Goal: Task Accomplishment & Management: Use online tool/utility

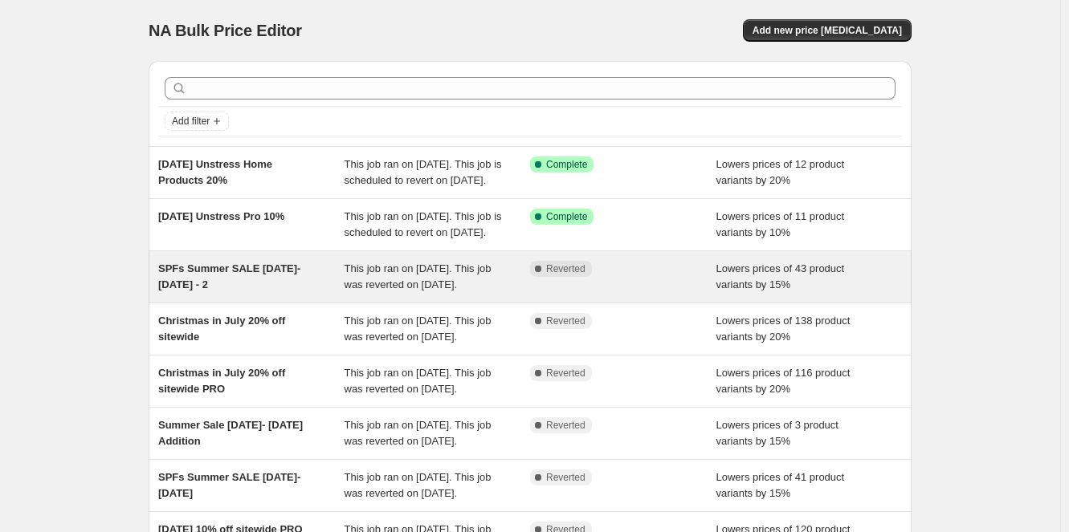
click at [572, 275] on span "Reverted" at bounding box center [565, 269] width 39 height 13
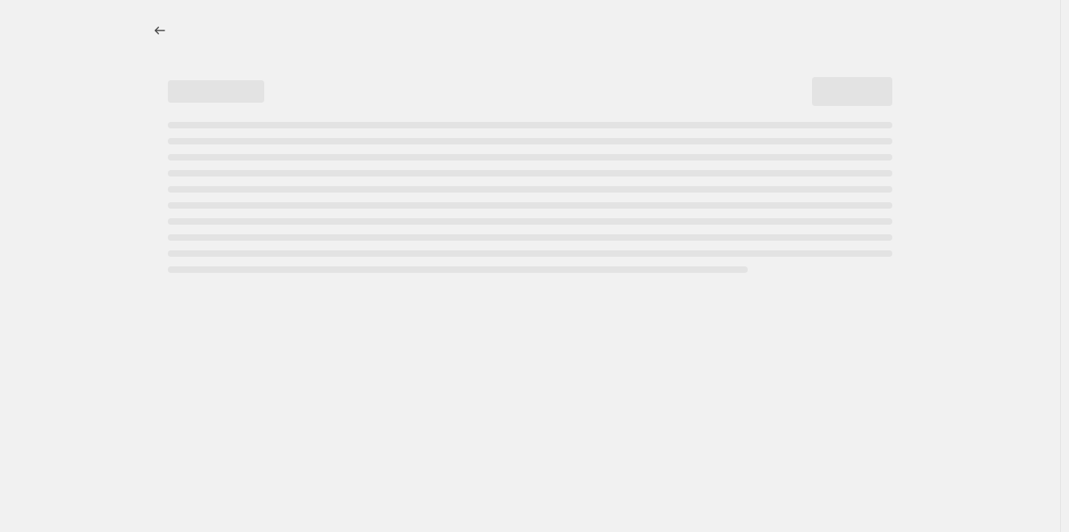
select select "percentage"
select select "collection"
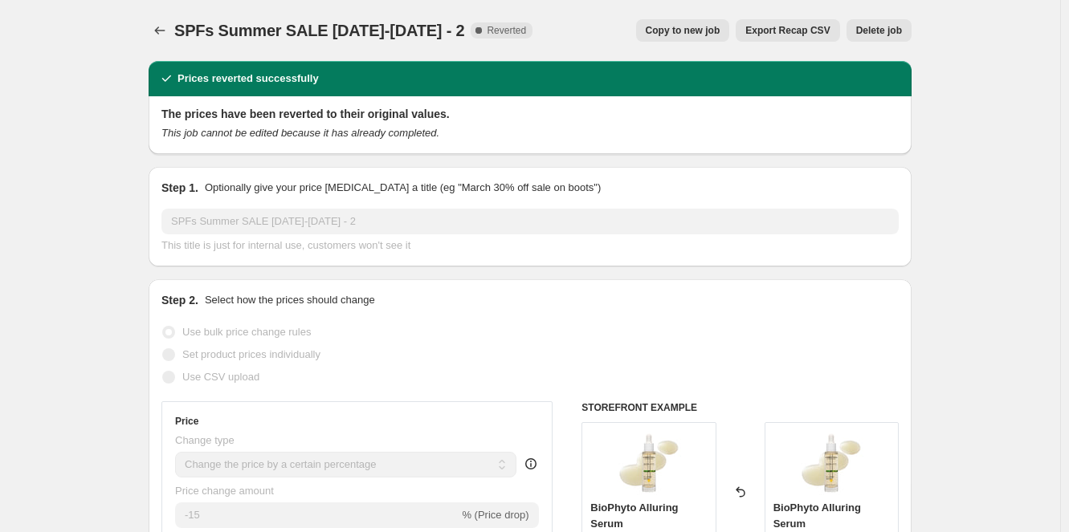
click at [687, 35] on span "Copy to new job" at bounding box center [683, 30] width 75 height 13
select select "percentage"
select select "collection"
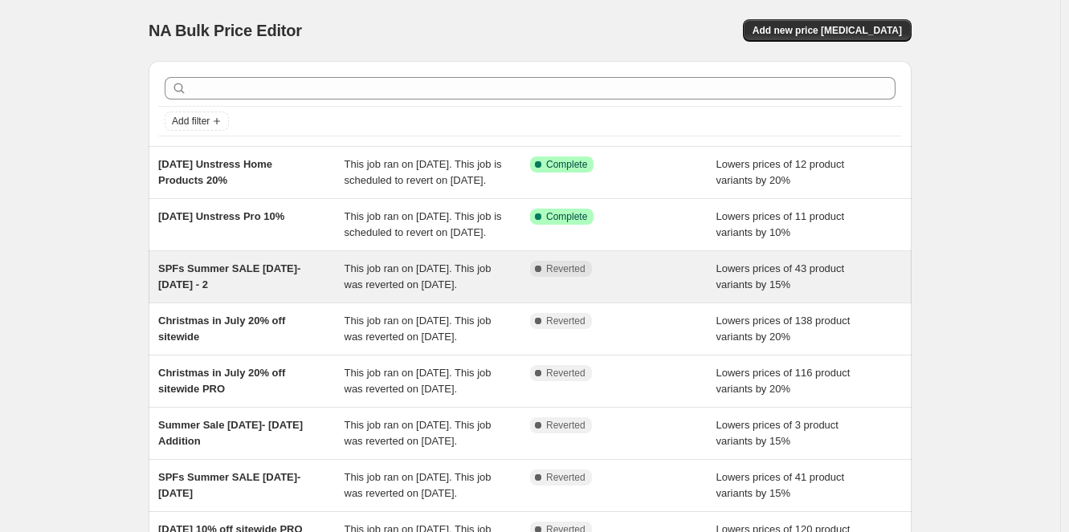
click at [565, 277] on span "Complete Reverted" at bounding box center [561, 269] width 62 height 16
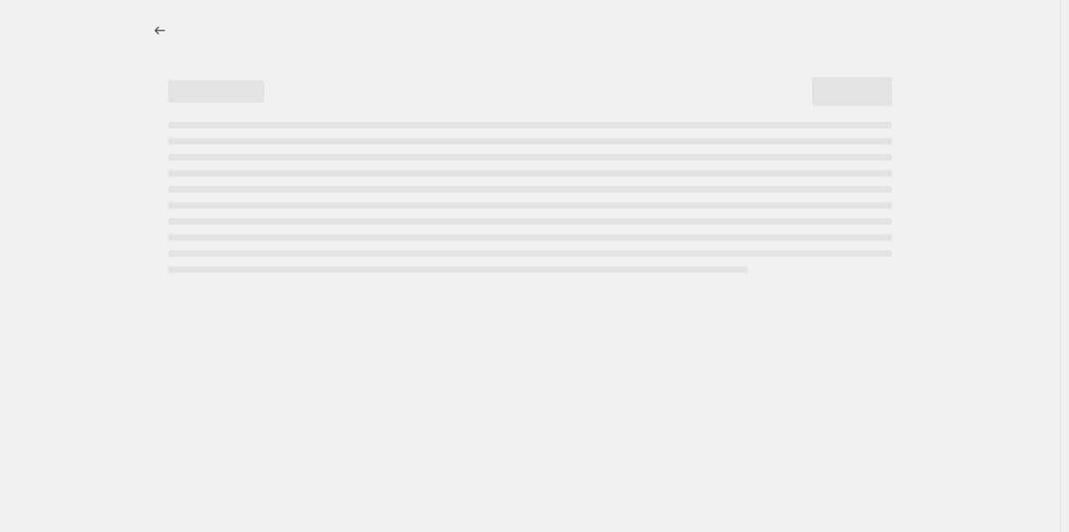
select select "percentage"
select select "collection"
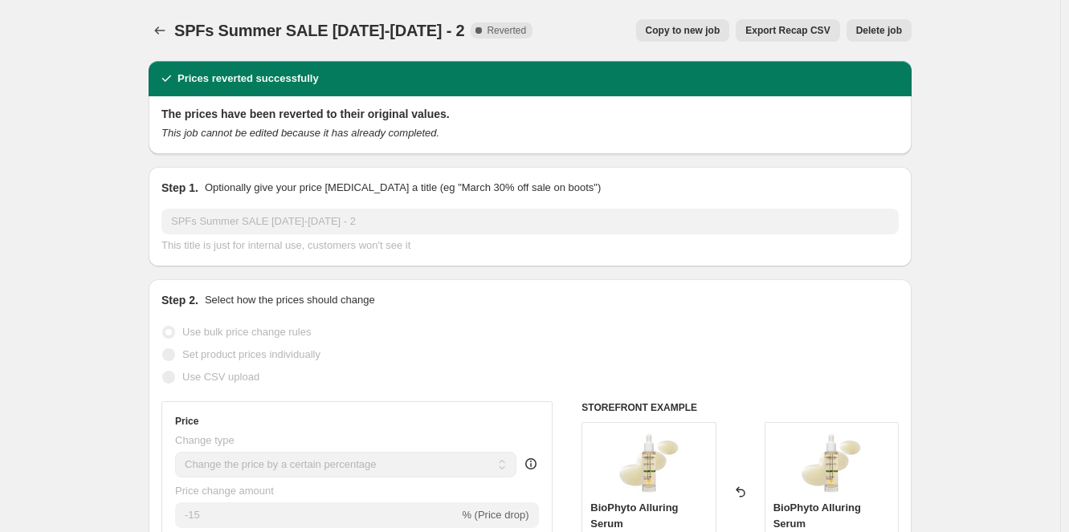
click at [683, 26] on span "Copy to new job" at bounding box center [683, 30] width 75 height 13
select select "percentage"
select select "collection"
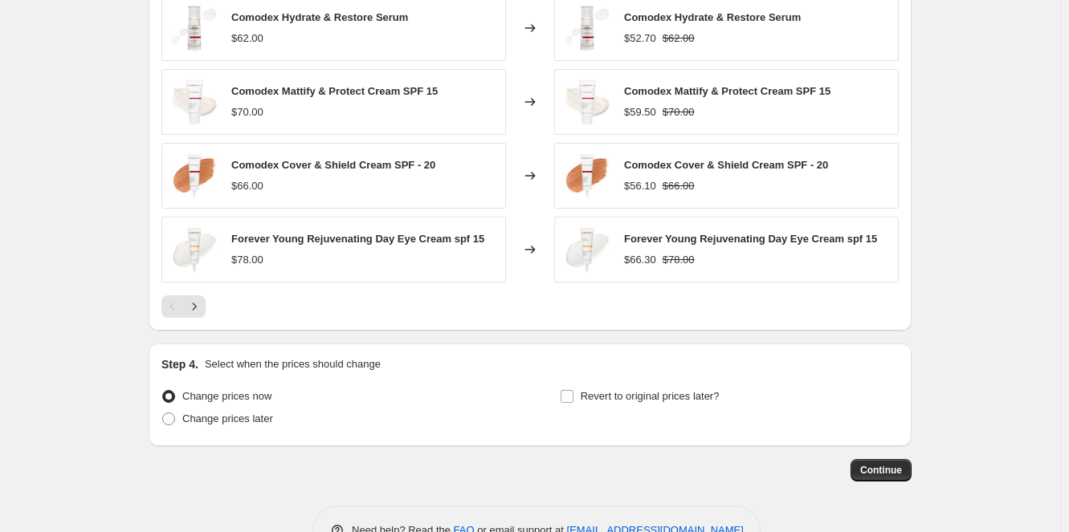
scroll to position [1849, 0]
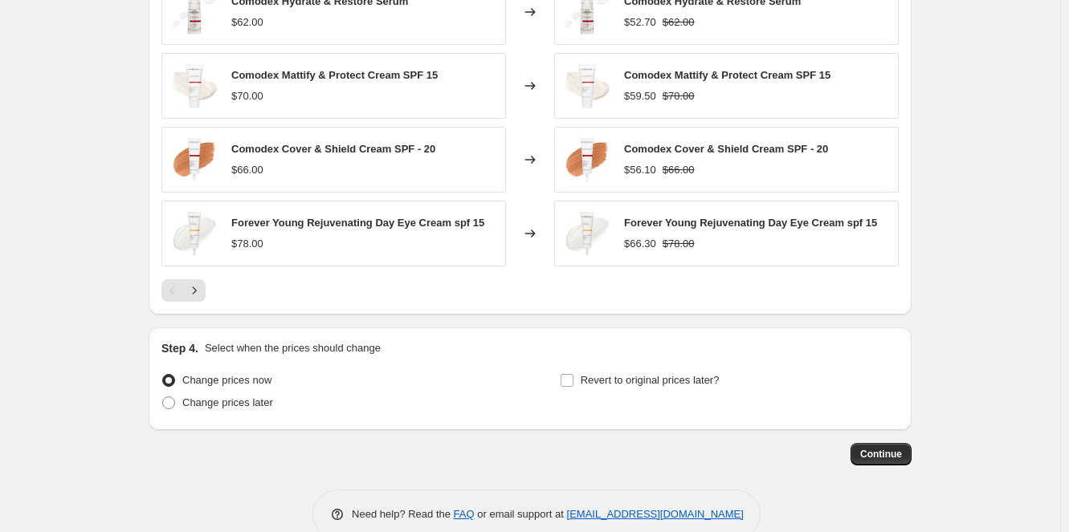
drag, startPoint x: 174, startPoint y: 377, endPoint x: 407, endPoint y: 369, distance: 233.0
click at [180, 392] on label "Change prices later" at bounding box center [217, 403] width 112 height 22
click at [163, 397] on input "Change prices later" at bounding box center [162, 397] width 1 height 1
radio input "true"
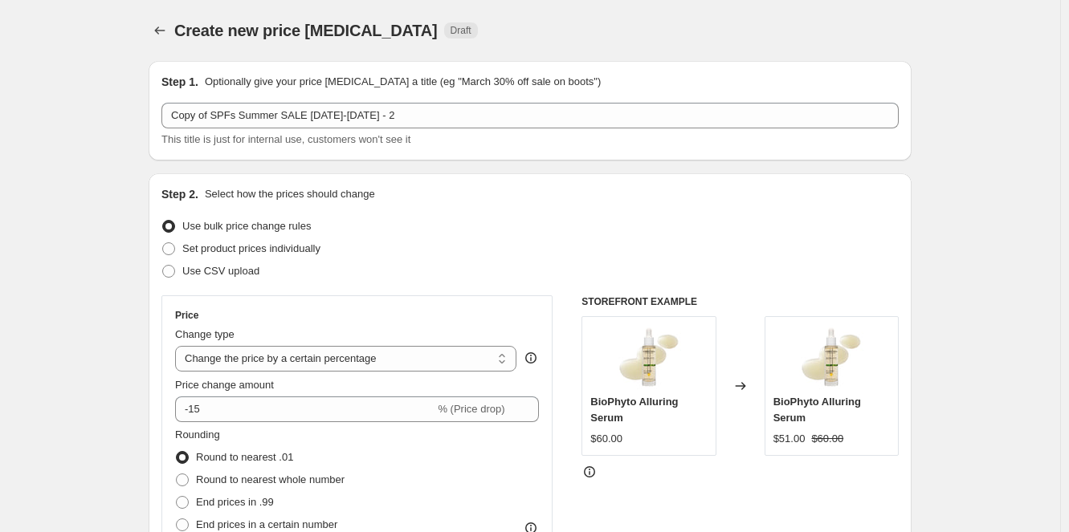
scroll to position [0, 0]
click at [161, 32] on icon "Price change jobs" at bounding box center [160, 30] width 16 height 16
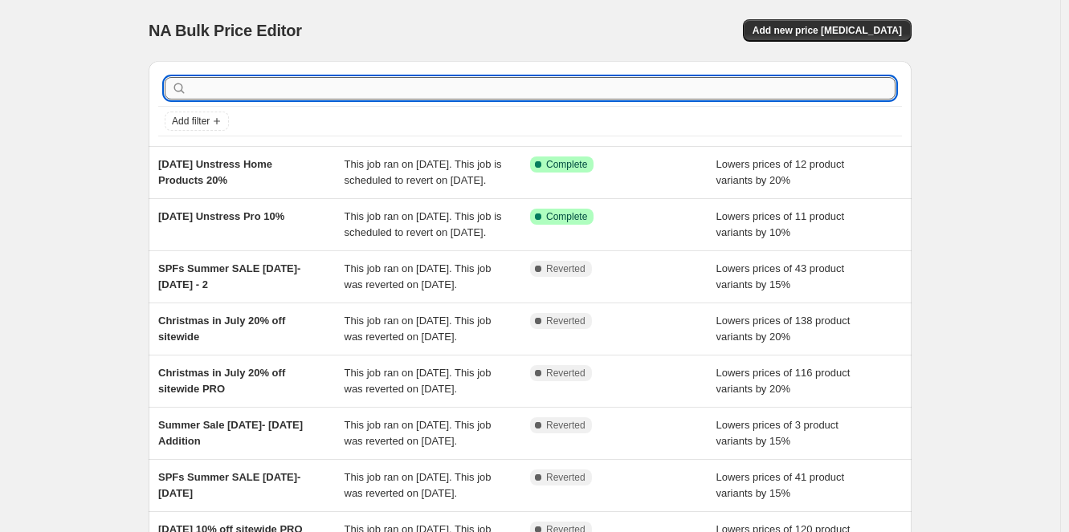
click at [279, 88] on input "text" at bounding box center [542, 88] width 705 height 22
type input "ill"
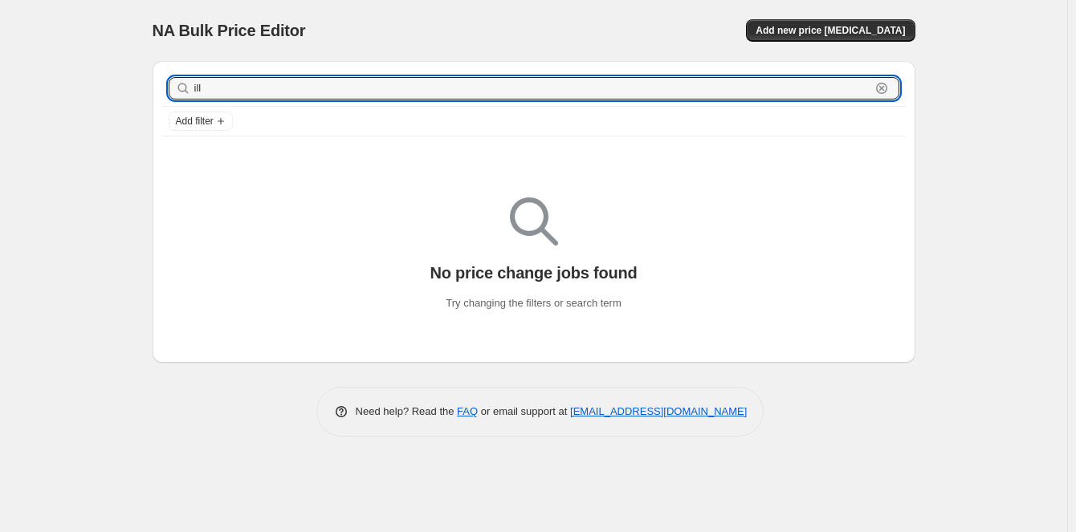
drag, startPoint x: 203, startPoint y: 88, endPoint x: 173, endPoint y: 89, distance: 29.7
click at [173, 89] on div "ill Clear" at bounding box center [534, 88] width 731 height 22
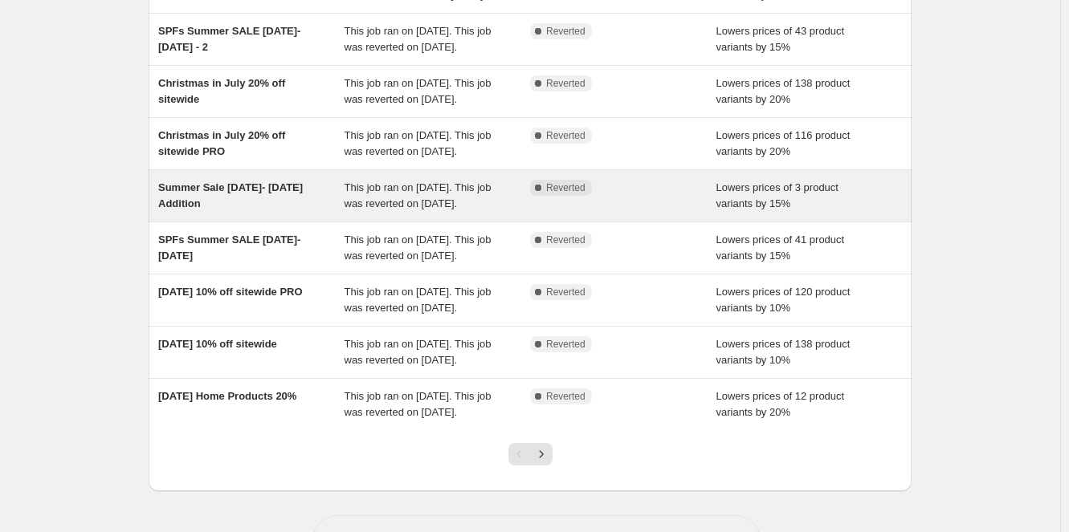
scroll to position [241, 0]
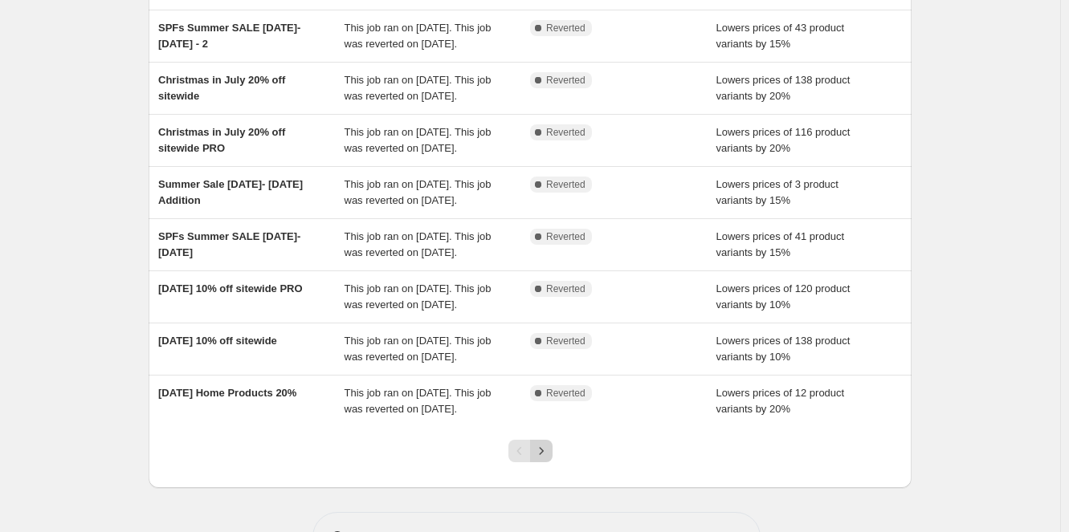
click at [543, 455] on icon "Next" at bounding box center [541, 450] width 4 height 7
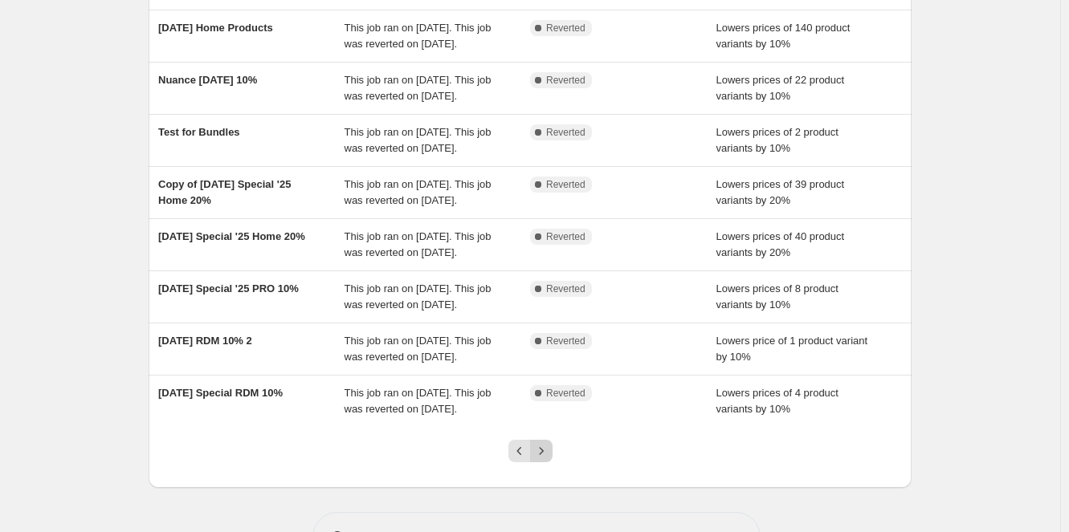
click at [538, 459] on icon "Next" at bounding box center [541, 451] width 16 height 16
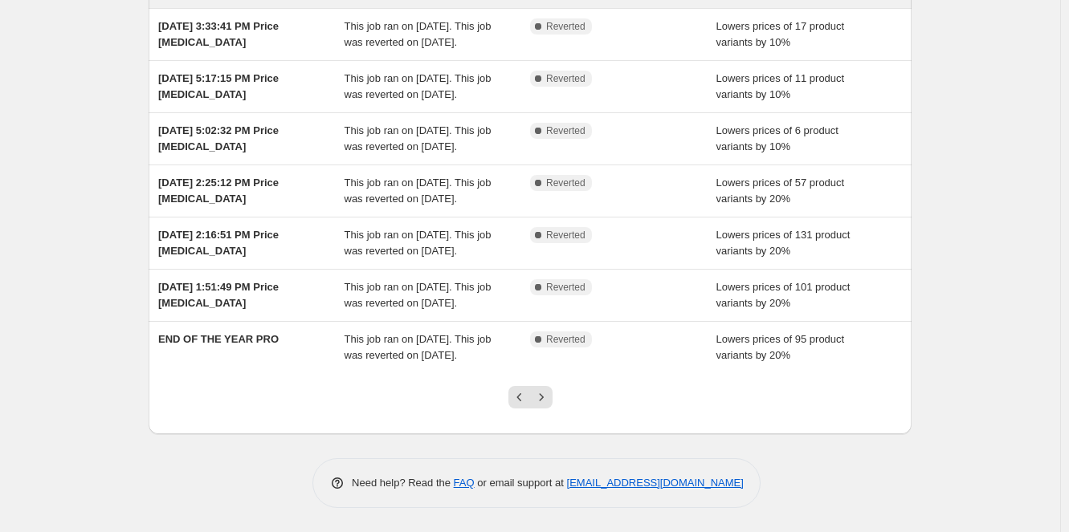
scroll to position [437, 0]
click at [547, 394] on icon "Next" at bounding box center [541, 397] width 16 height 16
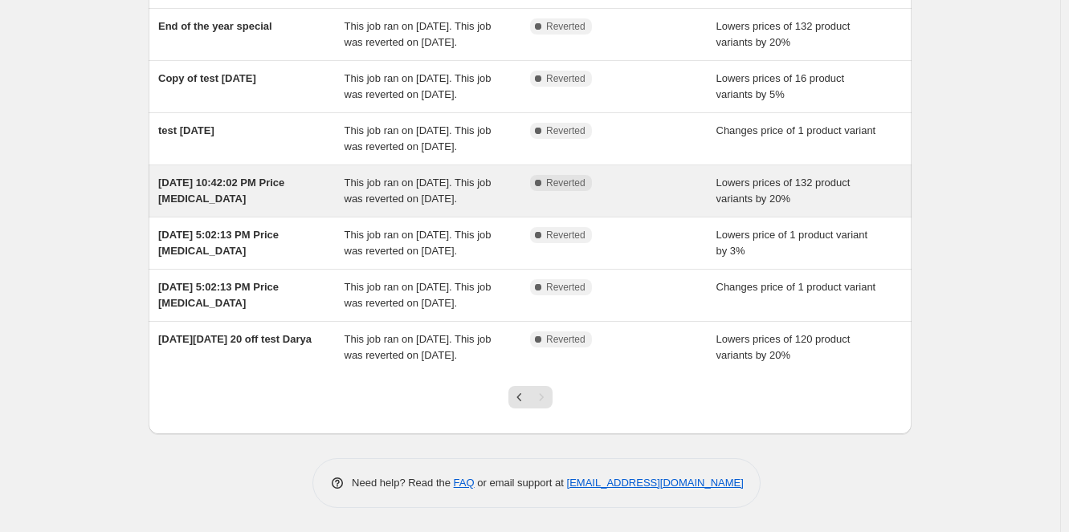
scroll to position [241, 0]
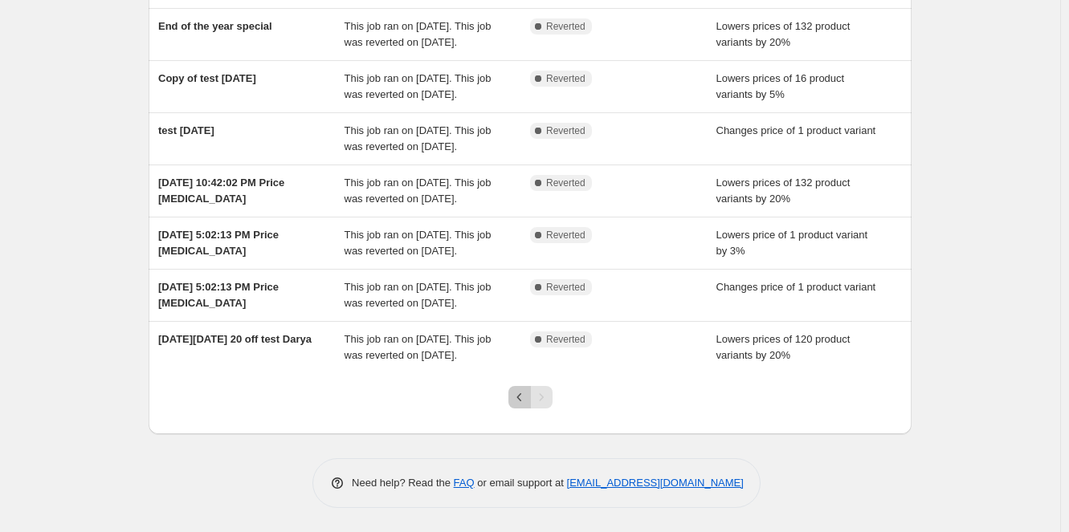
click at [520, 406] on icon "Previous" at bounding box center [520, 397] width 16 height 16
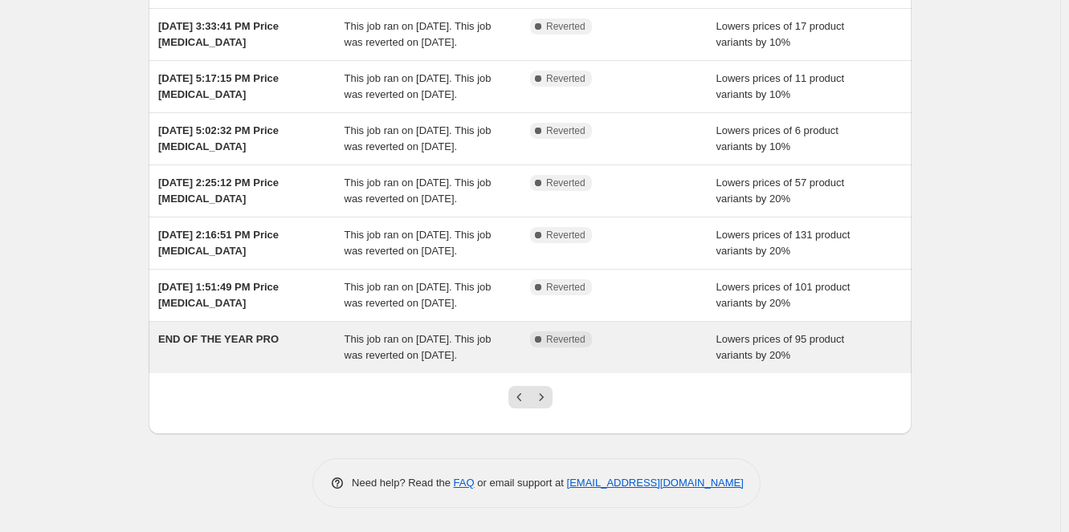
scroll to position [401, 0]
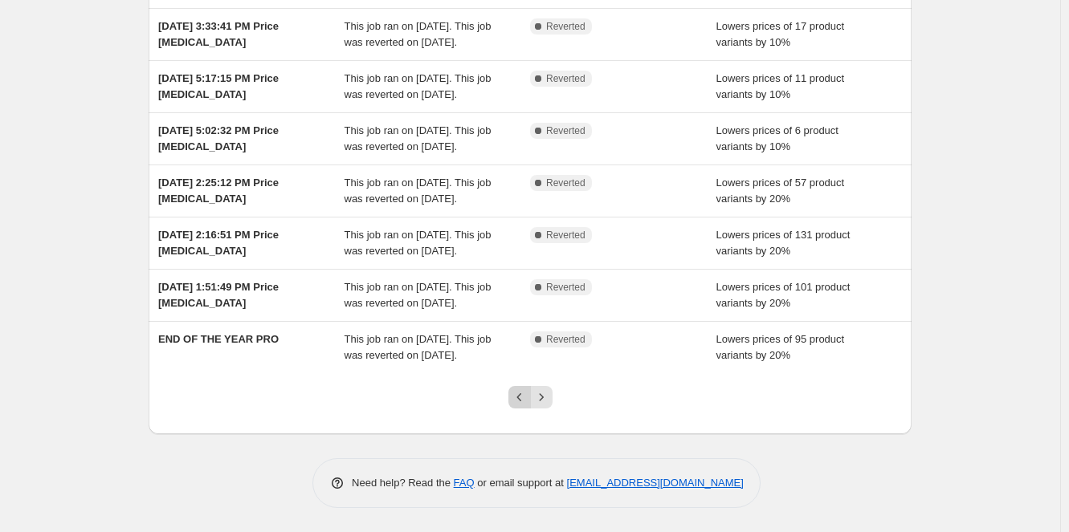
click at [520, 406] on icon "Previous" at bounding box center [520, 397] width 16 height 16
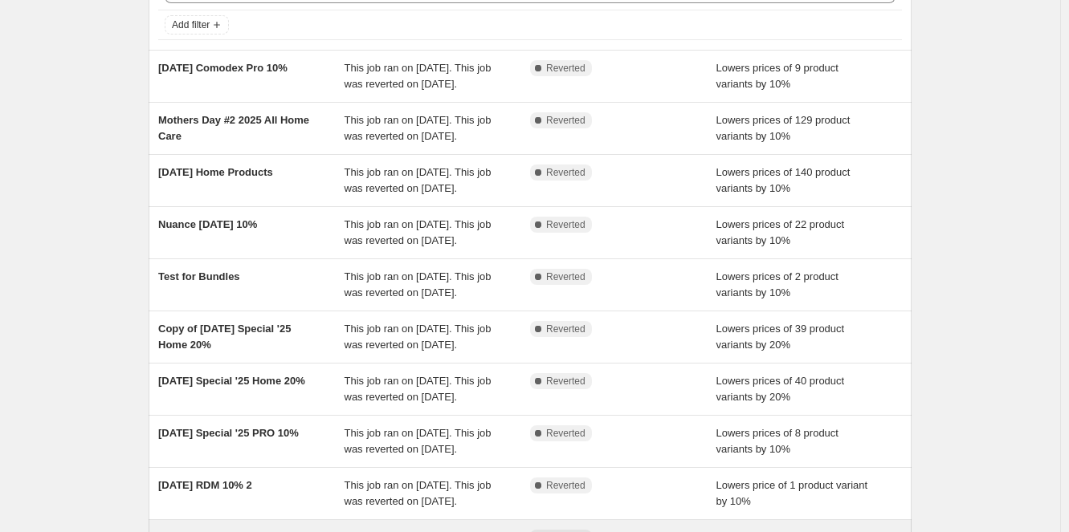
scroll to position [308, 0]
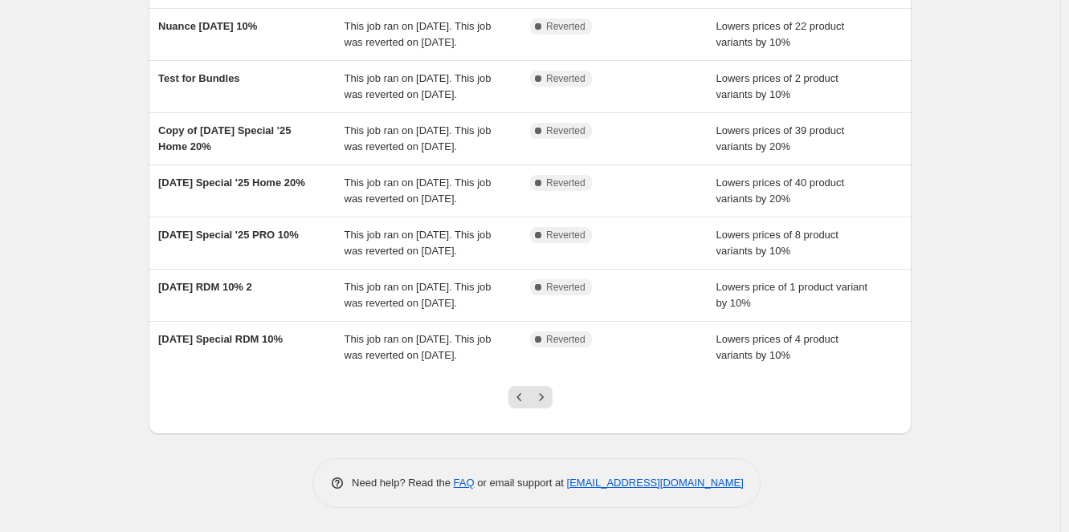
click at [511, 395] on button "Previous" at bounding box center [519, 397] width 22 height 22
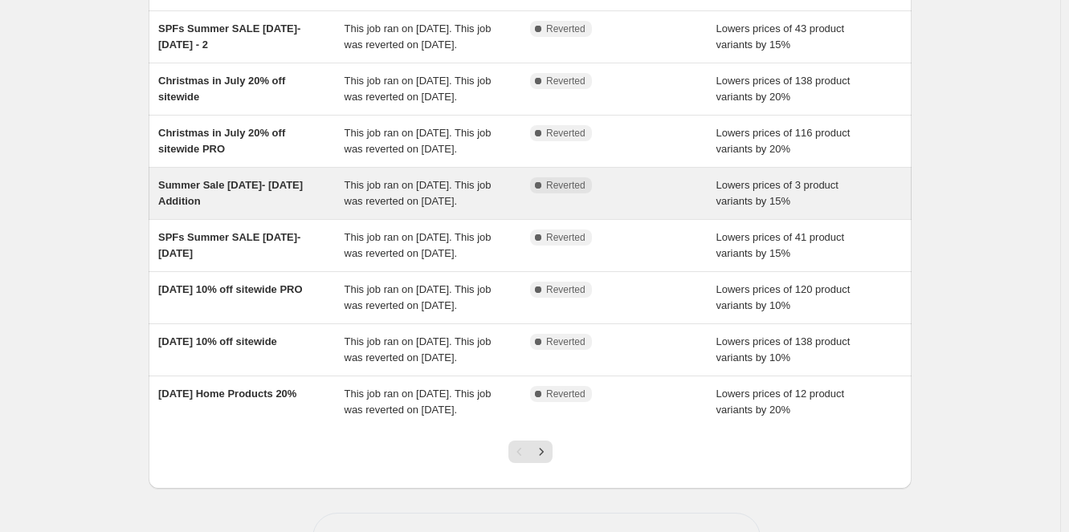
scroll to position [260, 0]
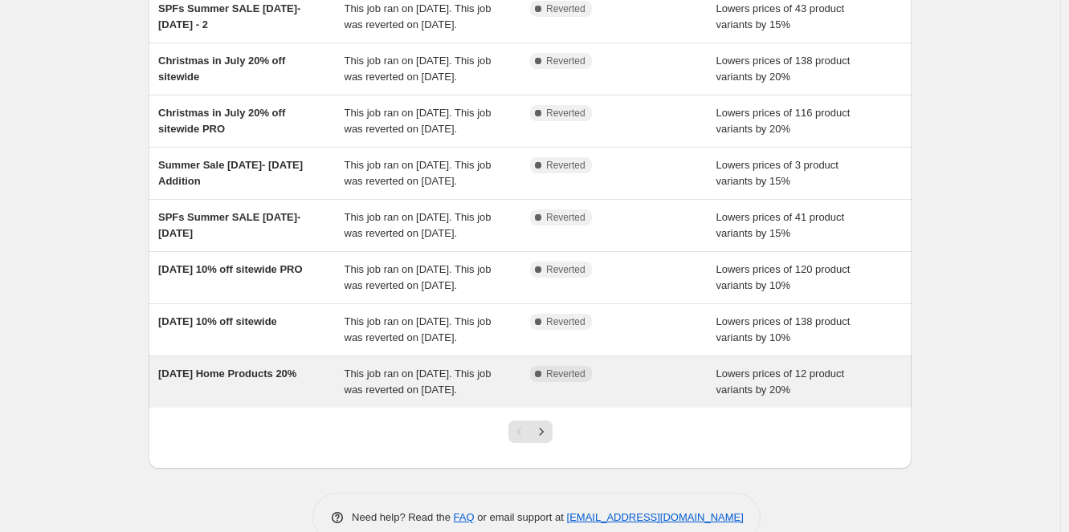
click at [238, 380] on span "June 2025 Home Products 20%" at bounding box center [227, 374] width 138 height 12
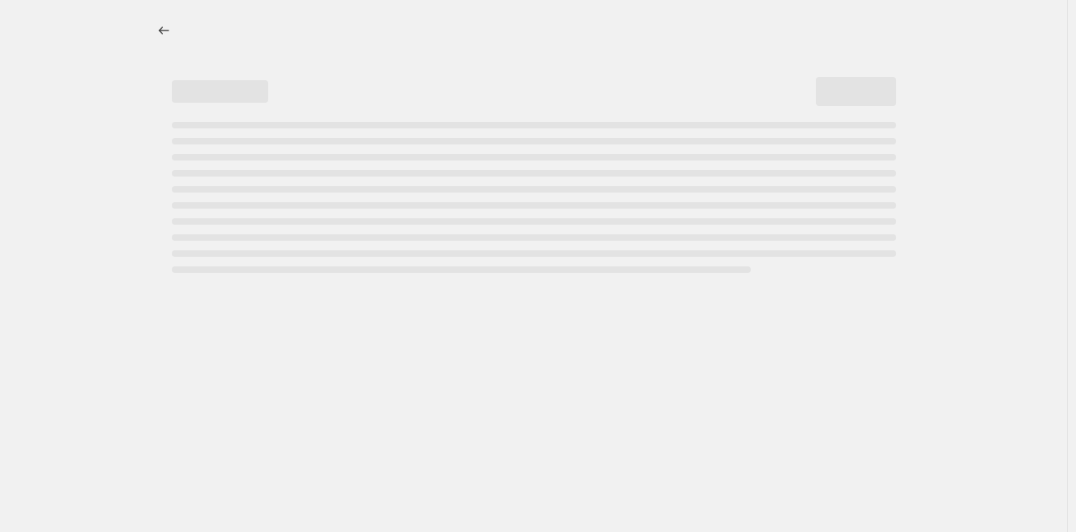
select select "percentage"
select select "collection"
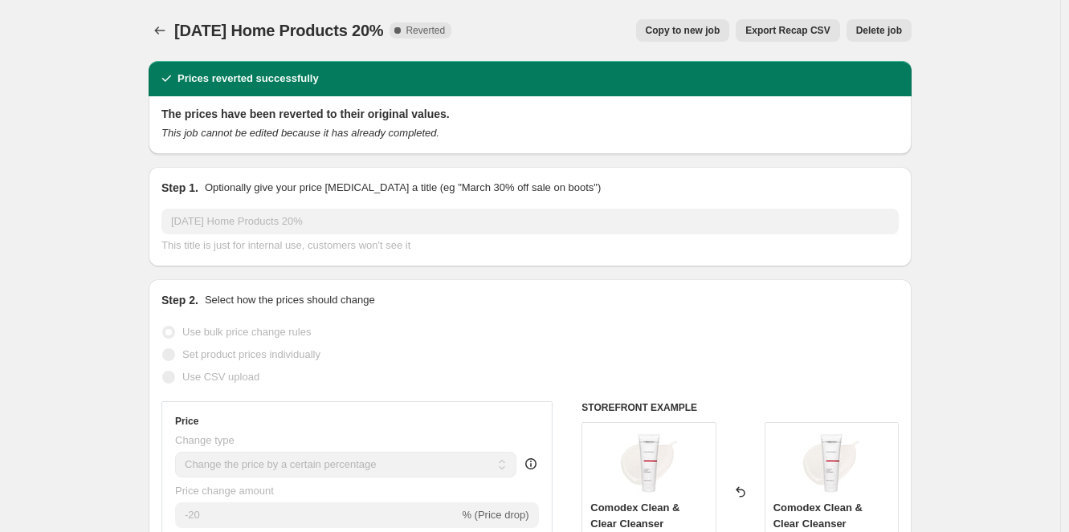
click at [706, 31] on span "Copy to new job" at bounding box center [683, 30] width 75 height 13
select select "percentage"
select select "collection"
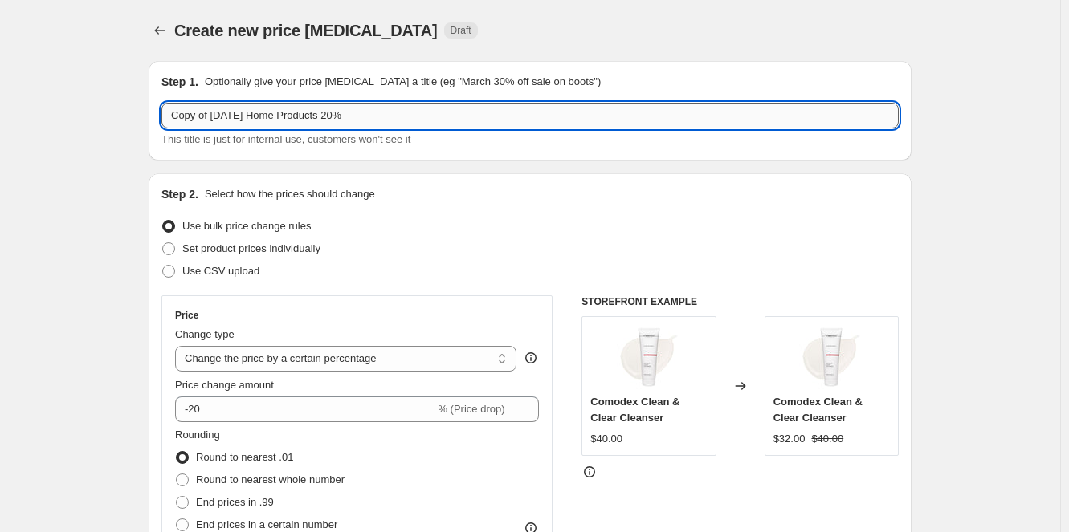
drag, startPoint x: 240, startPoint y: 116, endPoint x: 214, endPoint y: 114, distance: 25.7
click at [214, 114] on input "Copy of June 2025 Home Products 20%" at bounding box center [529, 116] width 737 height 26
drag, startPoint x: 215, startPoint y: 115, endPoint x: 137, endPoint y: 125, distance: 79.4
click at [213, 113] on input "october 2025 Home Products 20%" at bounding box center [529, 116] width 737 height 26
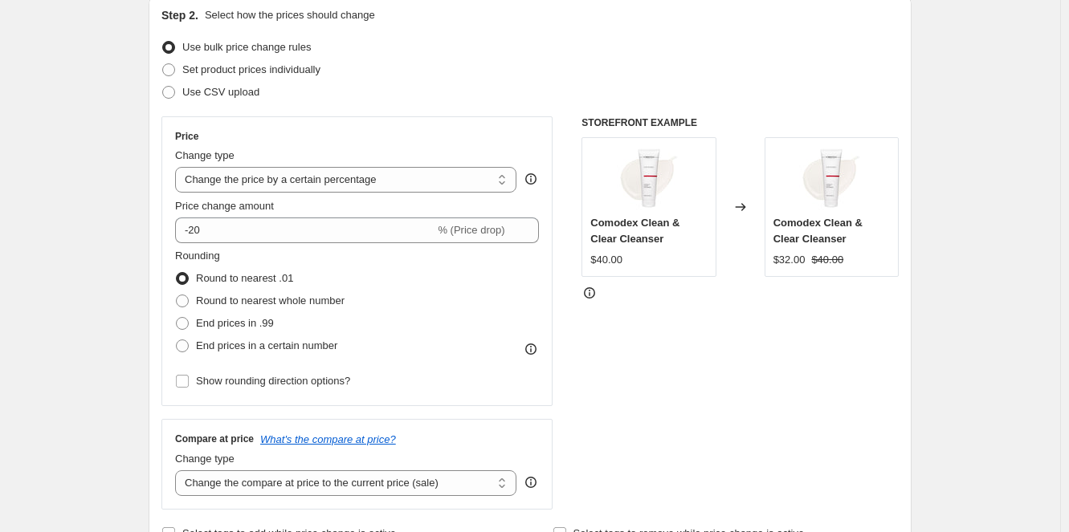
scroll to position [241, 0]
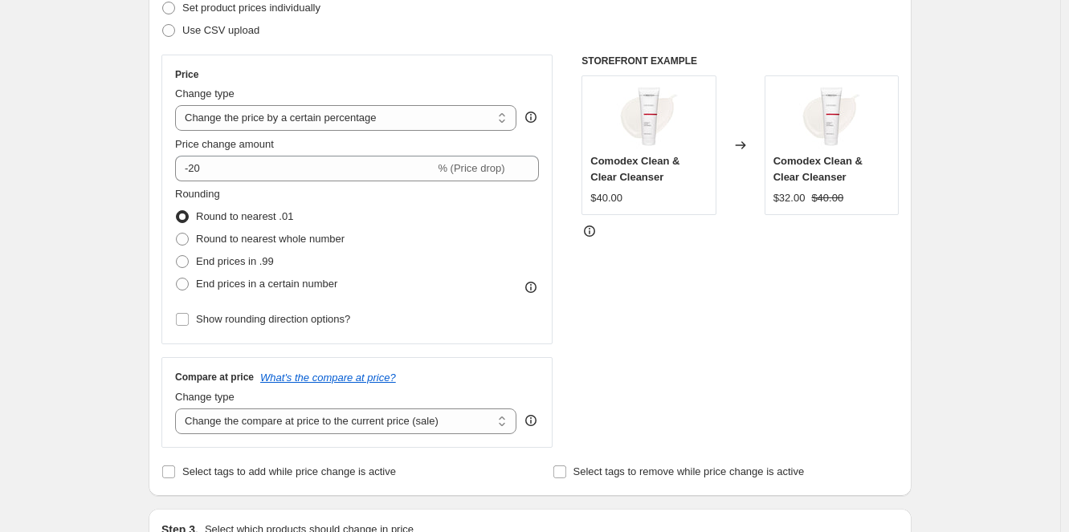
type input "October comodex2025 Home Products 20%"
click at [237, 414] on select "Change the compare at price to the current price (sale) Change the compare at p…" at bounding box center [345, 422] width 341 height 26
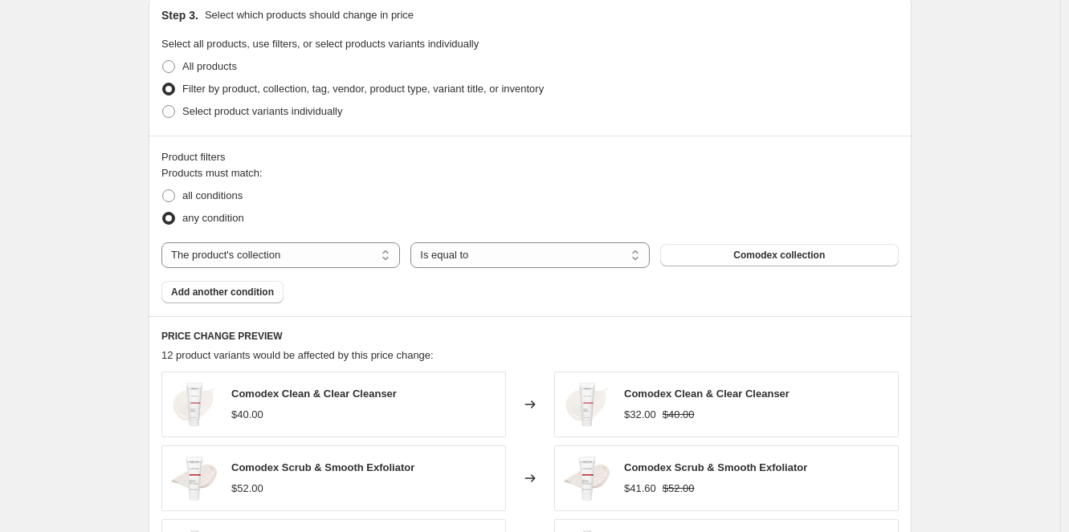
scroll to position [772, 0]
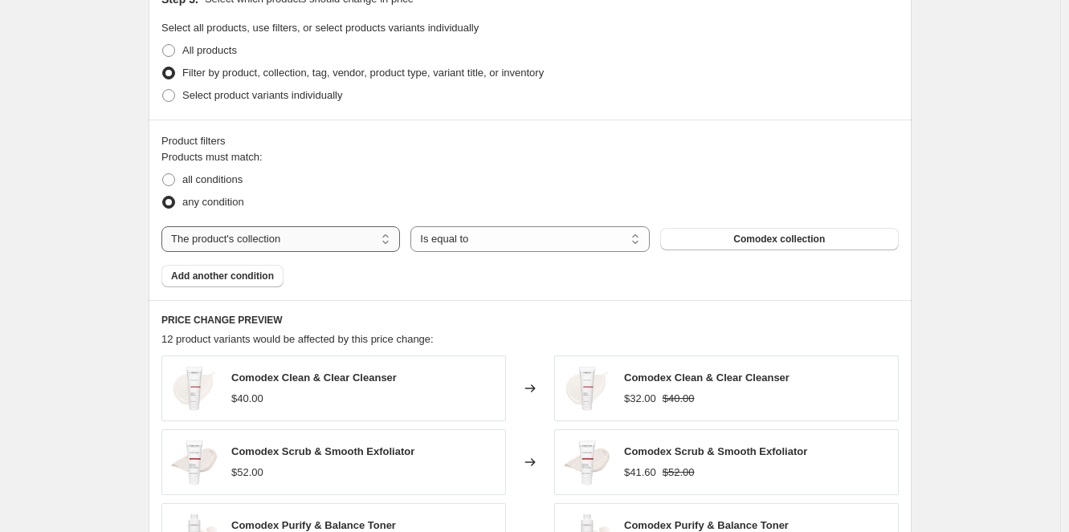
click at [267, 237] on select "The product The product's collection The product's tag The product's vendor The…" at bounding box center [280, 239] width 238 height 26
click at [764, 241] on span "Comodex collection" at bounding box center [779, 239] width 92 height 13
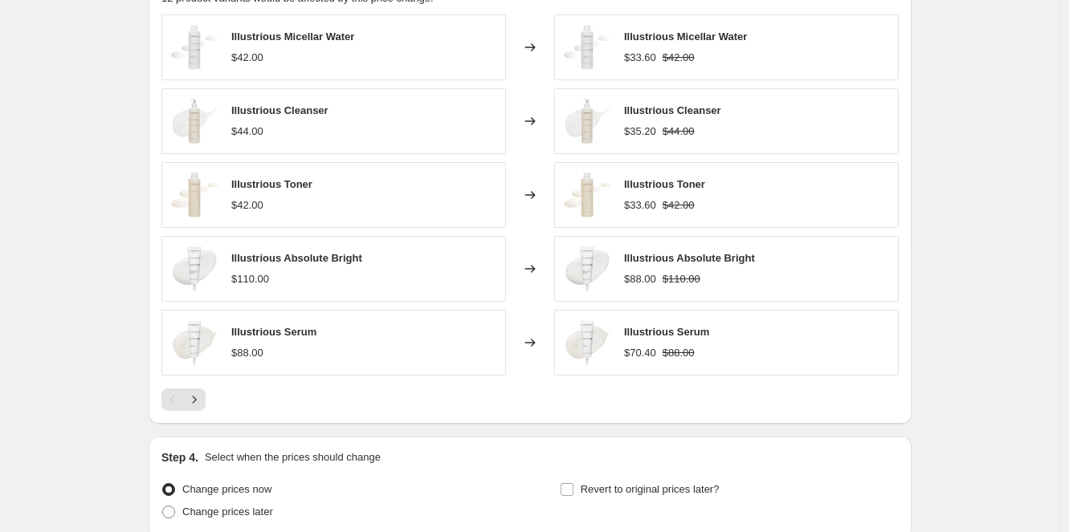
scroll to position [1251, 0]
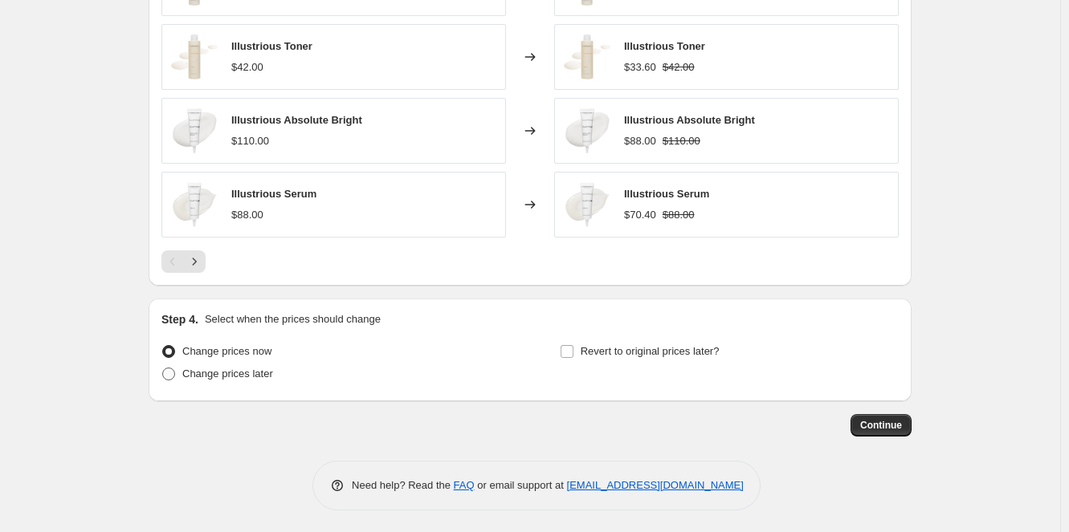
click at [171, 368] on span at bounding box center [168, 374] width 13 height 13
click at [163, 368] on input "Change prices later" at bounding box center [162, 368] width 1 height 1
radio input "true"
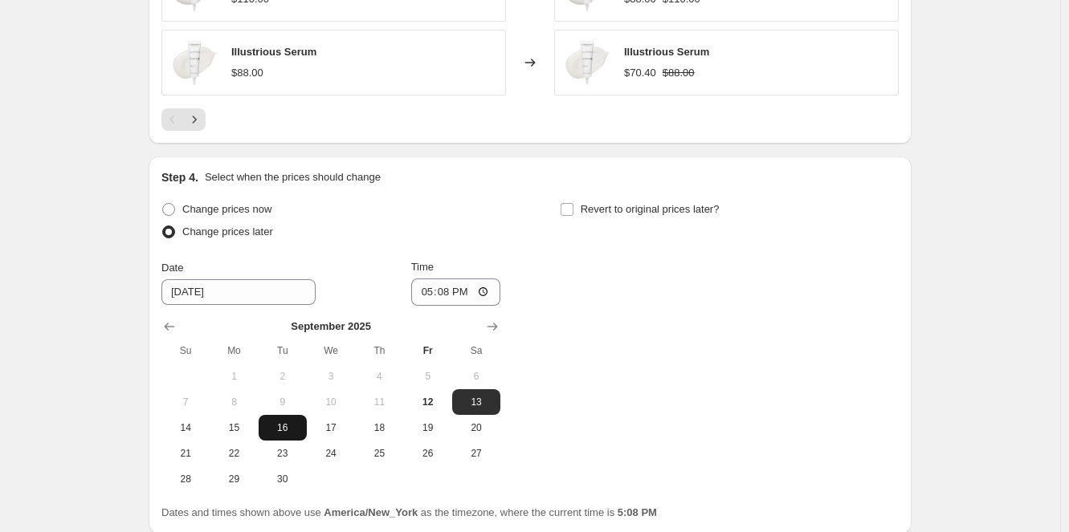
scroll to position [1412, 0]
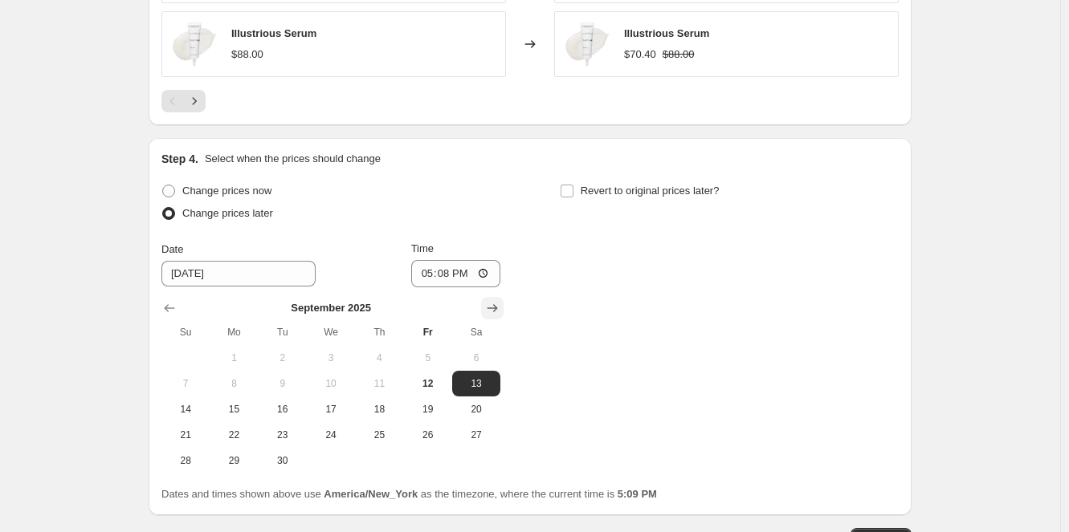
click at [500, 304] on icon "Show next month, October 2025" at bounding box center [492, 308] width 16 height 16
click at [337, 352] on span "1" at bounding box center [330, 358] width 35 height 13
type input "10/1/2025"
click at [565, 190] on input "Revert to original prices later?" at bounding box center [567, 191] width 13 height 13
checkbox input "true"
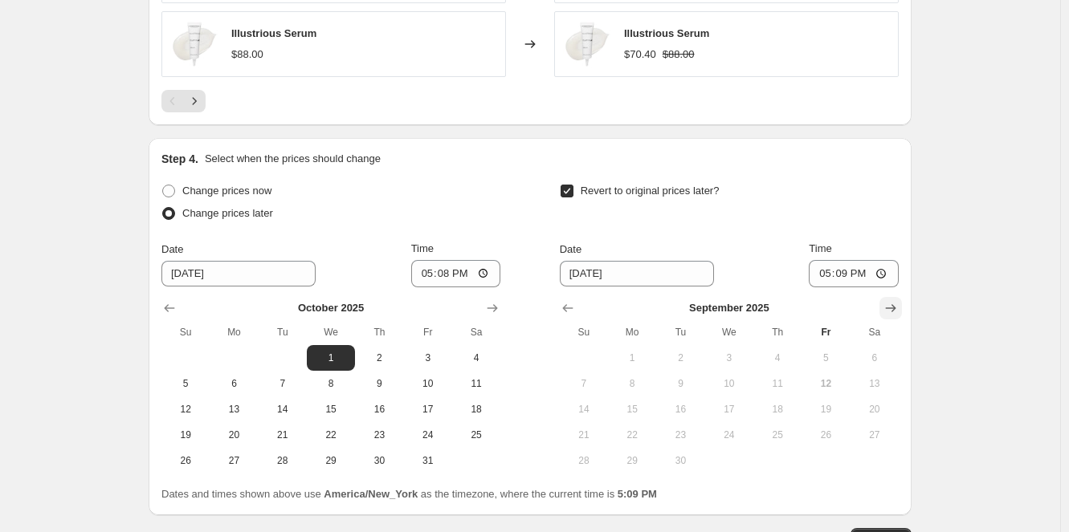
click at [896, 305] on icon "Show next month, October 2025" at bounding box center [891, 308] width 10 height 8
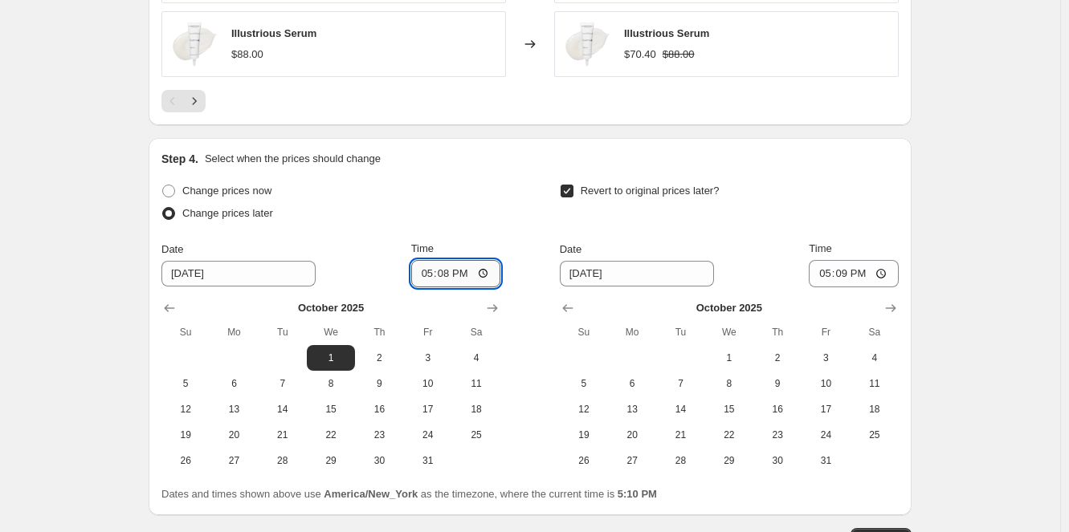
click at [469, 271] on input "17:08" at bounding box center [456, 273] width 90 height 27
click at [471, 275] on input "17:08" at bounding box center [456, 273] width 90 height 27
click at [488, 271] on input "17:08" at bounding box center [456, 273] width 90 height 27
type input "11:01"
click at [478, 202] on div "Change prices later" at bounding box center [330, 213] width 339 height 22
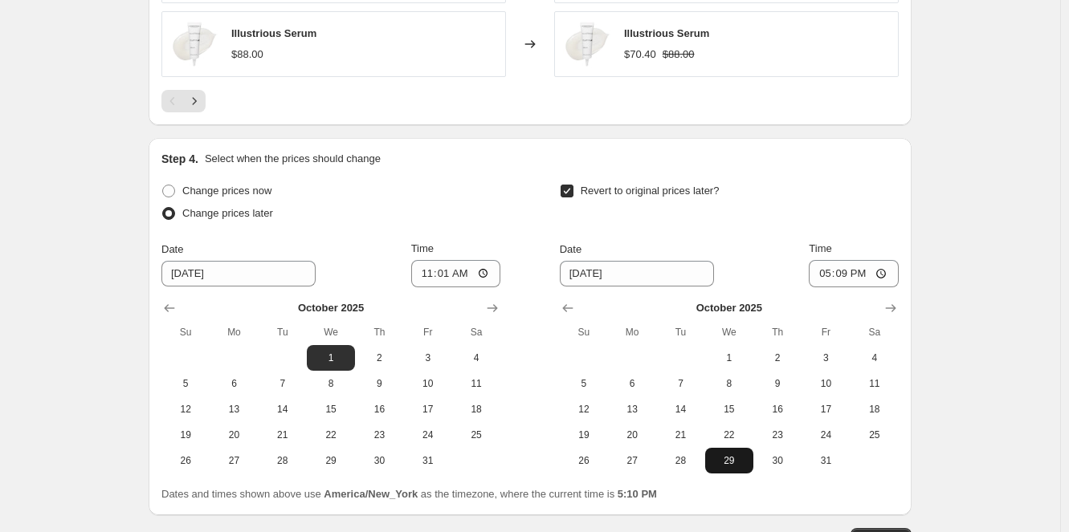
click at [736, 458] on span "29" at bounding box center [728, 461] width 35 height 13
type input "10/29/2025"
click at [848, 274] on input "17:09" at bounding box center [854, 273] width 90 height 27
click at [885, 273] on input "17:09" at bounding box center [854, 273] width 90 height 27
type input "23:59"
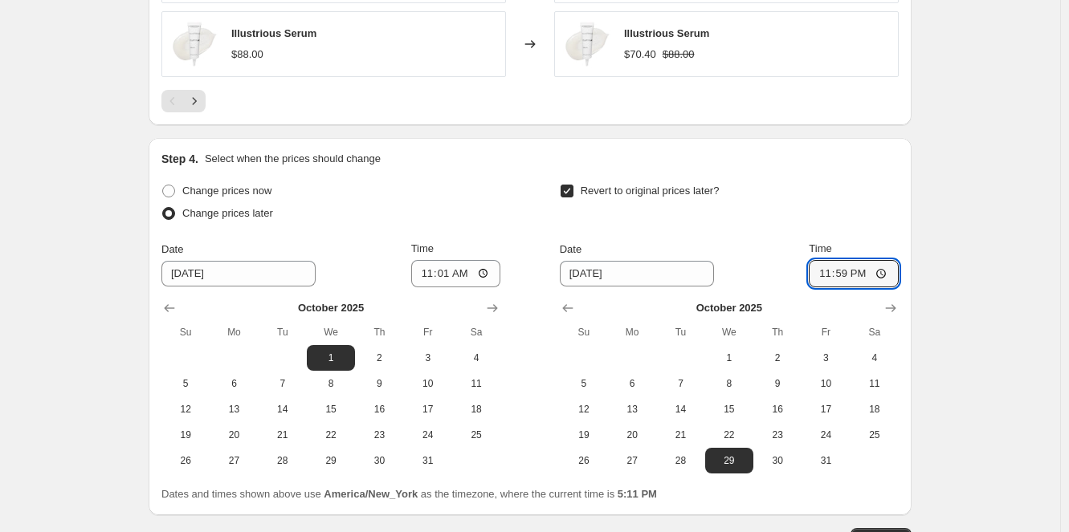
click at [883, 214] on div "Revert to original prices later?" at bounding box center [729, 204] width 339 height 48
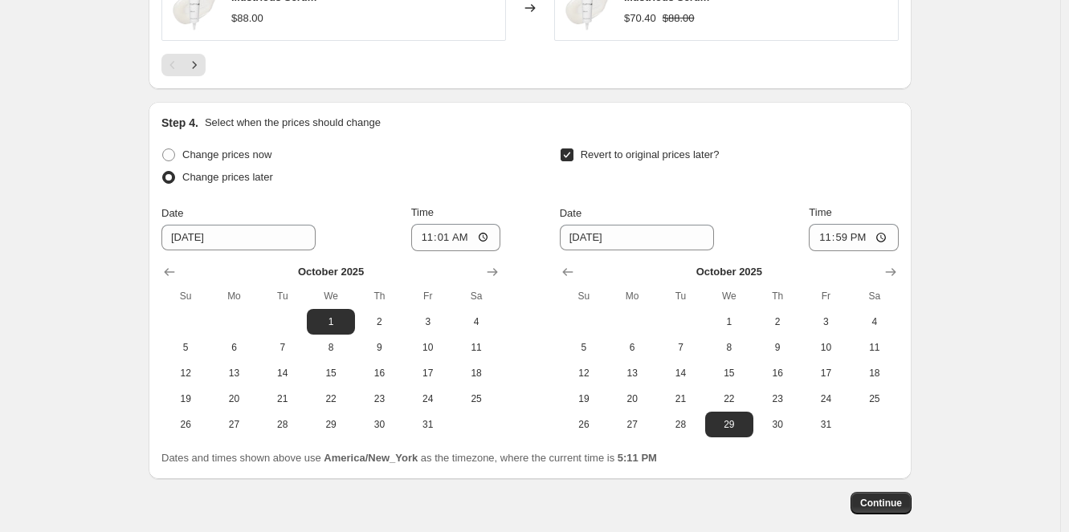
scroll to position [1492, 0]
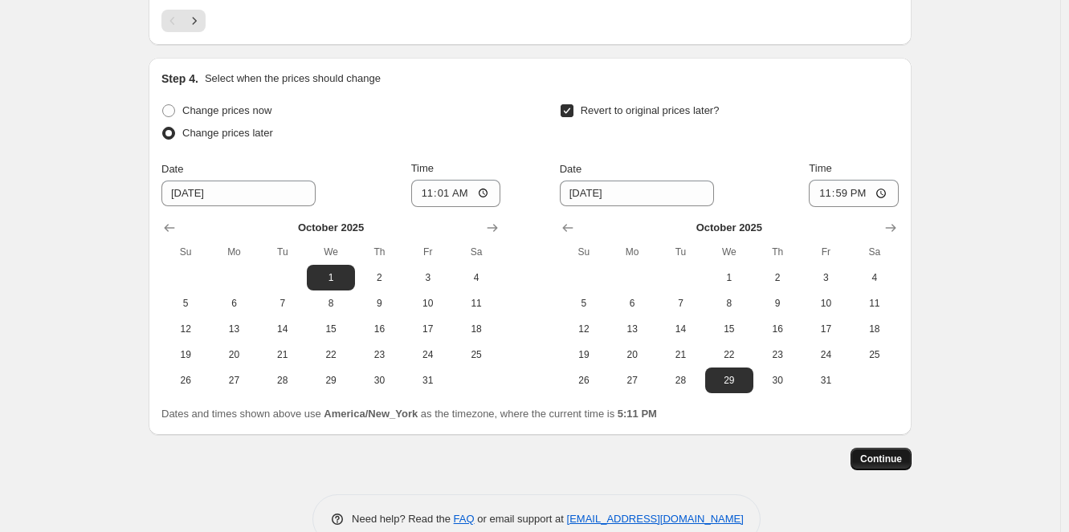
click at [875, 462] on span "Continue" at bounding box center [881, 459] width 42 height 13
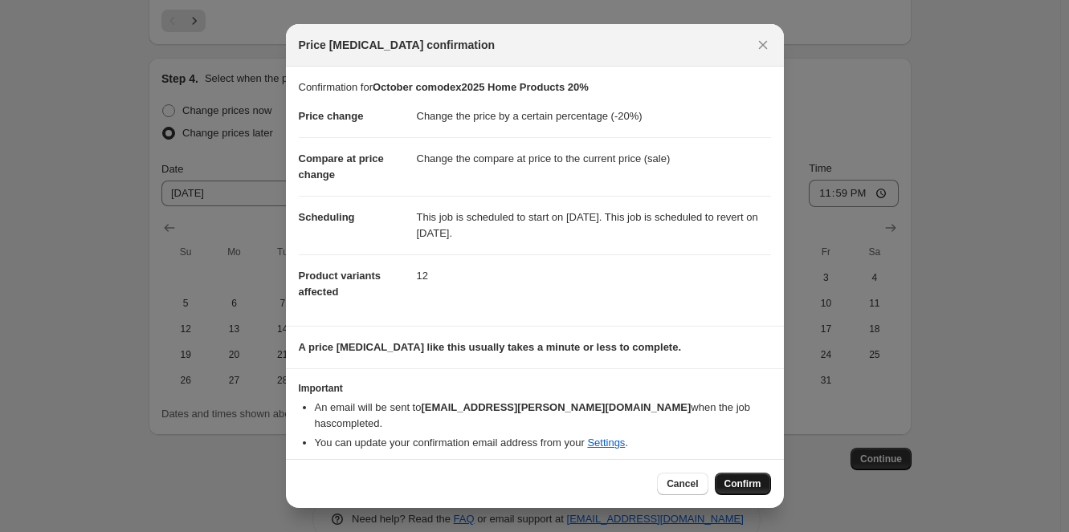
click at [751, 483] on span "Confirm" at bounding box center [742, 484] width 37 height 13
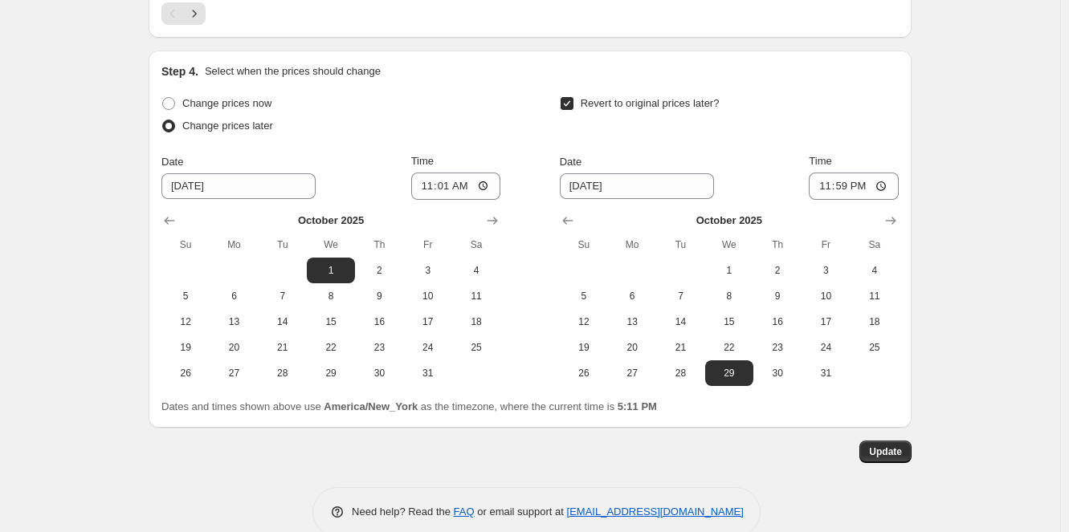
scroll to position [1625, 0]
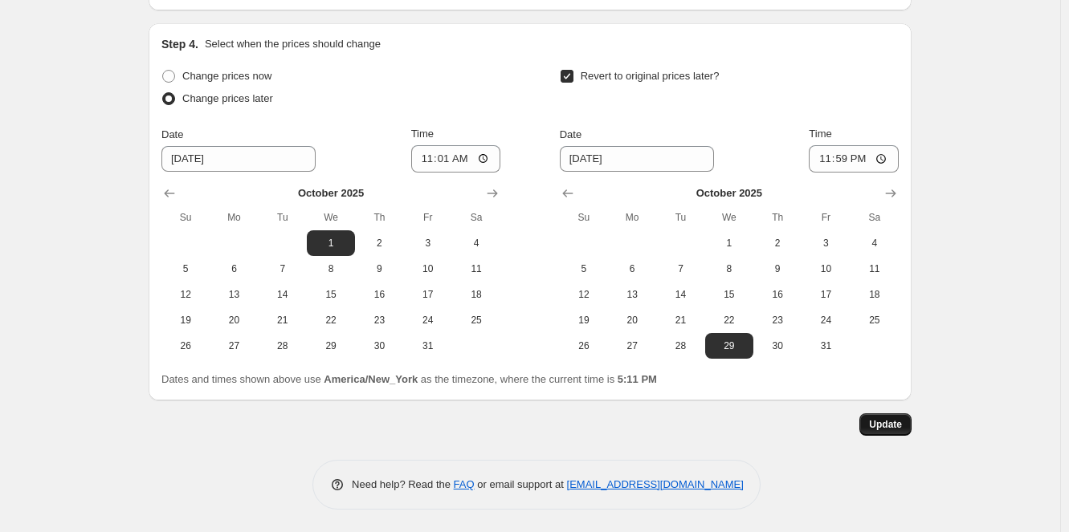
click at [897, 424] on span "Update" at bounding box center [885, 424] width 33 height 13
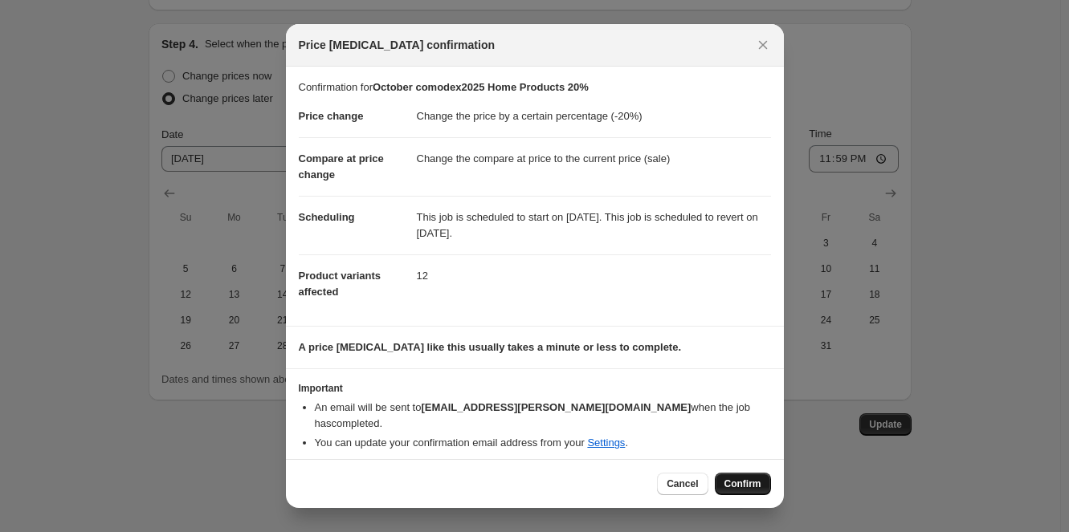
click at [736, 478] on span "Confirm" at bounding box center [742, 484] width 37 height 13
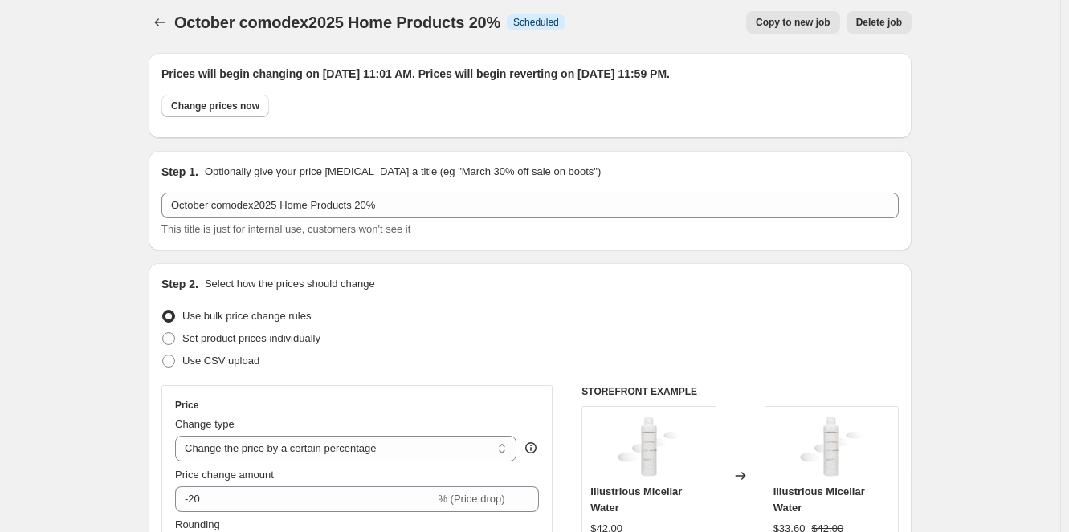
scroll to position [0, 0]
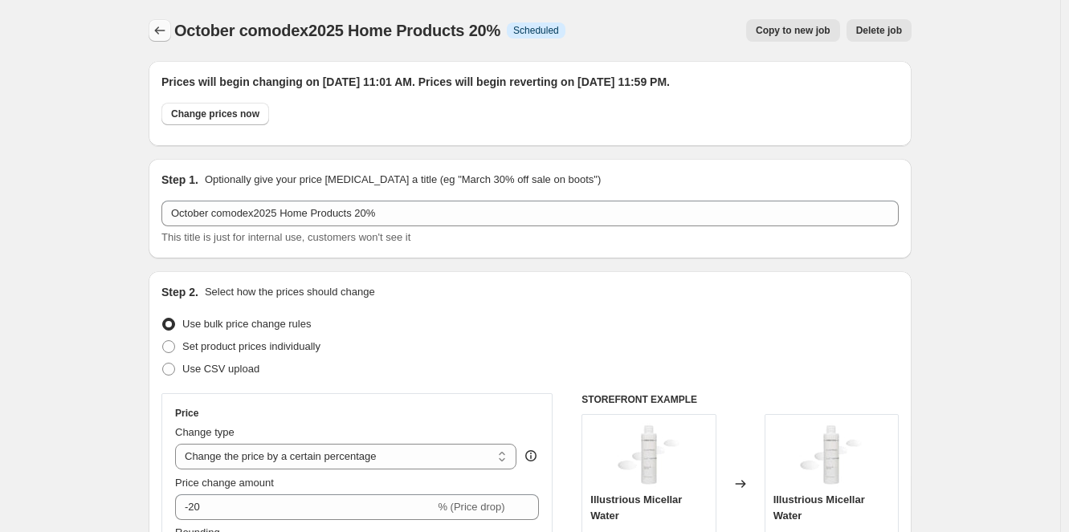
click at [163, 26] on icon "Price change jobs" at bounding box center [160, 30] width 16 height 16
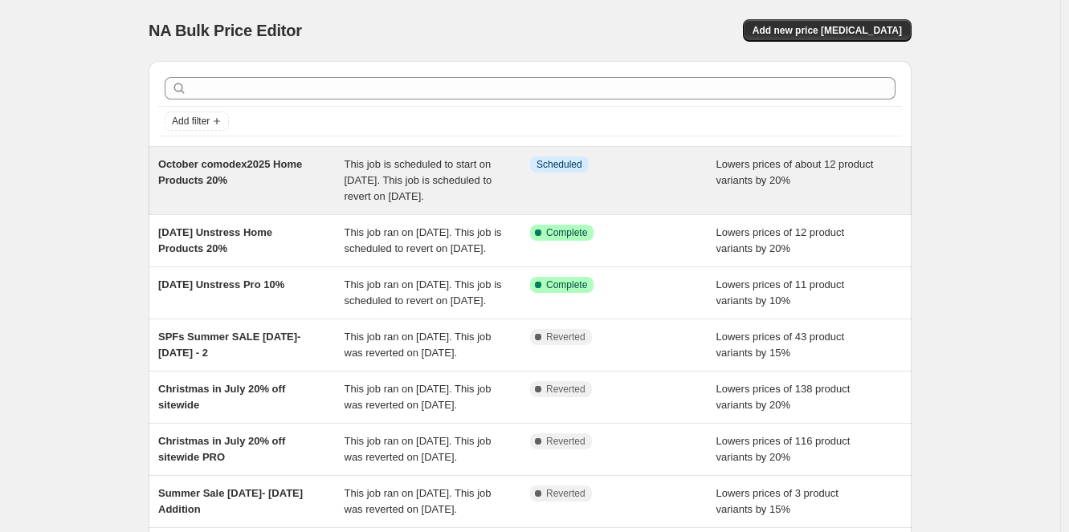
click at [285, 180] on div "October comodex2025 Home Products 20%" at bounding box center [251, 181] width 186 height 48
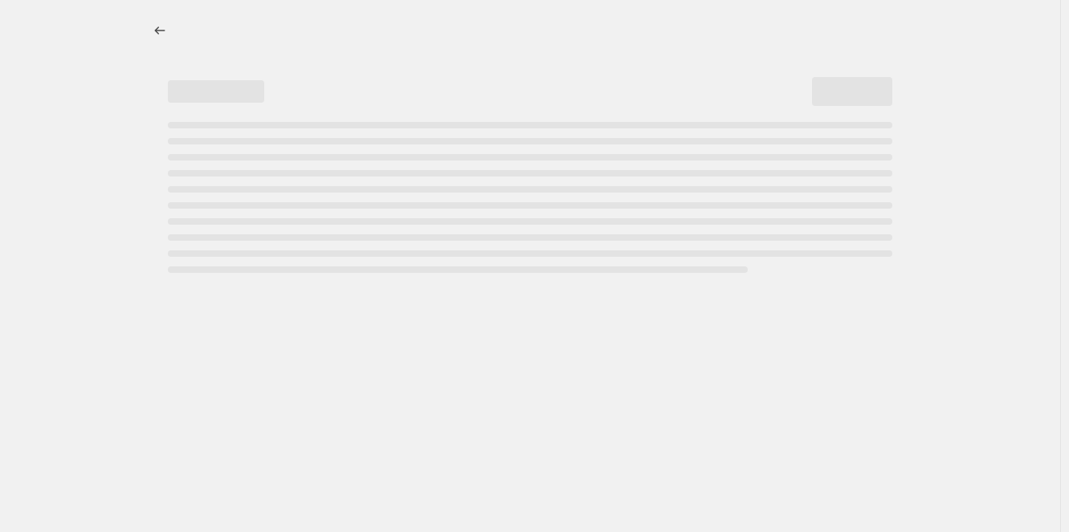
select select "percentage"
select select "collection"
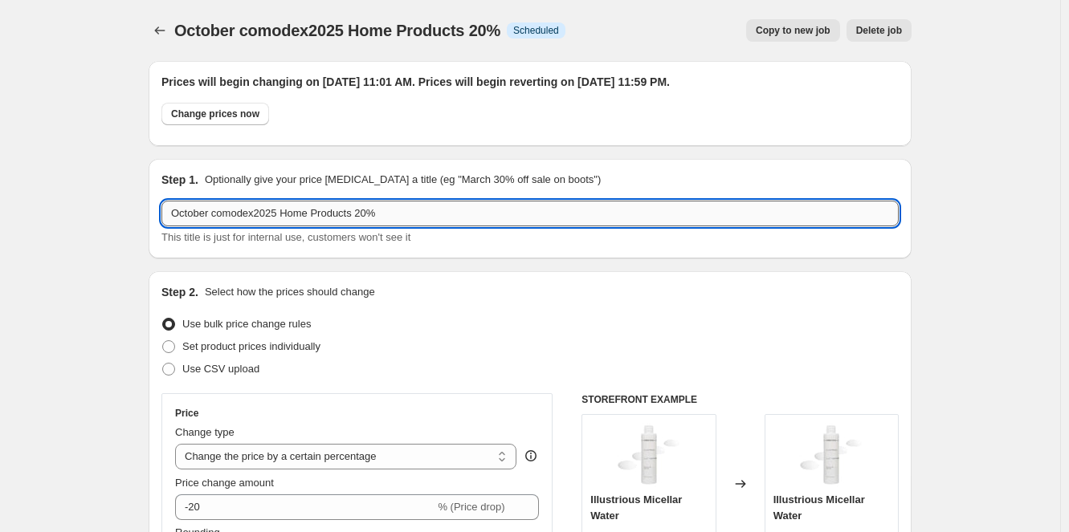
click at [259, 212] on input "October comodex2025 Home Products 20%" at bounding box center [529, 214] width 737 height 26
drag, startPoint x: 259, startPoint y: 212, endPoint x: 218, endPoint y: 213, distance: 41.8
click at [218, 213] on input "October comodex2025 Home Products 20%" at bounding box center [529, 214] width 737 height 26
type input "October ill 2025 Home Products 20%"
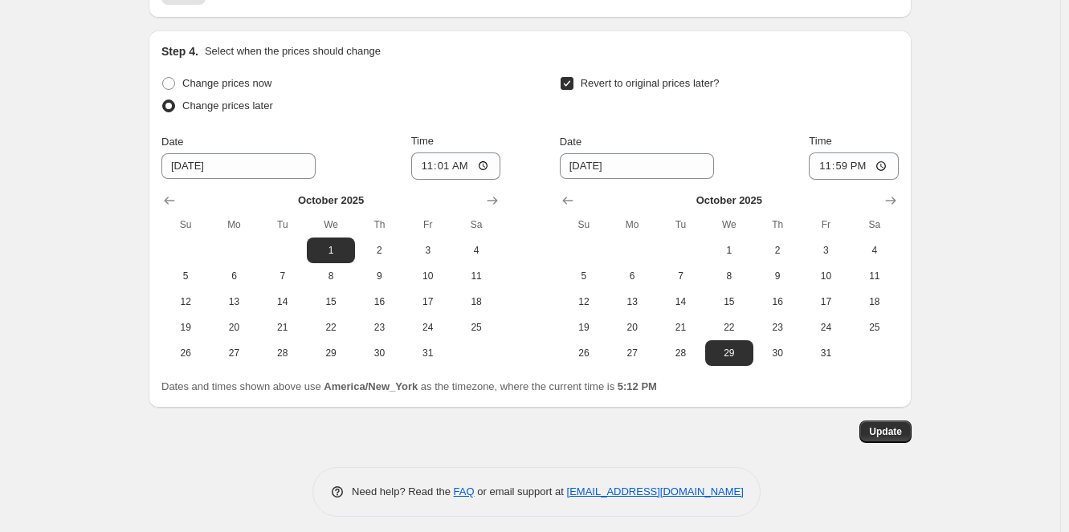
scroll to position [1625, 0]
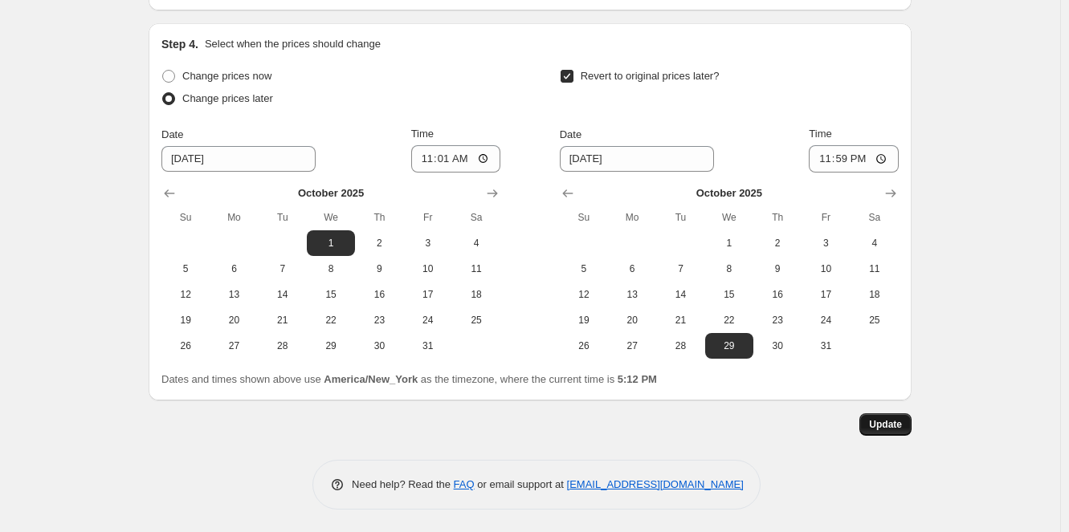
click at [894, 427] on span "Update" at bounding box center [885, 424] width 33 height 13
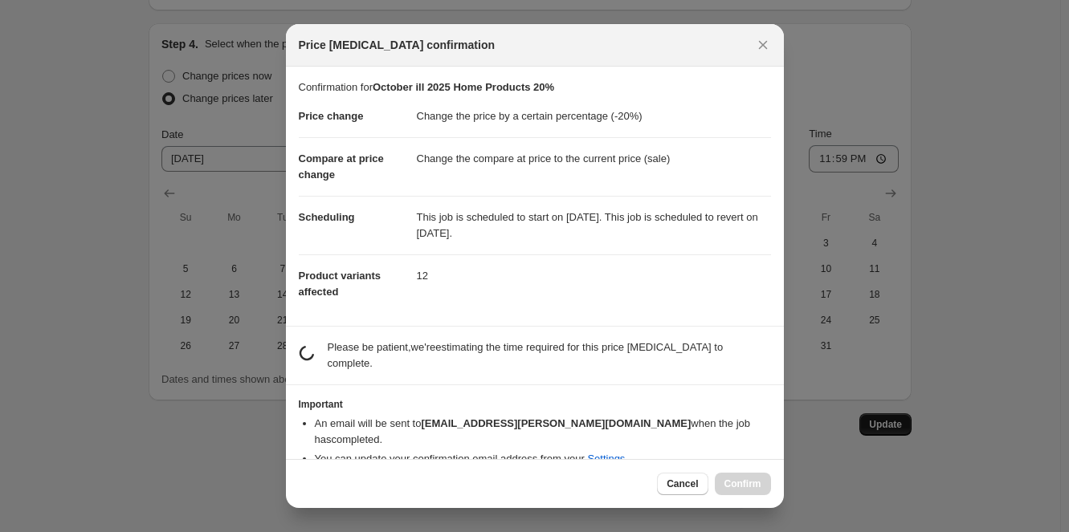
scroll to position [0, 0]
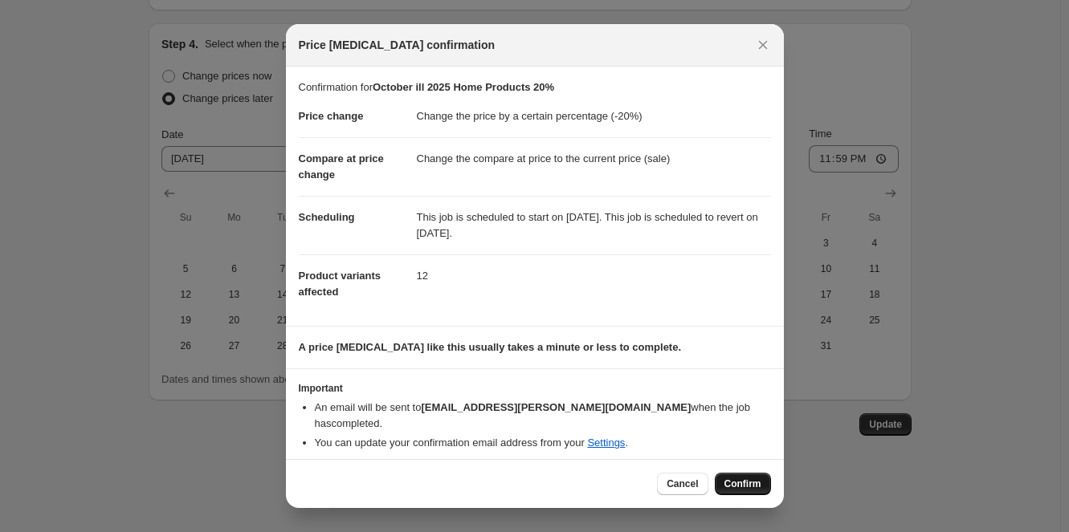
click at [749, 478] on span "Confirm" at bounding box center [742, 484] width 37 height 13
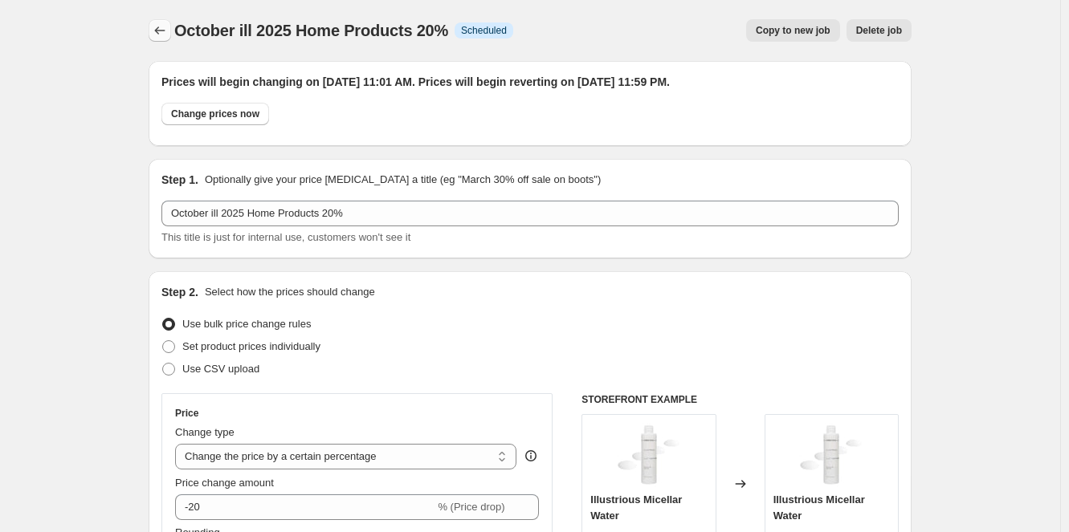
click at [161, 31] on icon "Price change jobs" at bounding box center [160, 30] width 16 height 16
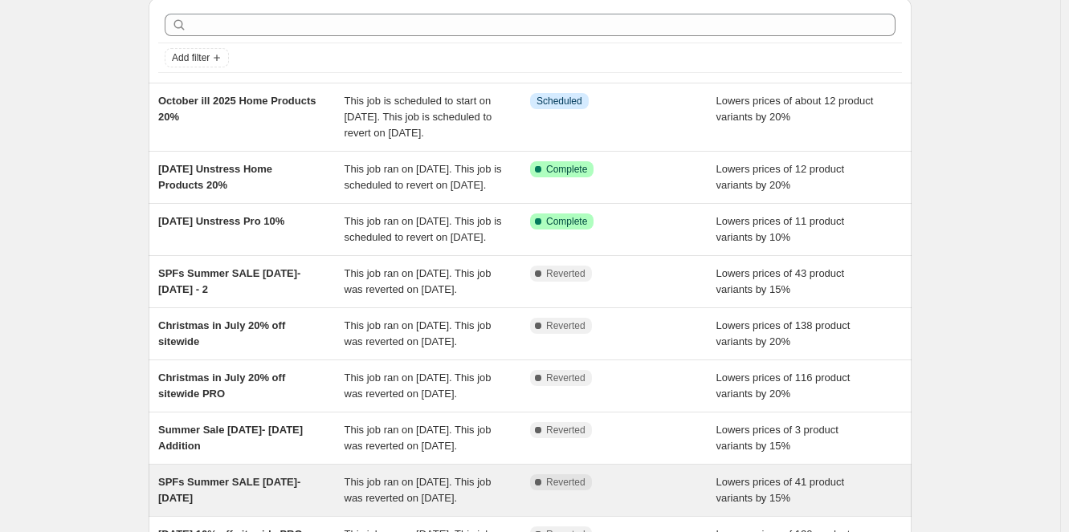
scroll to position [51, 0]
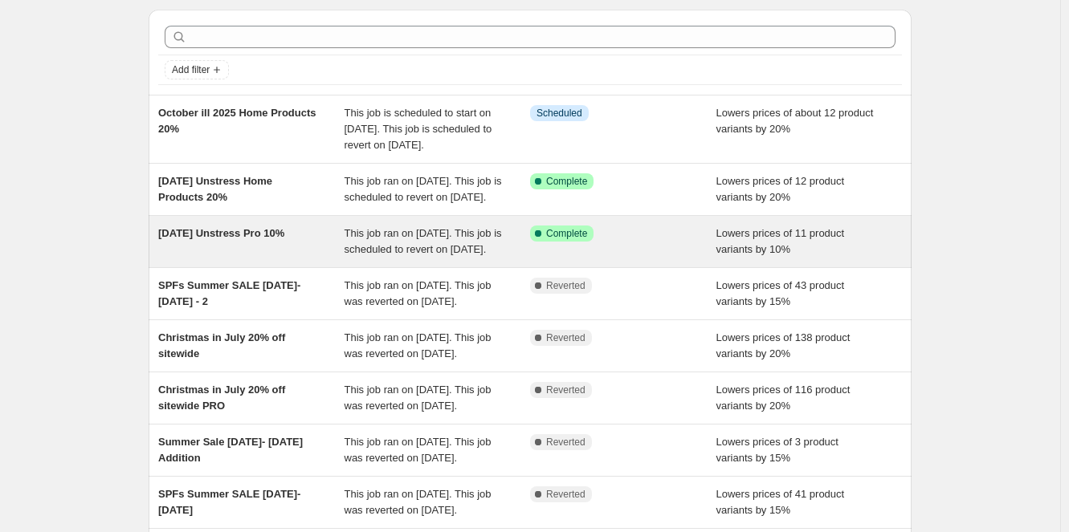
click at [252, 258] on div "September 2025 Unstress Pro 10%" at bounding box center [251, 242] width 186 height 32
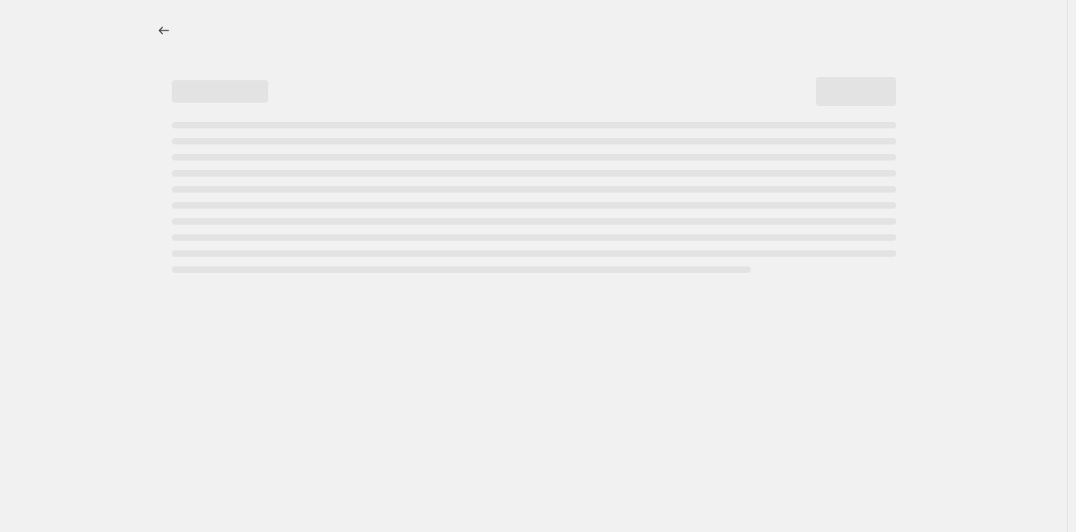
select select "percentage"
select select "collection"
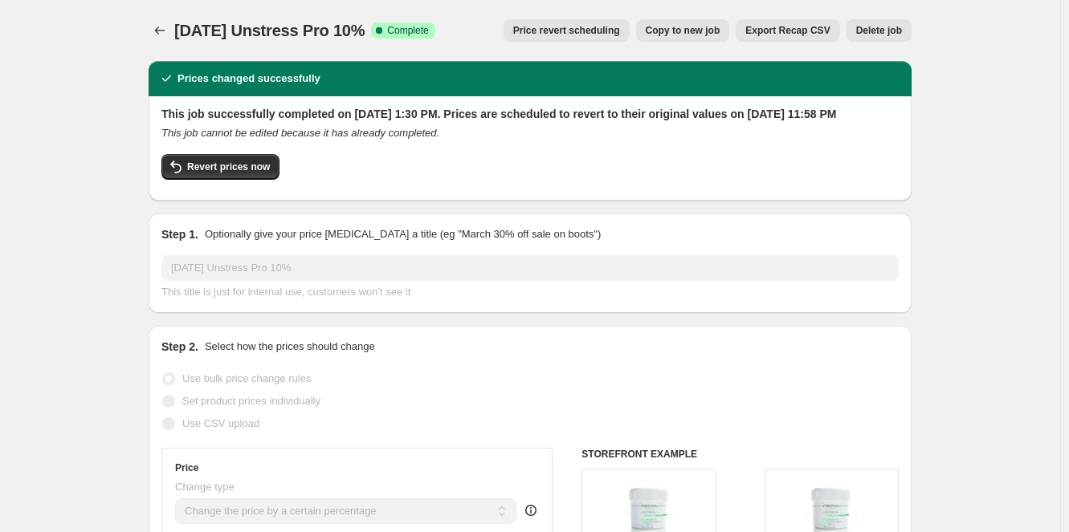
click at [671, 32] on span "Copy to new job" at bounding box center [683, 30] width 75 height 13
select select "percentage"
select select "collection"
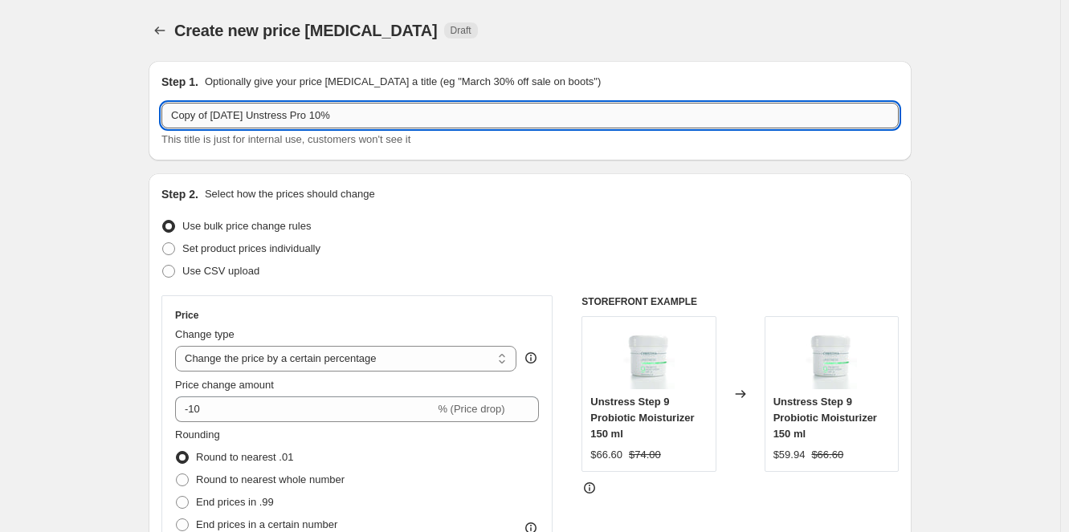
drag, startPoint x: 219, startPoint y: 118, endPoint x: 255, endPoint y: 119, distance: 36.1
click at [169, 120] on input "Copy of September 2025 Unstress Pro 10%" at bounding box center [529, 116] width 737 height 26
drag, startPoint x: 263, startPoint y: 116, endPoint x: 153, endPoint y: 116, distance: 110.8
click at [153, 116] on div "Step 1. Optionally give your price change job a title (eg "March 30% off sale o…" at bounding box center [530, 111] width 763 height 100
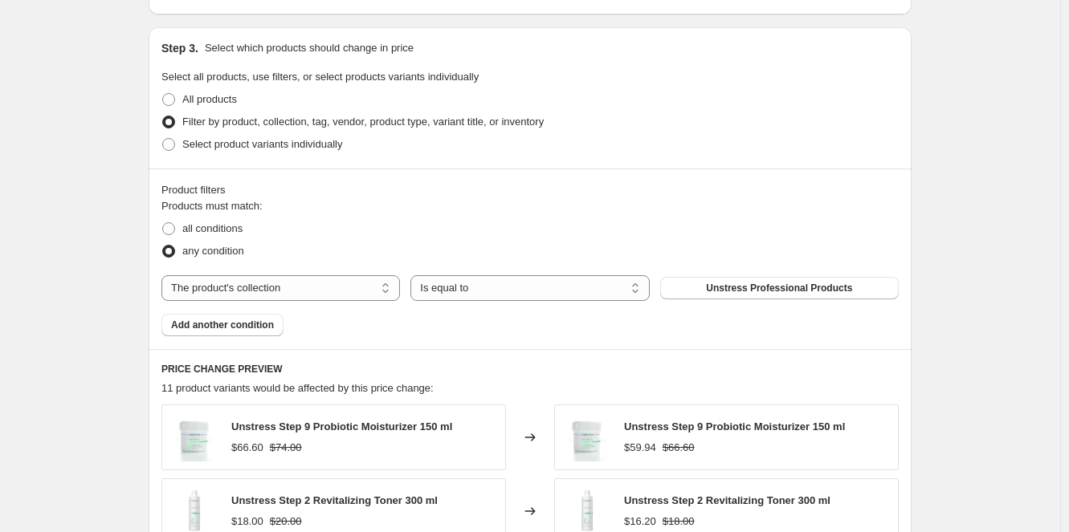
scroll to position [802, 0]
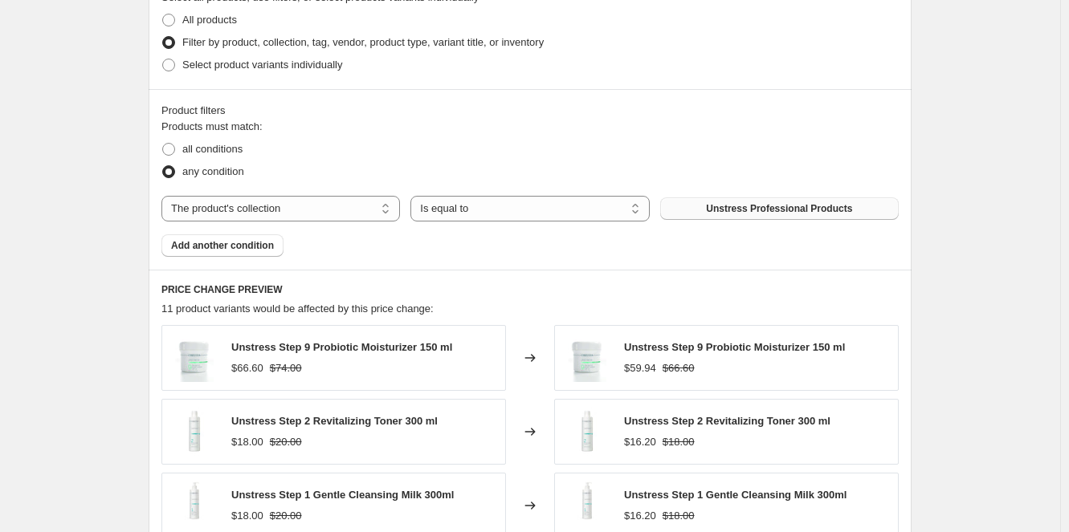
type input "ill October r 2025 Unstress Pro 10%"
click at [756, 205] on span "Unstress Professional Products" at bounding box center [779, 208] width 146 height 13
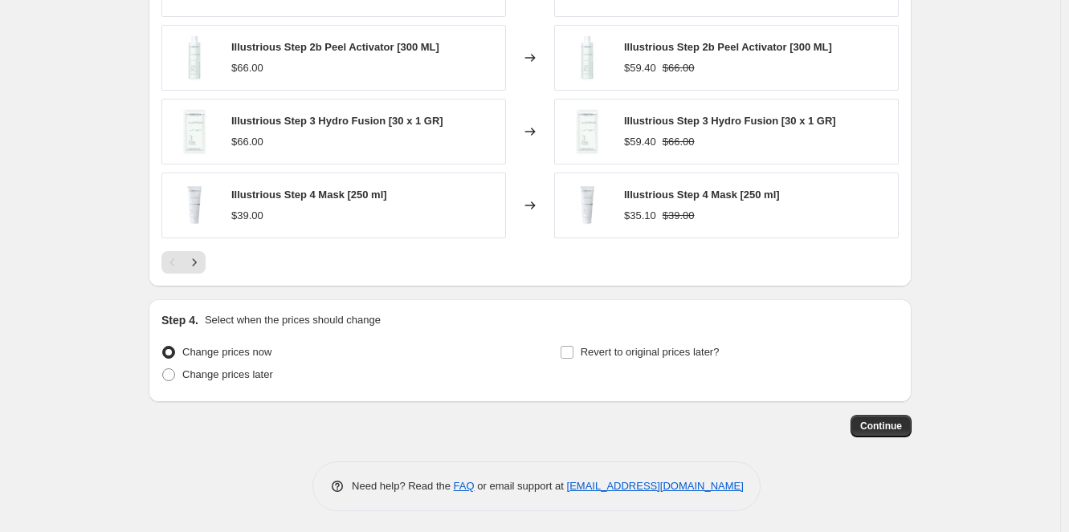
scroll to position [1251, 0]
click at [169, 374] on span at bounding box center [168, 374] width 13 height 13
click at [163, 369] on input "Change prices later" at bounding box center [162, 368] width 1 height 1
radio input "true"
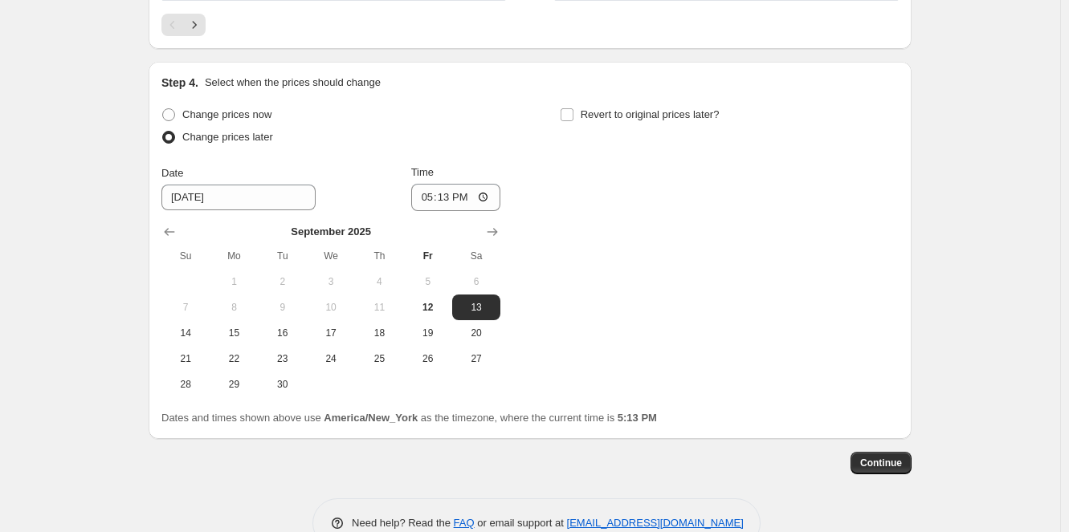
scroll to position [1526, 0]
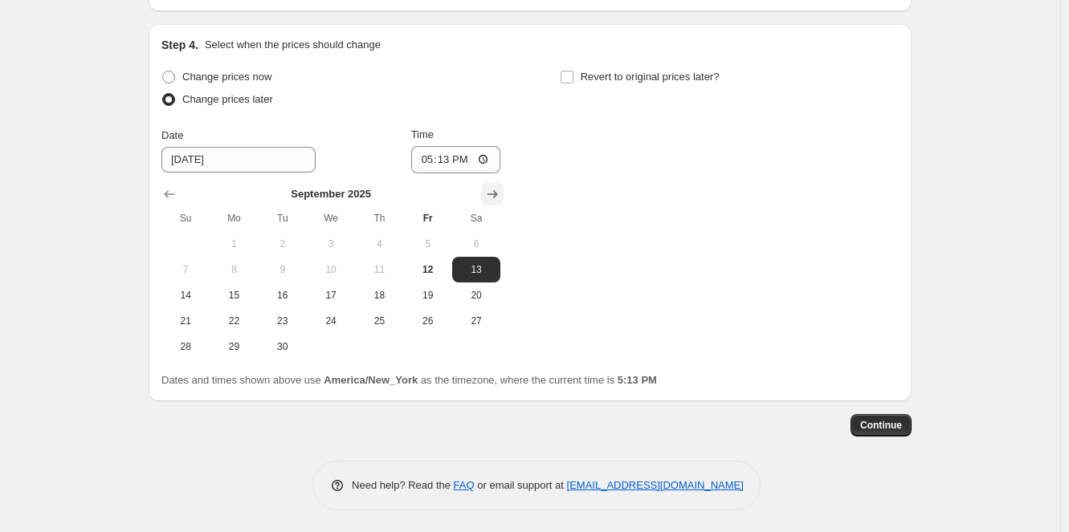
click at [495, 187] on icon "Show next month, October 2025" at bounding box center [492, 194] width 16 height 16
click at [329, 238] on span "1" at bounding box center [330, 244] width 35 height 13
type input "10/1/2025"
click at [568, 75] on input "Revert to original prices later?" at bounding box center [567, 77] width 13 height 13
checkbox input "true"
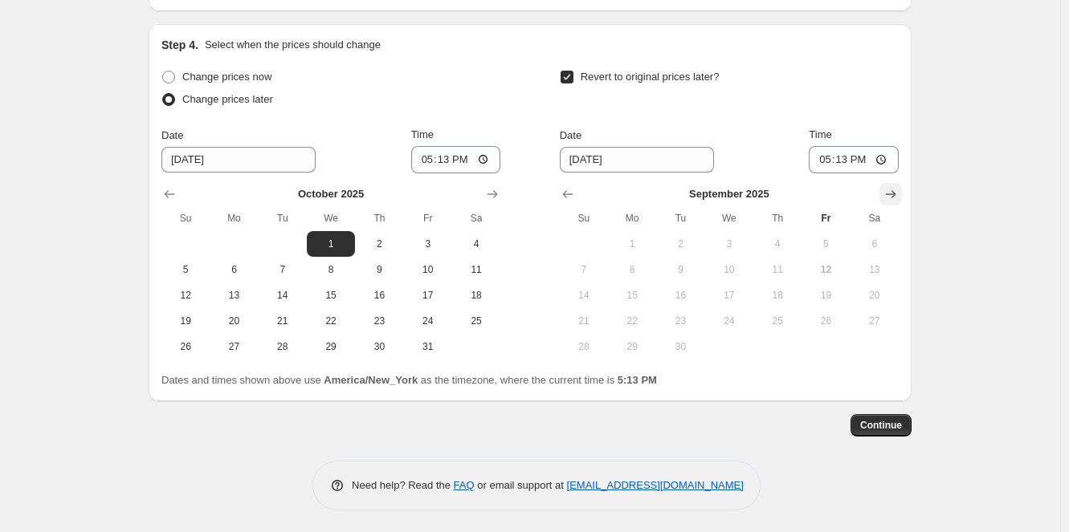
click at [894, 192] on icon "Show next month, October 2025" at bounding box center [891, 194] width 10 height 8
click at [745, 348] on span "29" at bounding box center [728, 346] width 35 height 13
type input "10/29/2025"
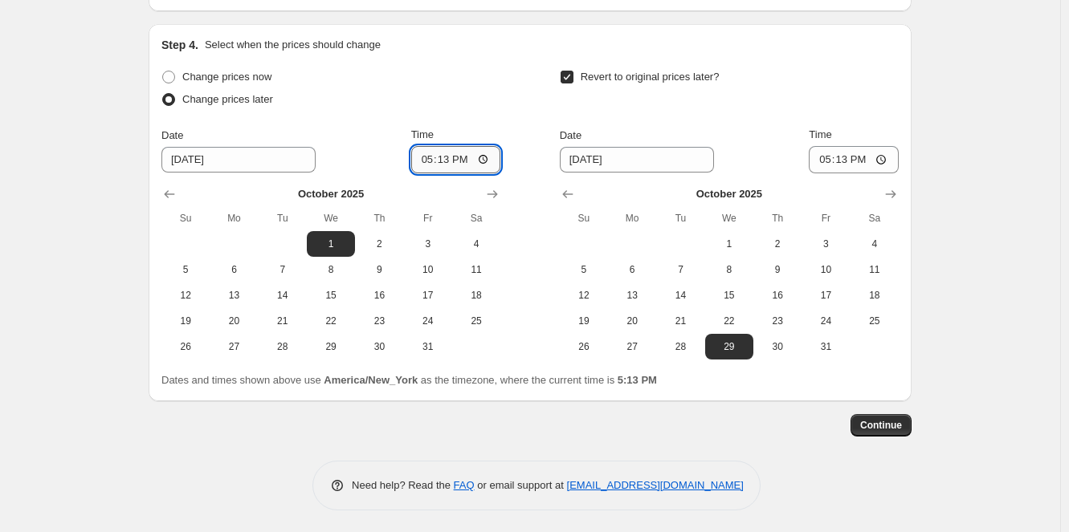
click at [476, 163] on input "17:13" at bounding box center [456, 159] width 90 height 27
click at [483, 156] on input "17:13" at bounding box center [456, 159] width 90 height 27
type input "11:00"
click at [883, 155] on input "17:13" at bounding box center [854, 159] width 90 height 27
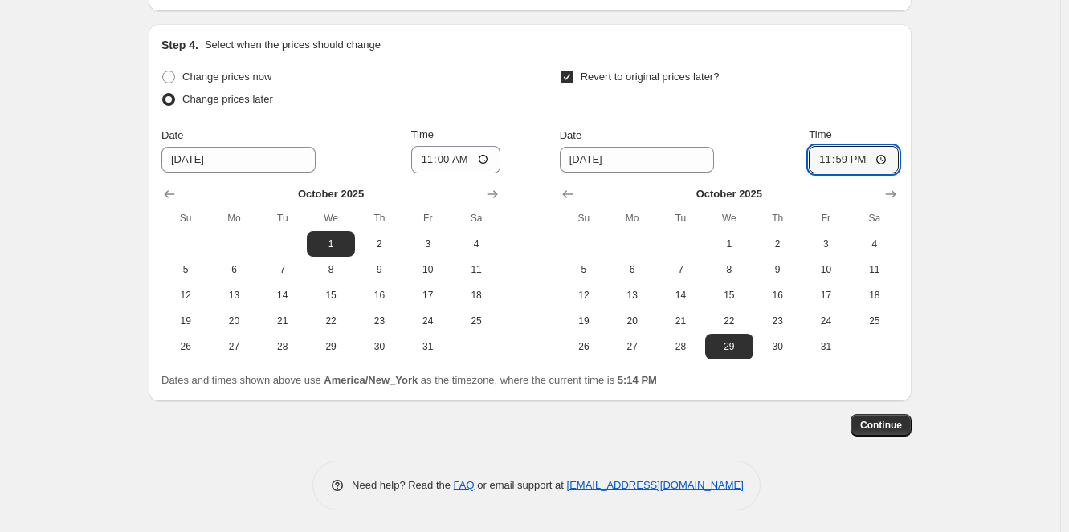
type input "23:59"
click at [779, 414] on div "Continue" at bounding box center [530, 425] width 763 height 22
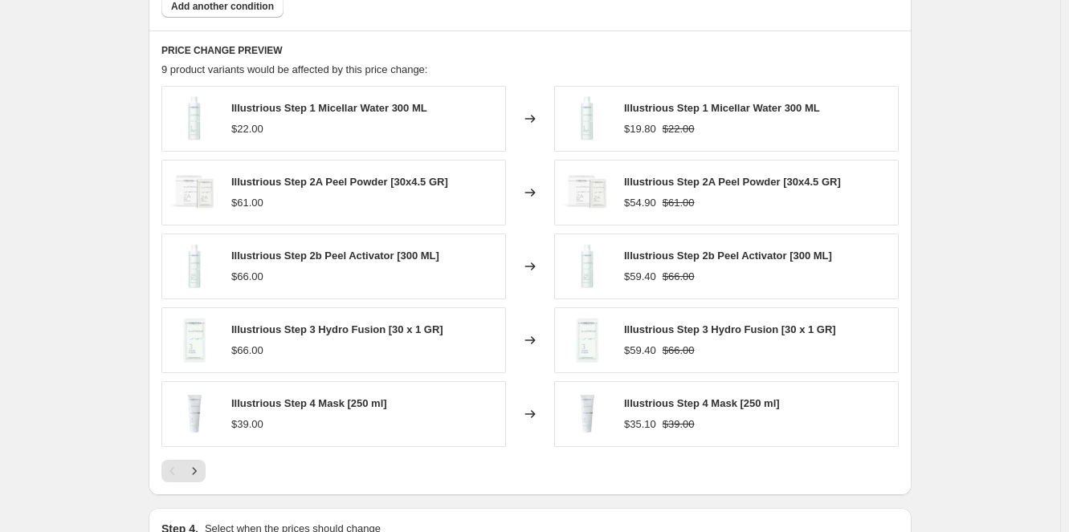
scroll to position [1044, 0]
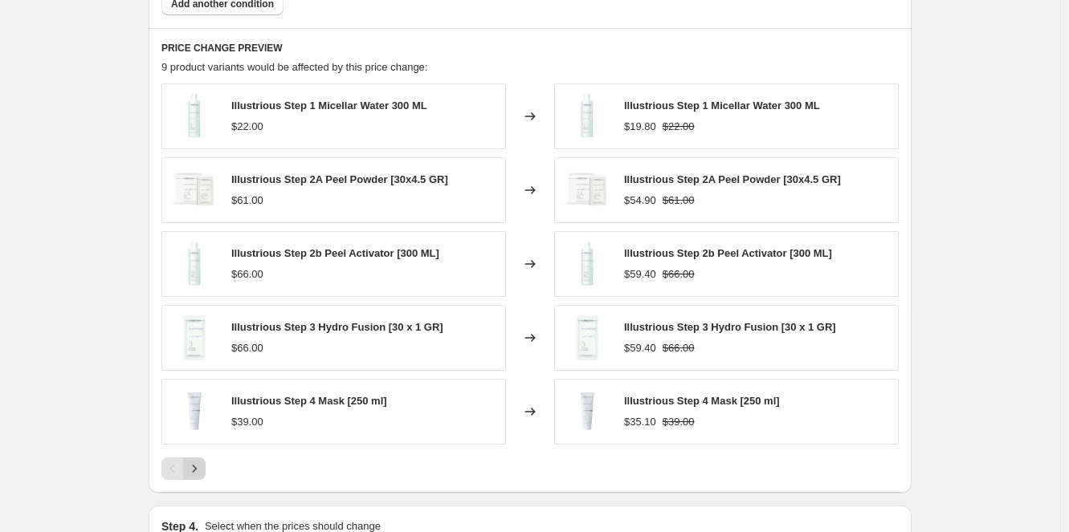
click at [202, 467] on icon "Next" at bounding box center [194, 469] width 16 height 16
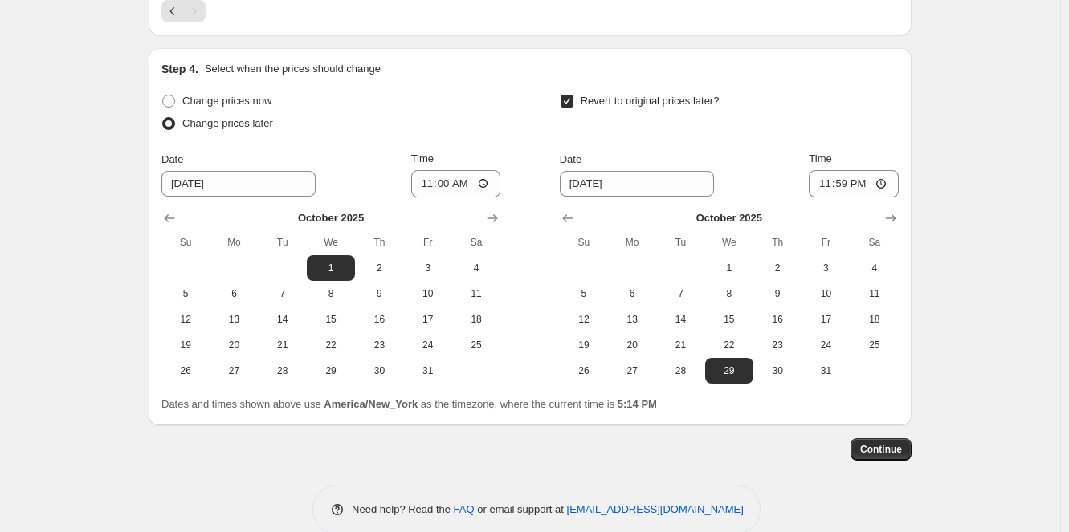
scroll to position [1453, 0]
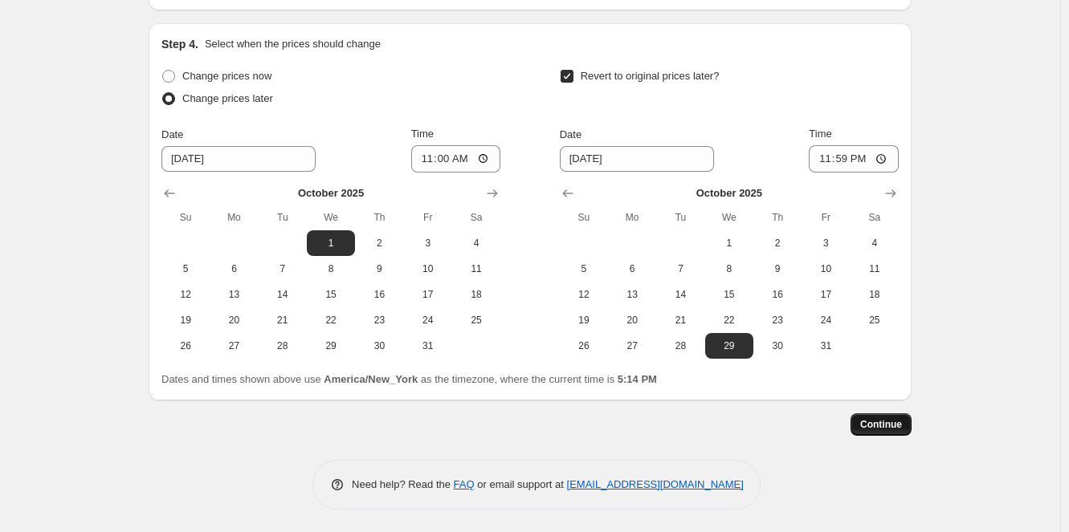
click at [899, 414] on button "Continue" at bounding box center [880, 425] width 61 height 22
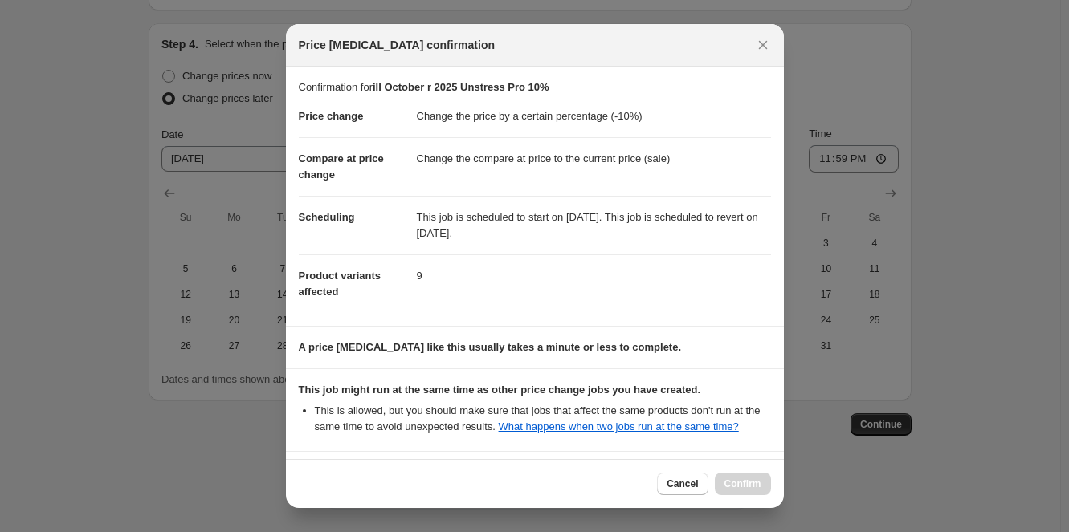
scroll to position [139, 0]
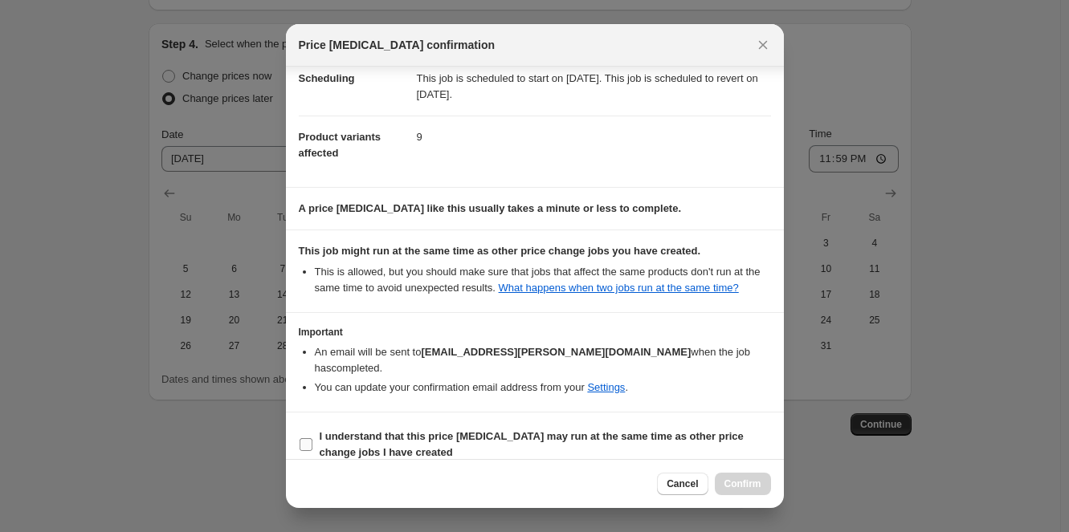
click at [315, 426] on label "I understand that this price change job may run at the same time as other price…" at bounding box center [535, 445] width 472 height 39
click at [312, 438] on input "I understand that this price change job may run at the same time as other price…" at bounding box center [306, 444] width 13 height 13
checkbox input "true"
click at [747, 474] on button "Confirm" at bounding box center [743, 484] width 56 height 22
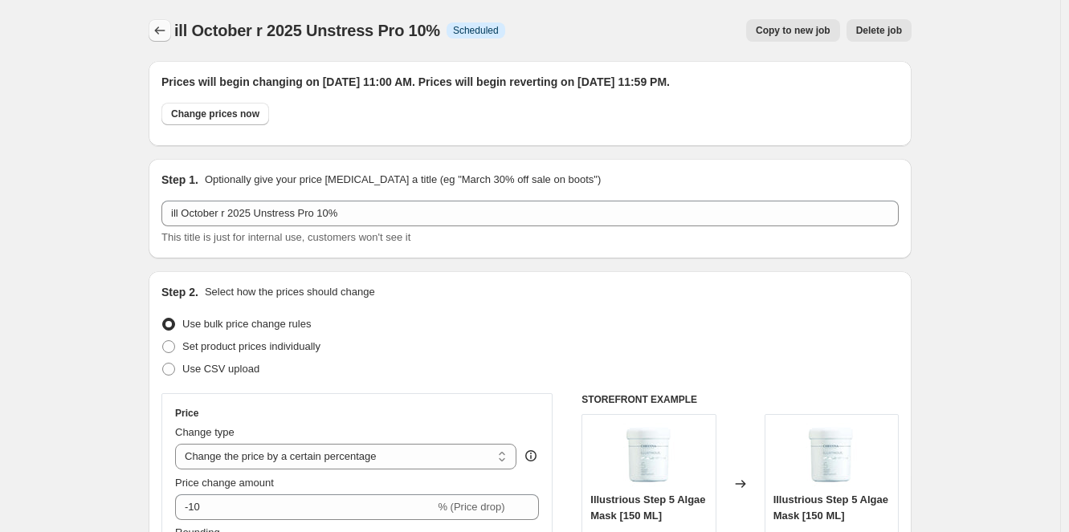
click at [165, 26] on icon "Price change jobs" at bounding box center [160, 30] width 16 height 16
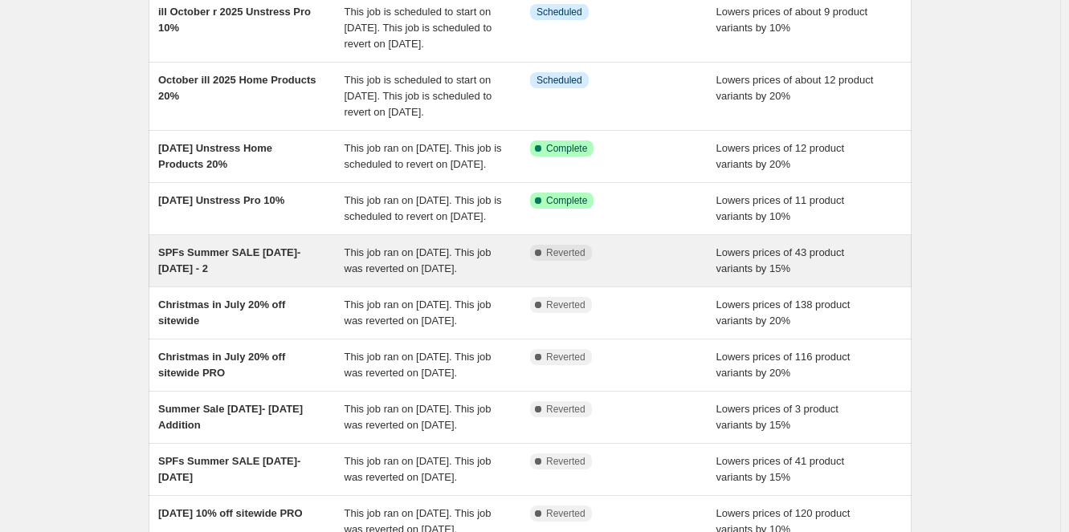
scroll to position [161, 0]
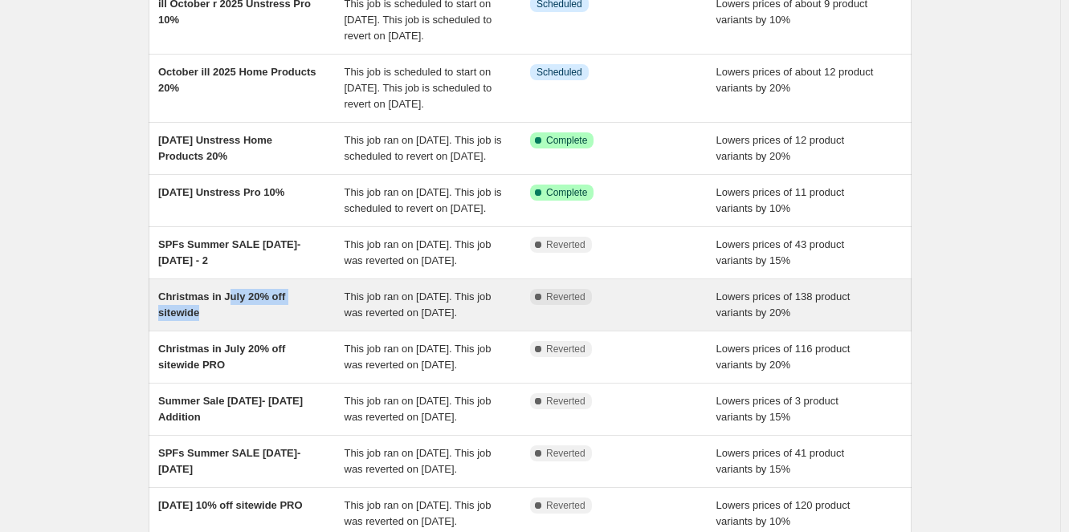
click at [228, 321] on div "Christmas in July 20% off sitewide" at bounding box center [251, 305] width 186 height 32
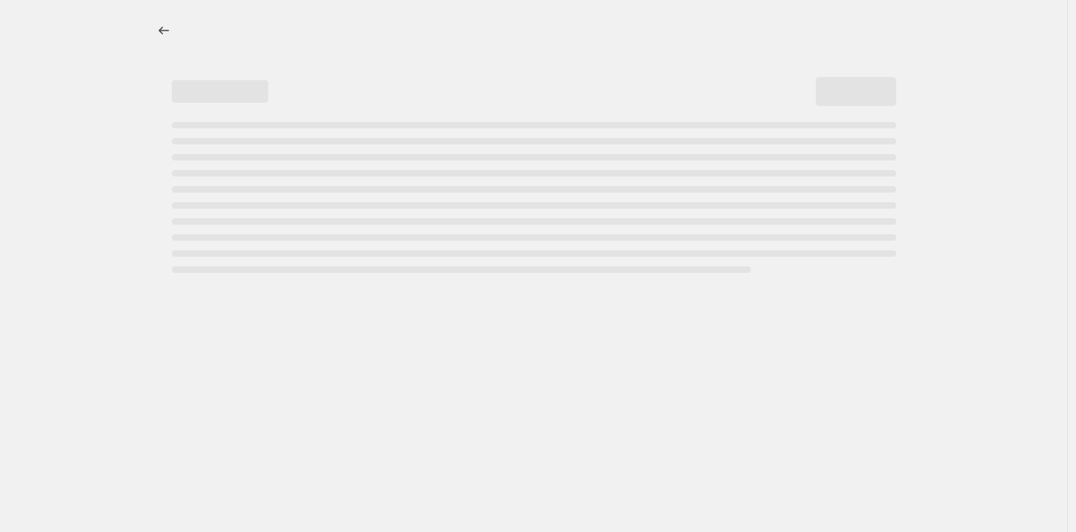
select select "percentage"
select select "collection"
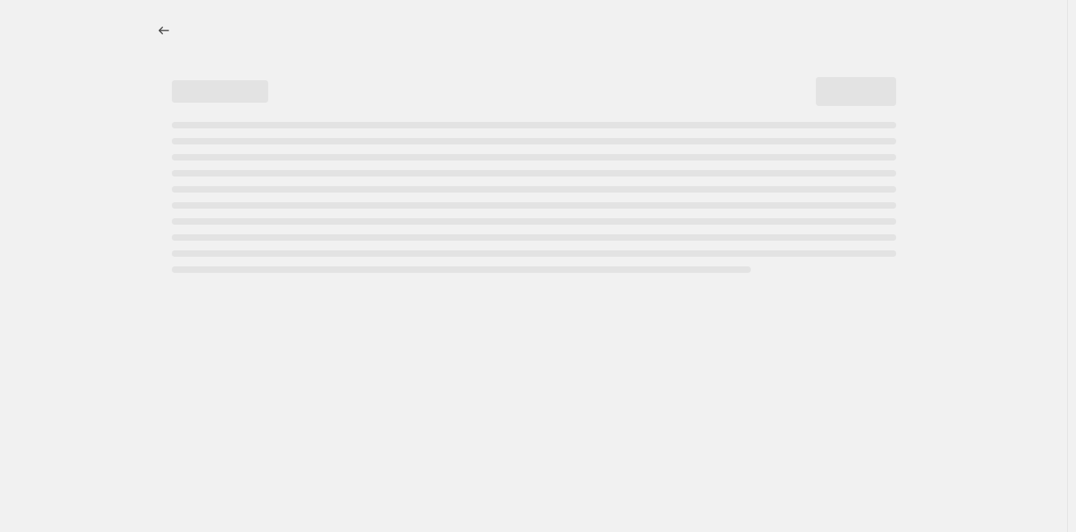
select select "collection"
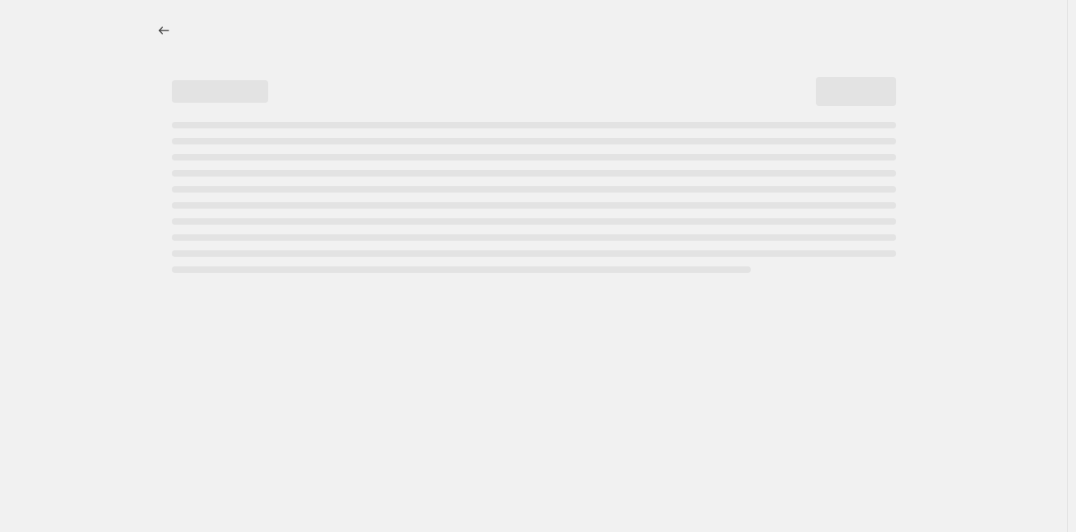
select select "collection"
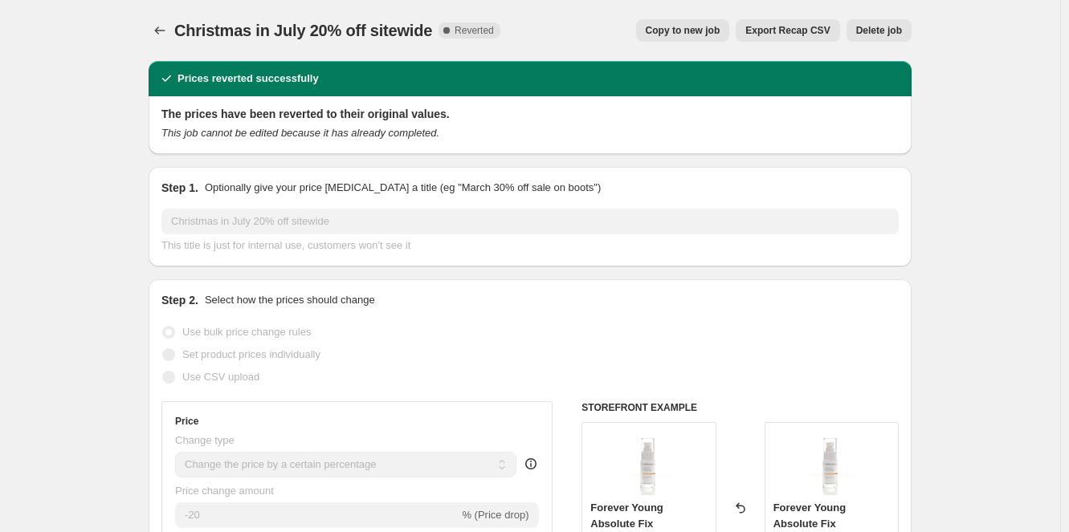
click at [695, 40] on button "Copy to new job" at bounding box center [683, 30] width 94 height 22
select select "percentage"
select select "collection"
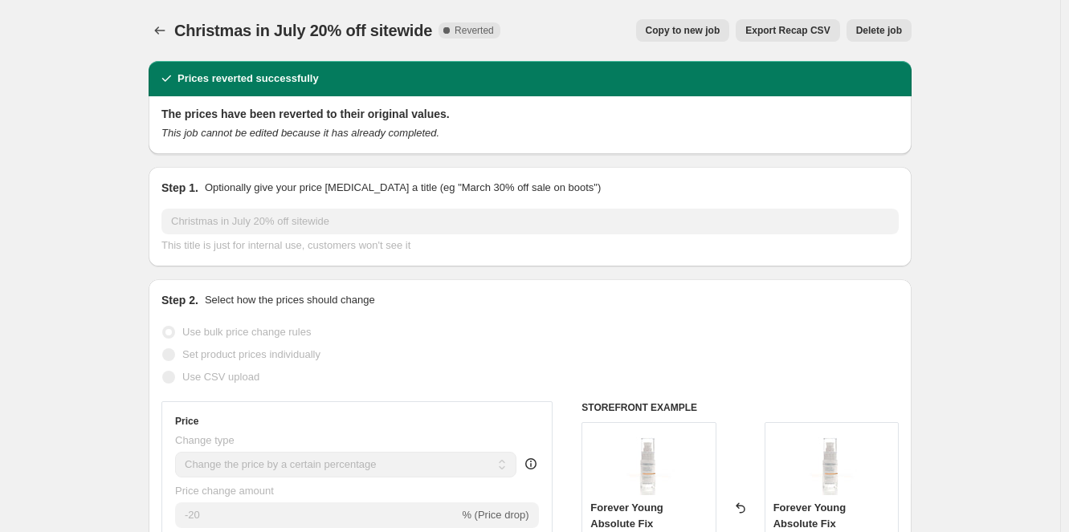
select select "collection"
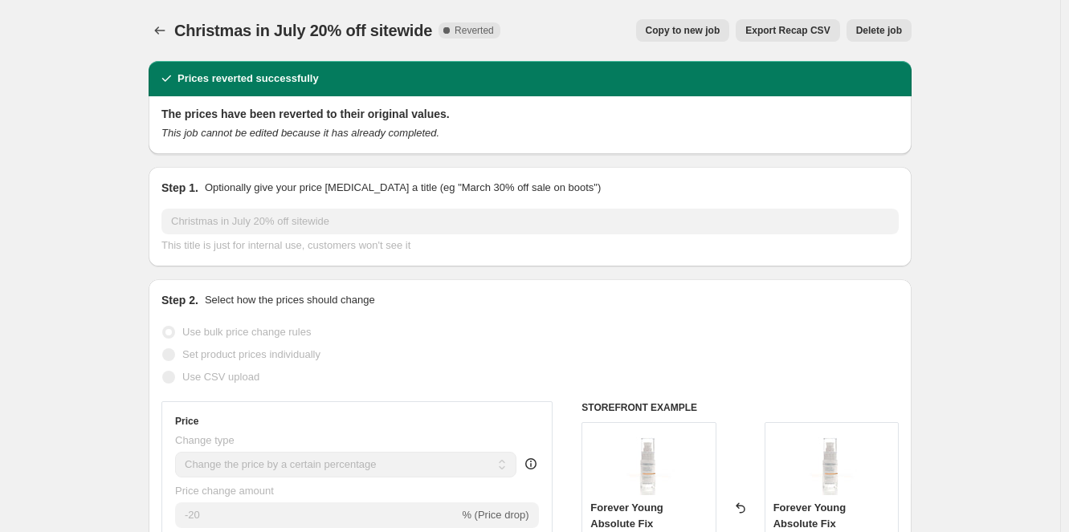
select select "collection"
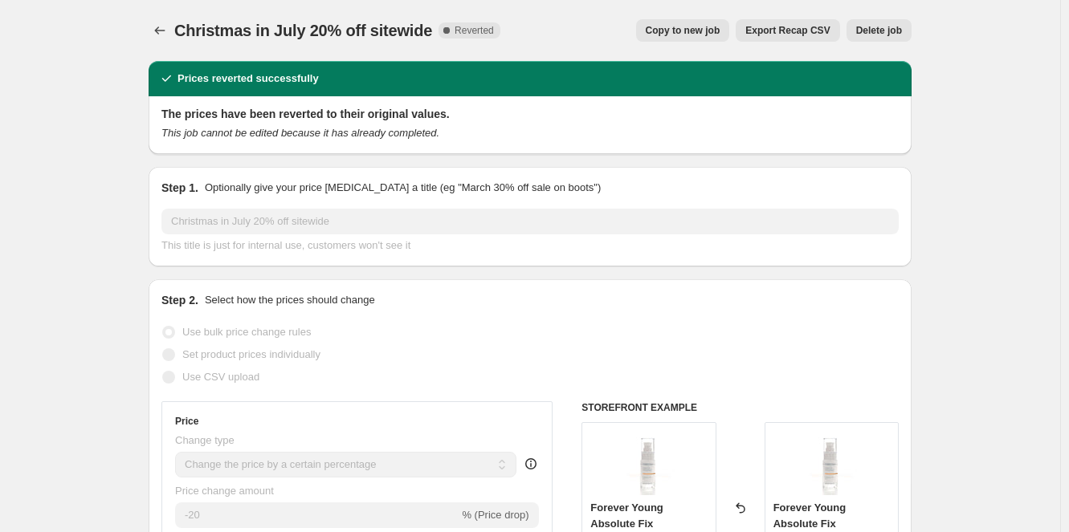
select select "collection"
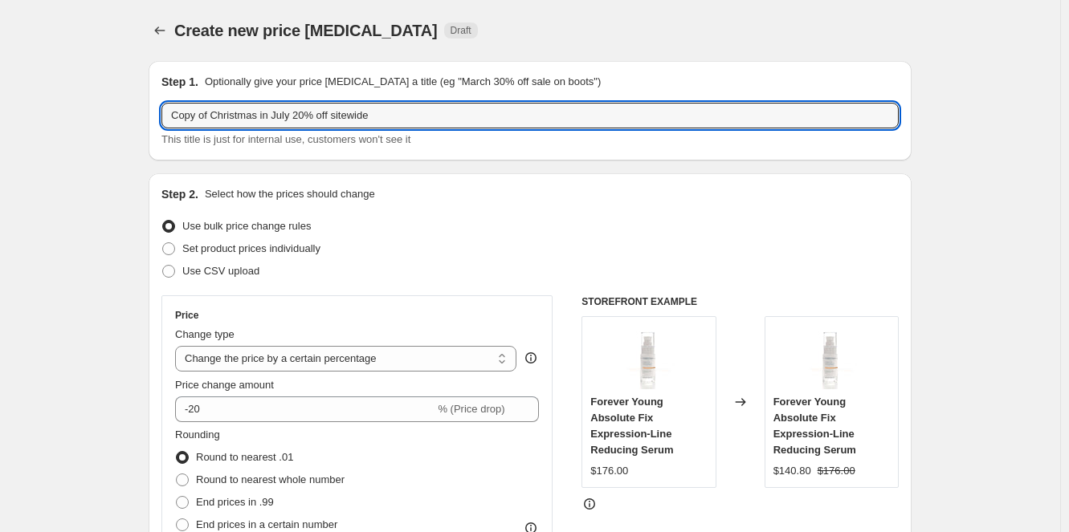
drag, startPoint x: 259, startPoint y: 115, endPoint x: 161, endPoint y: 116, distance: 98.8
click at [161, 116] on div "Step 1. Optionally give your price change job a title (eg "March 30% off sale o…" at bounding box center [530, 111] width 763 height 100
type input "20% off mask and exfoliator in July 20% off sitewide"
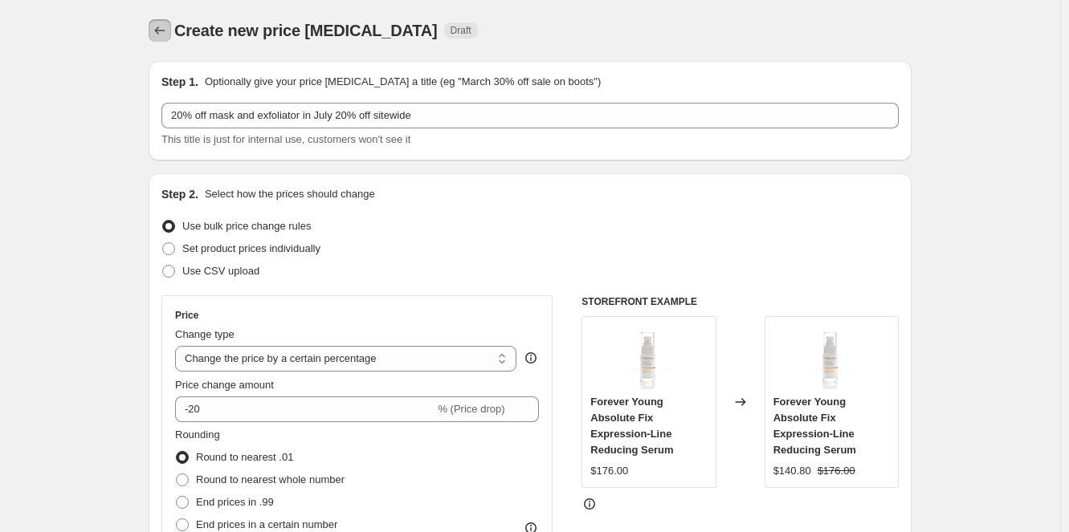
click at [168, 31] on icon "Price change jobs" at bounding box center [160, 30] width 16 height 16
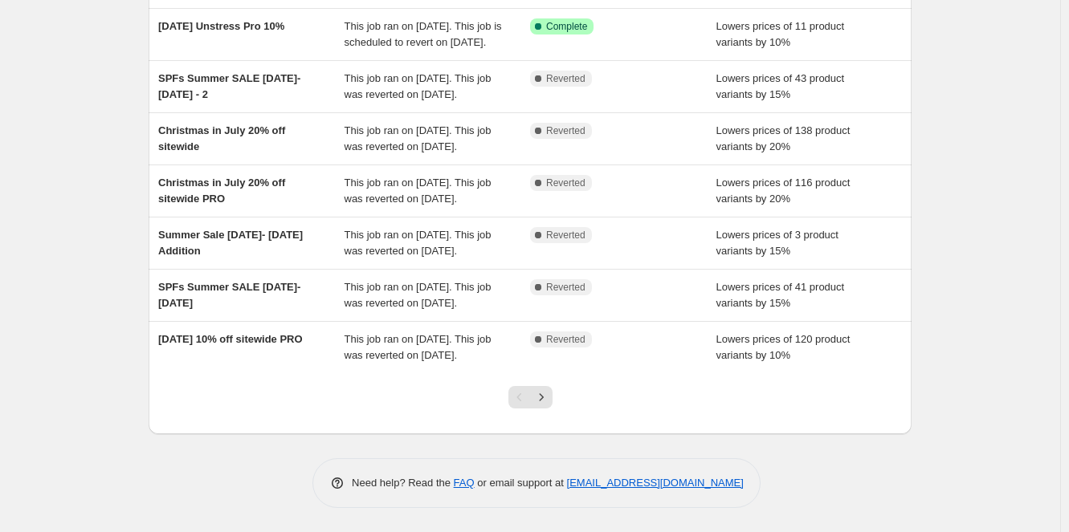
scroll to position [405, 0]
click at [540, 395] on icon "Next" at bounding box center [541, 397] width 16 height 16
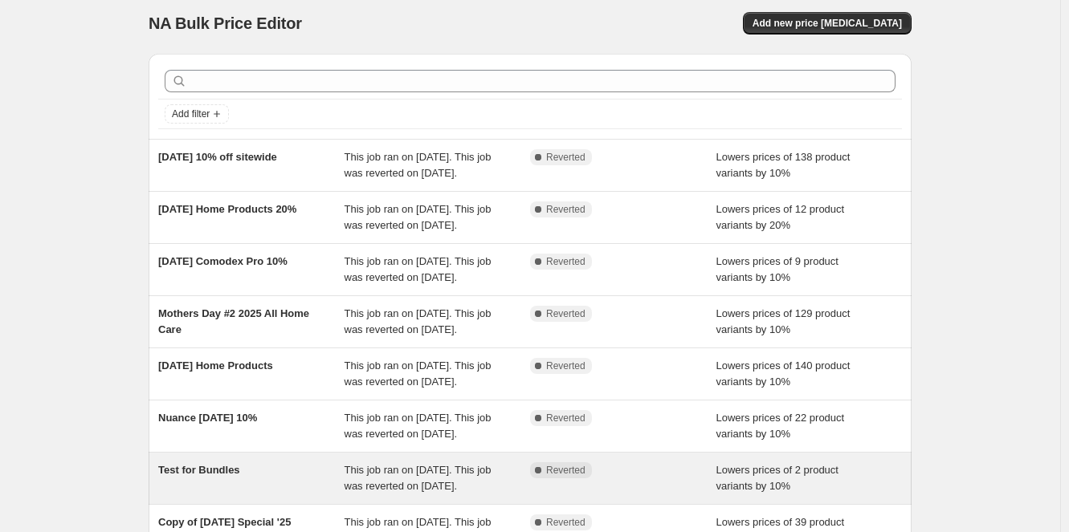
scroll to position [292, 0]
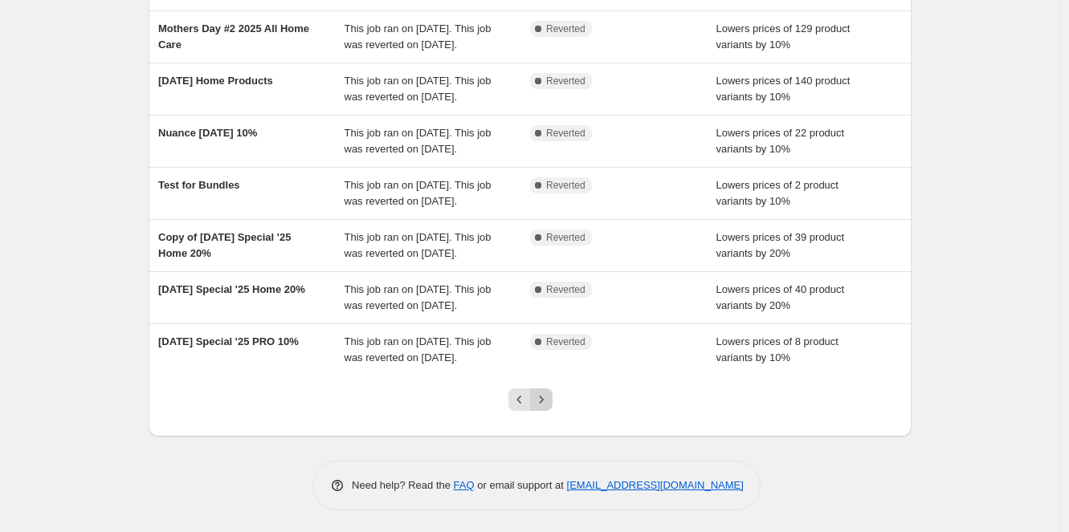
click at [542, 395] on icon "Next" at bounding box center [541, 400] width 16 height 16
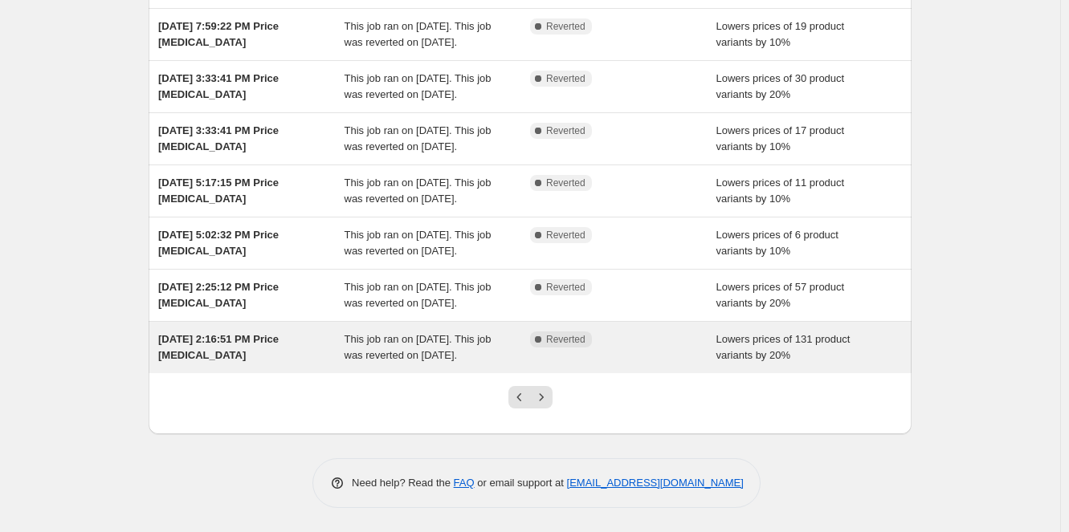
scroll to position [421, 0]
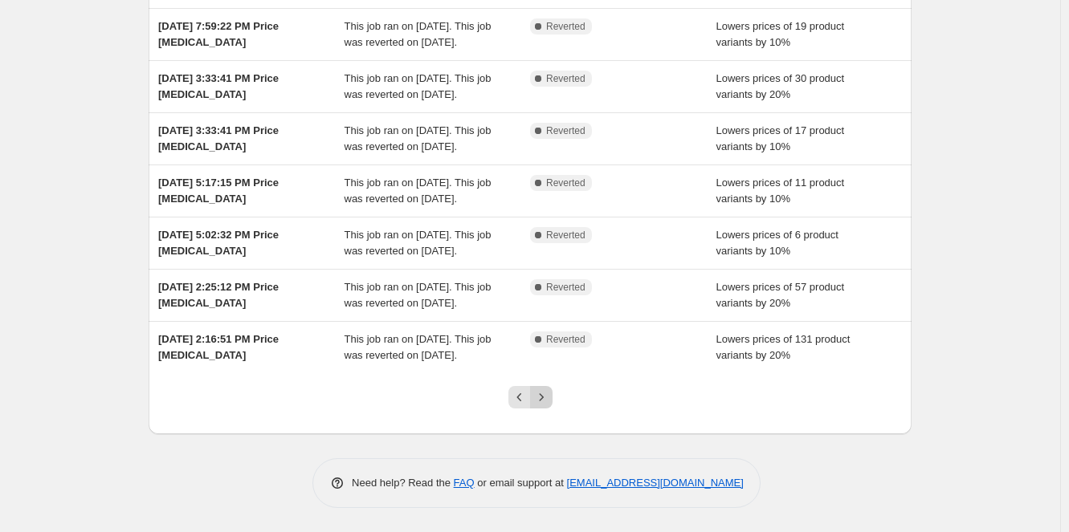
click at [543, 402] on icon "Next" at bounding box center [541, 397] width 16 height 16
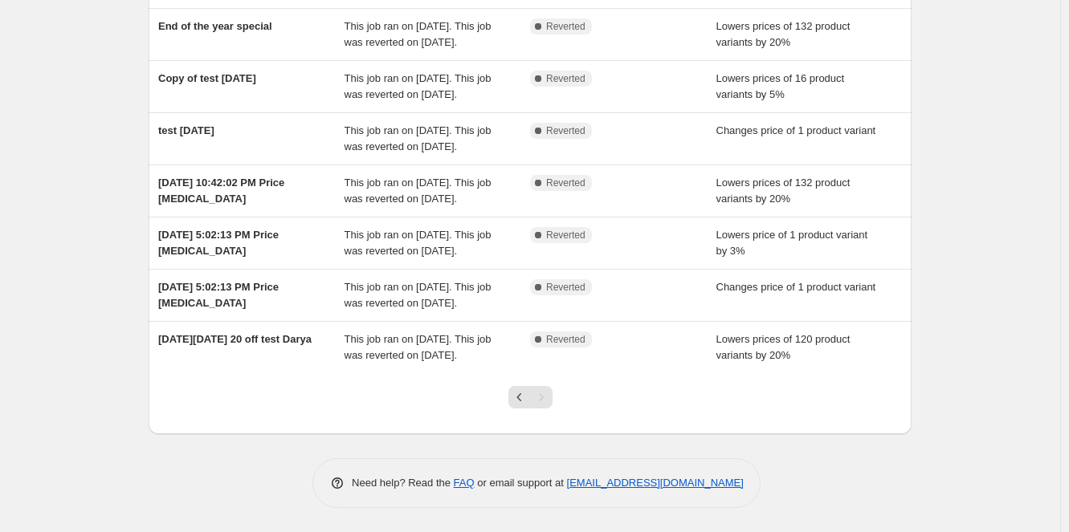
scroll to position [385, 0]
click at [524, 401] on icon "Previous" at bounding box center [520, 397] width 16 height 16
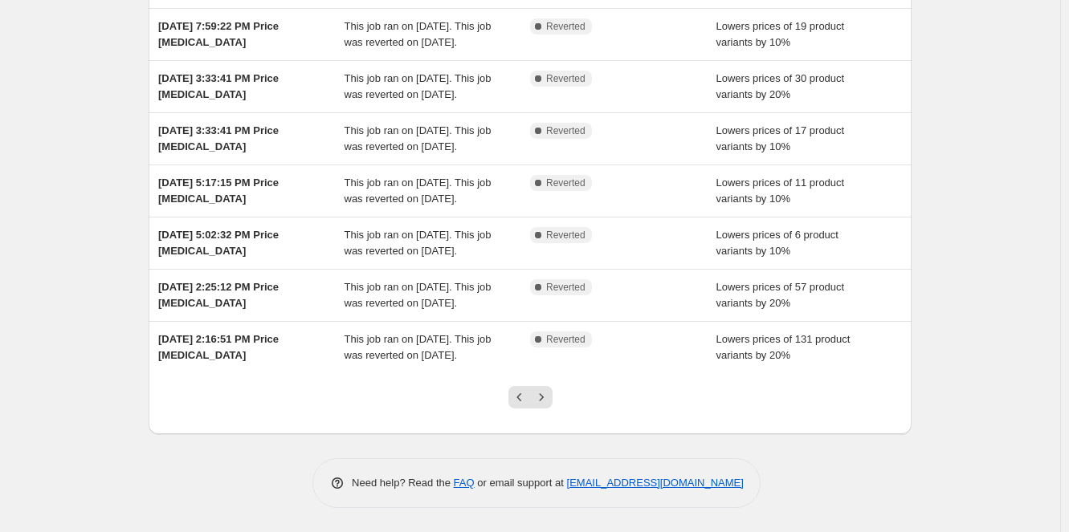
scroll to position [421, 0]
click at [524, 406] on button "Previous" at bounding box center [519, 397] width 22 height 22
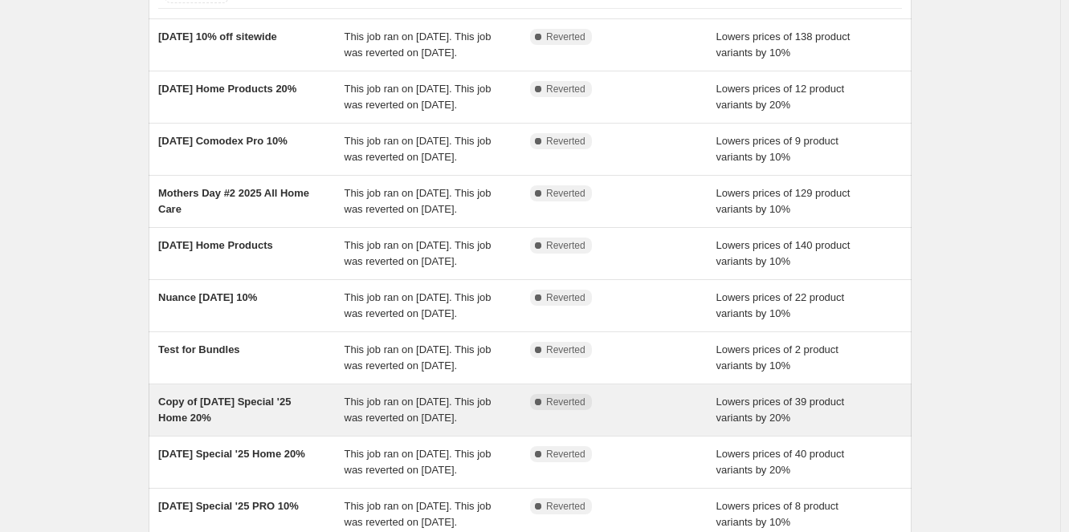
scroll to position [292, 0]
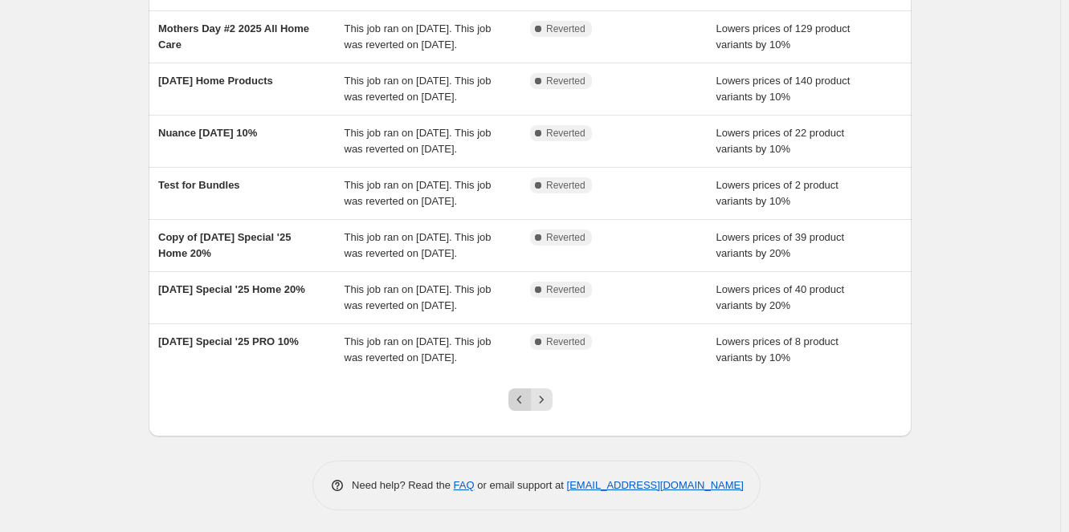
click at [527, 404] on icon "Previous" at bounding box center [520, 400] width 16 height 16
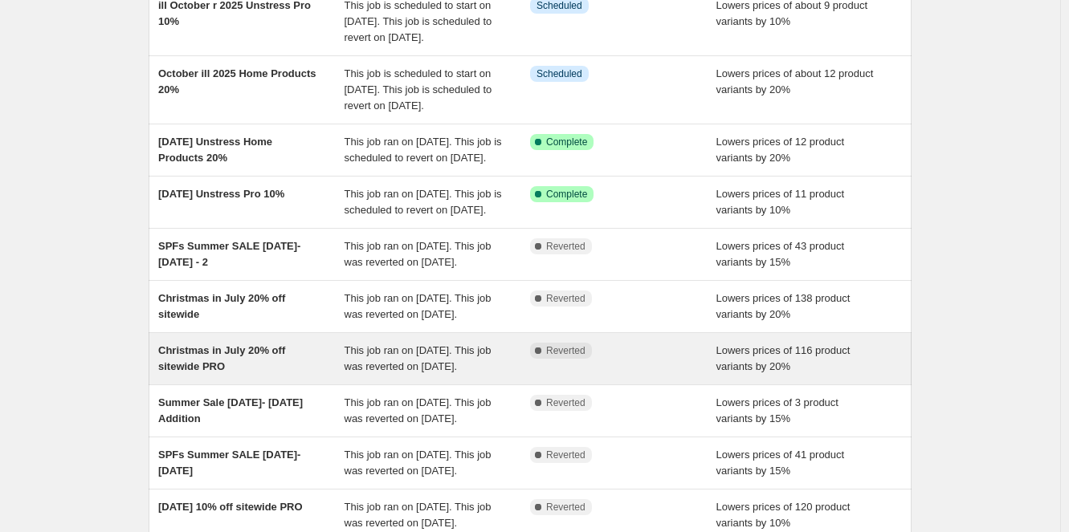
scroll to position [161, 0]
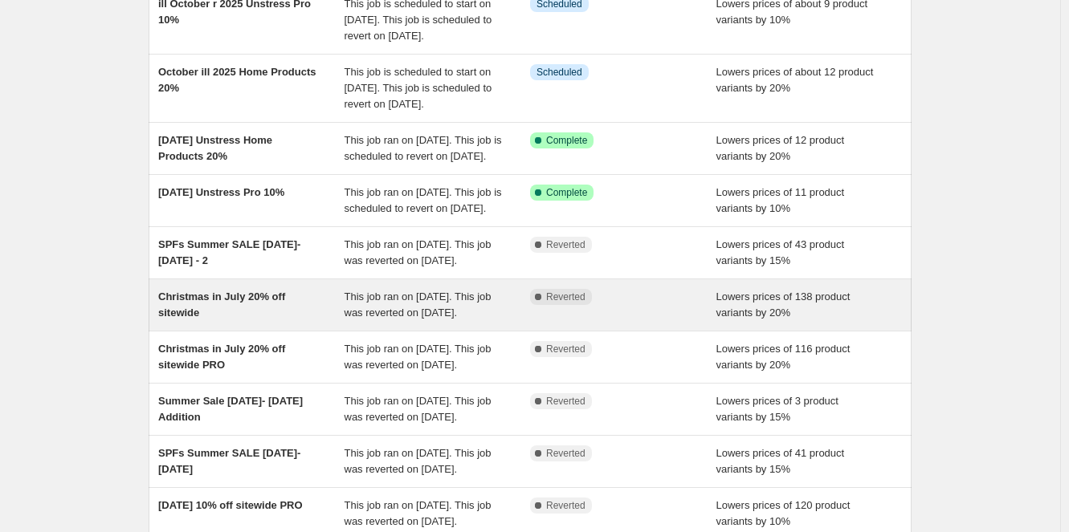
click at [256, 321] on div "Christmas in July 20% off sitewide" at bounding box center [251, 305] width 186 height 32
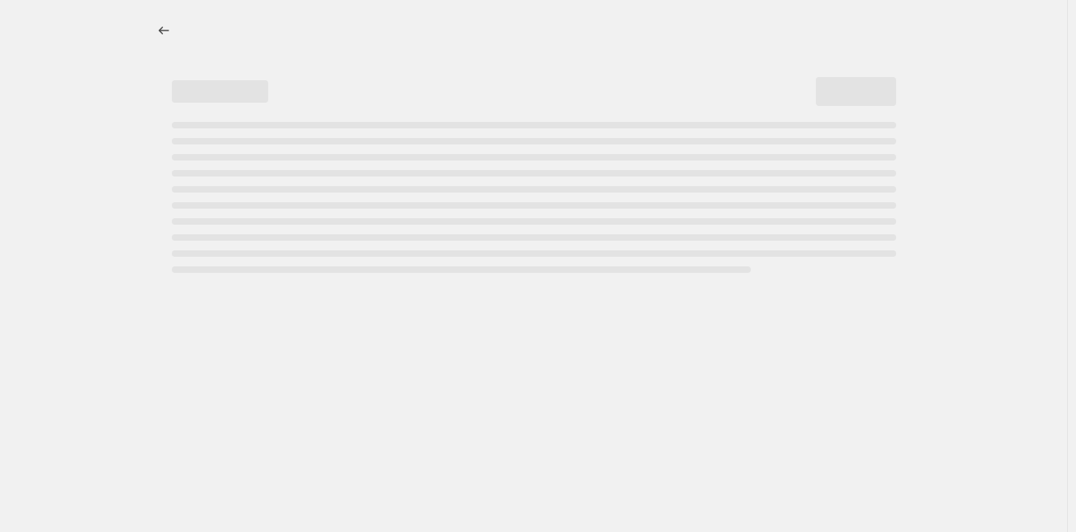
select select "percentage"
select select "collection"
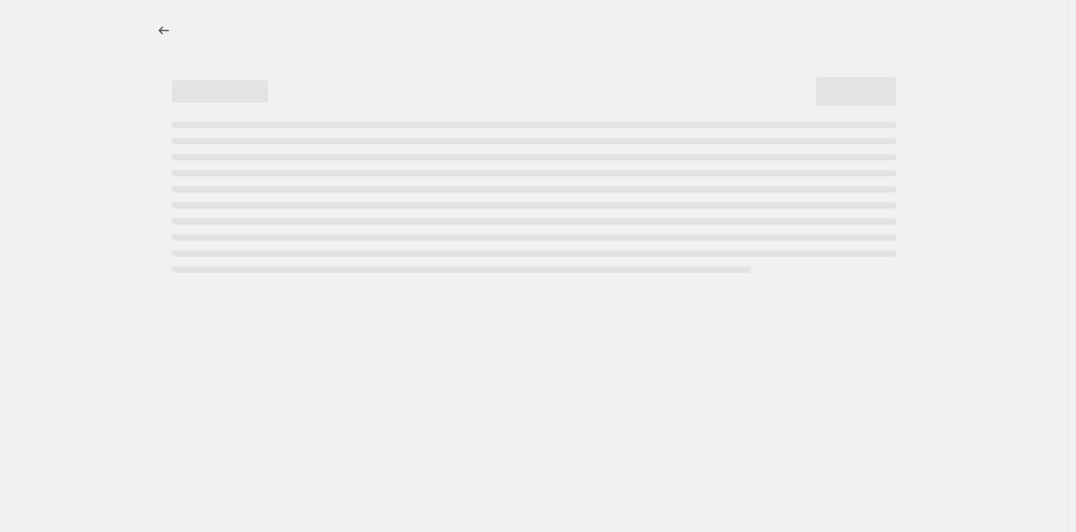
select select "collection"
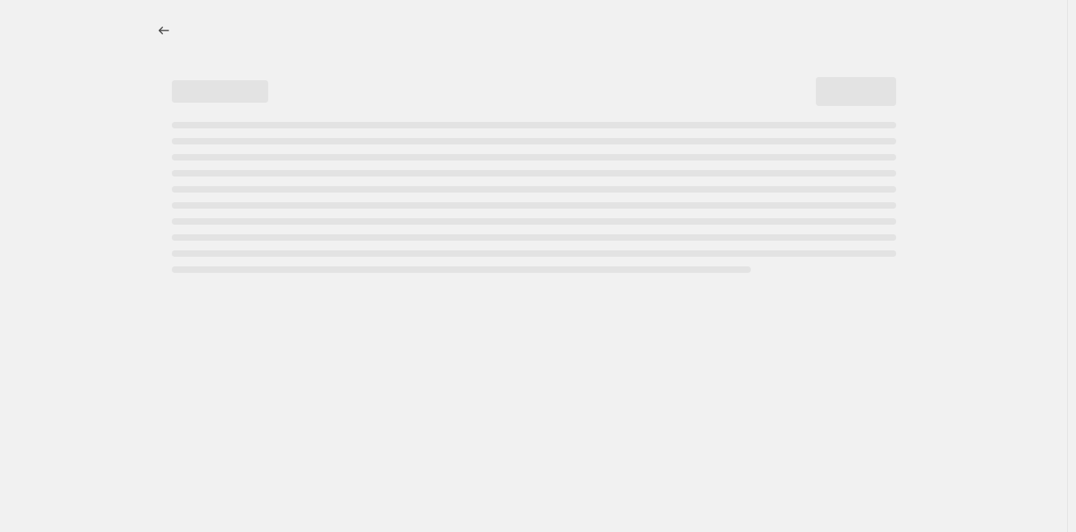
select select "collection"
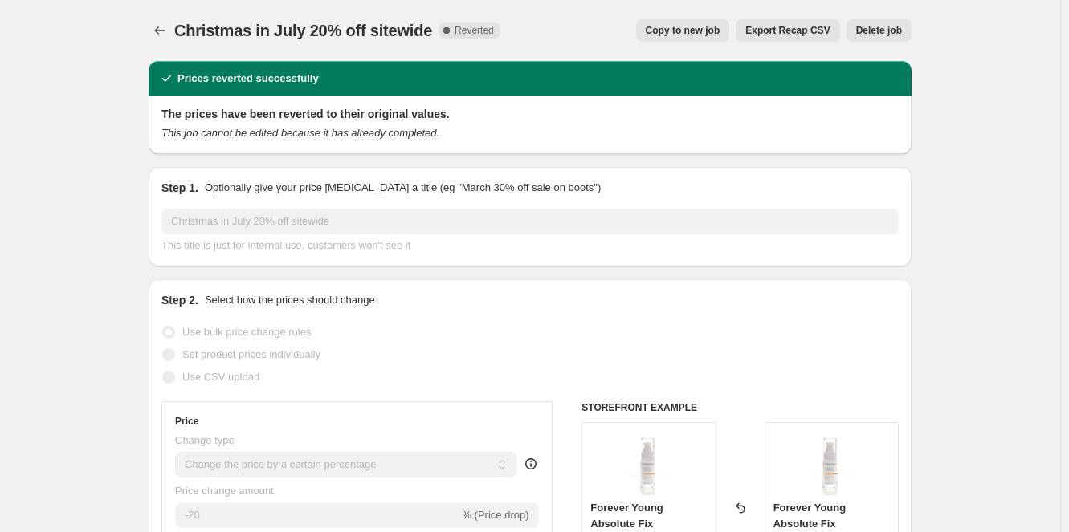
click at [708, 34] on span "Copy to new job" at bounding box center [683, 30] width 75 height 13
select select "percentage"
select select "collection"
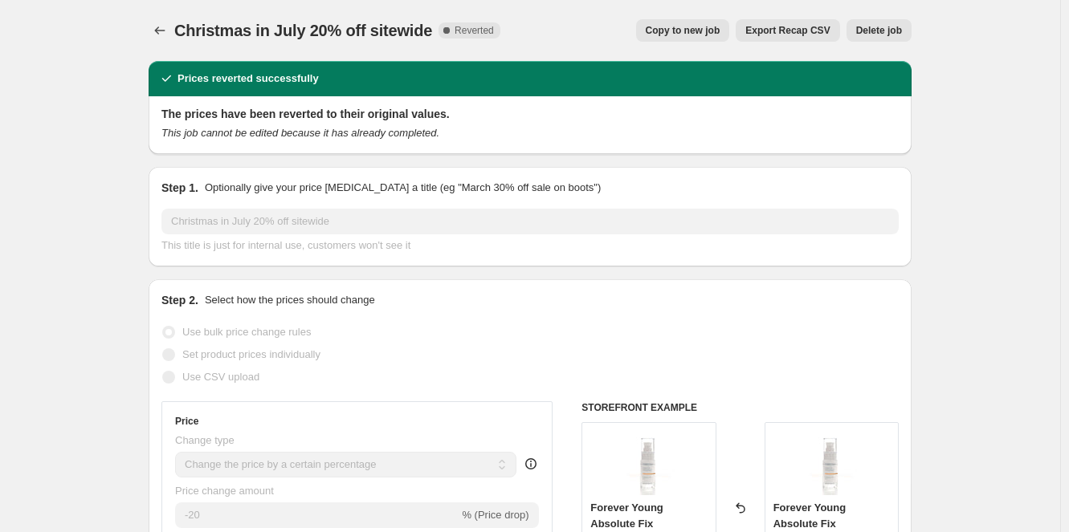
select select "collection"
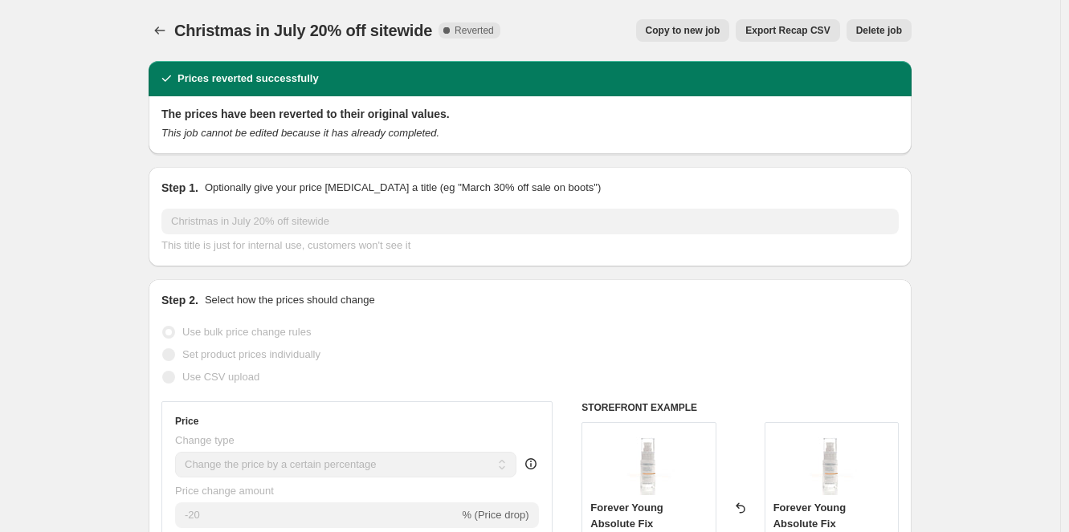
select select "collection"
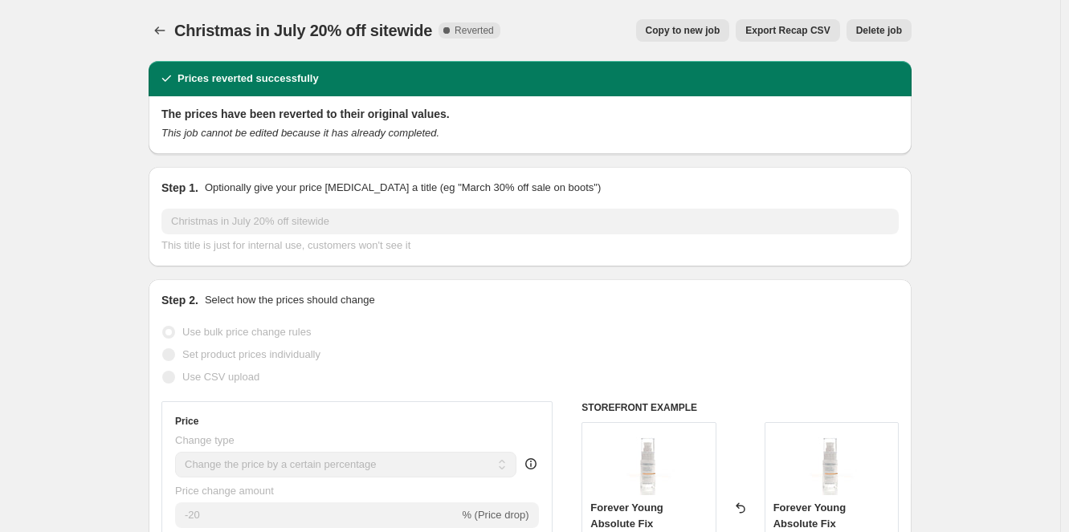
select select "collection"
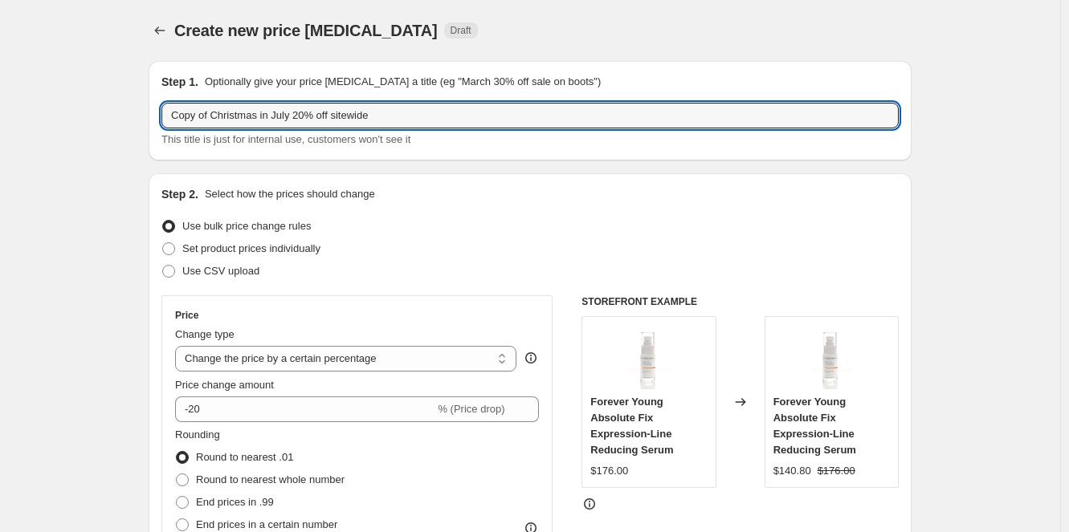
drag, startPoint x: 293, startPoint y: 116, endPoint x: 108, endPoint y: 120, distance: 185.5
drag, startPoint x: 467, startPoint y: 118, endPoint x: 420, endPoint y: 112, distance: 47.7
click at [420, 112] on input "20% off Halloween 2025 mask and exfoliator 20% off sitewide" at bounding box center [529, 116] width 737 height 26
type input "20% off Halloween 2025 mask and exfoliator 20% off"
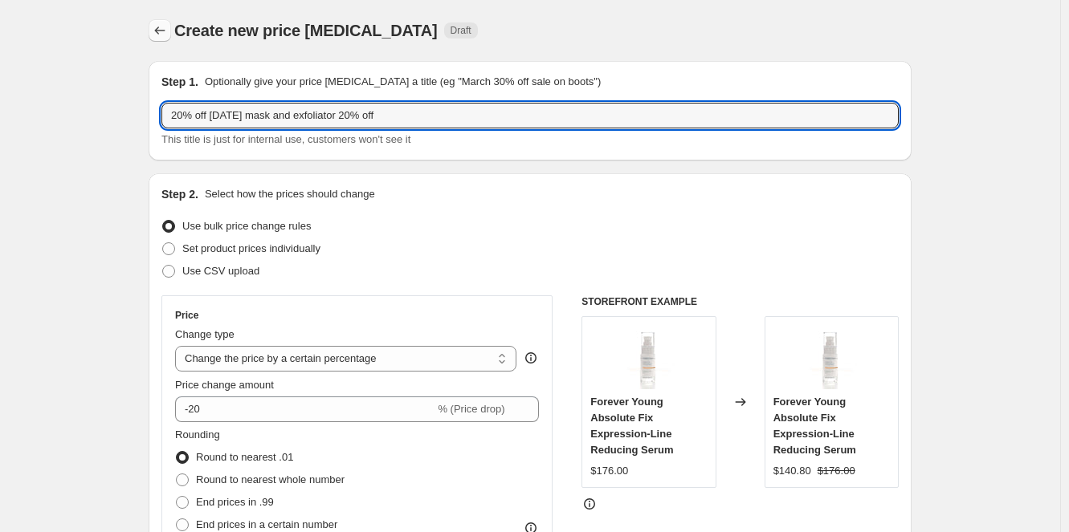
click at [167, 34] on icon "Price change jobs" at bounding box center [160, 30] width 16 height 16
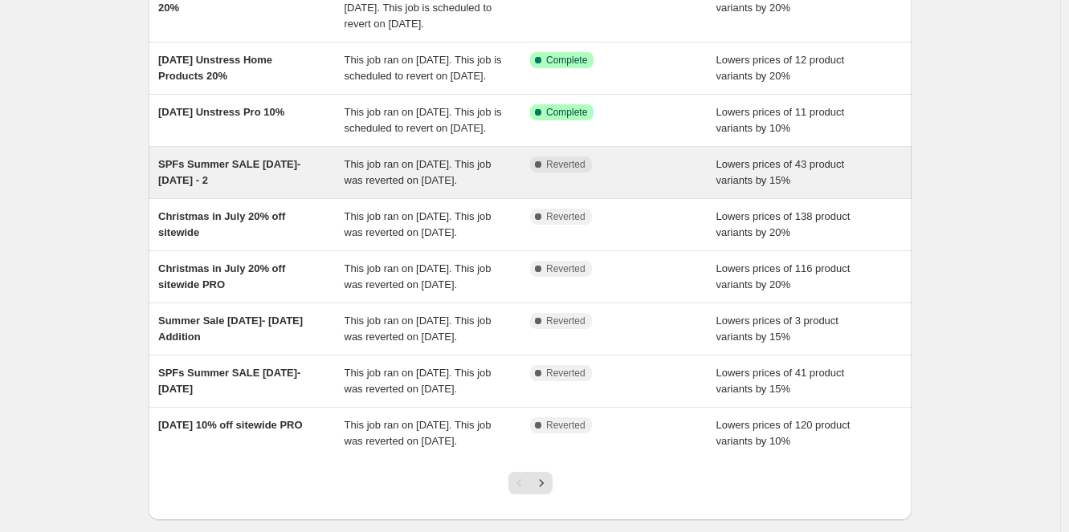
scroll to position [321, 0]
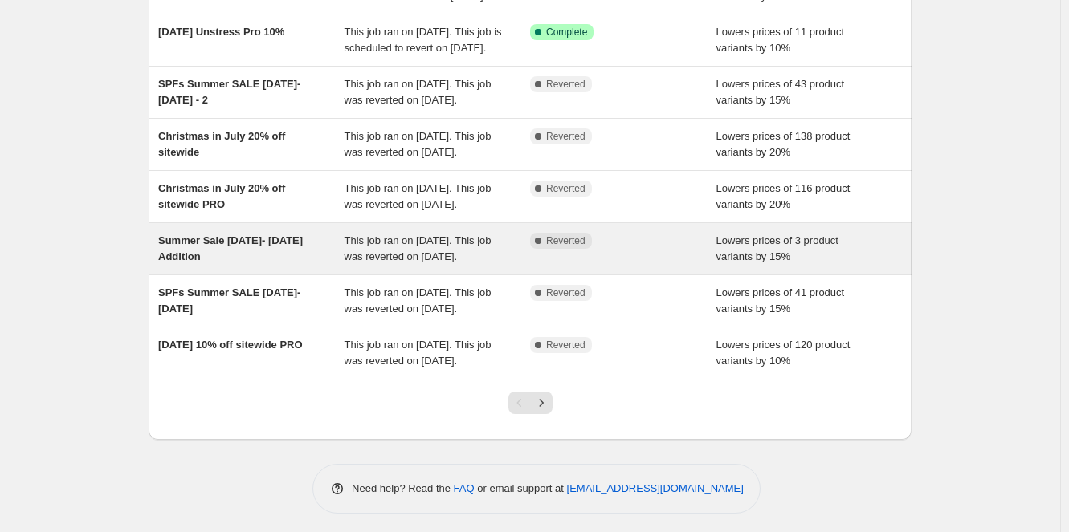
click at [250, 265] on div "Summer Sale July- August 2025 Addition" at bounding box center [251, 249] width 186 height 32
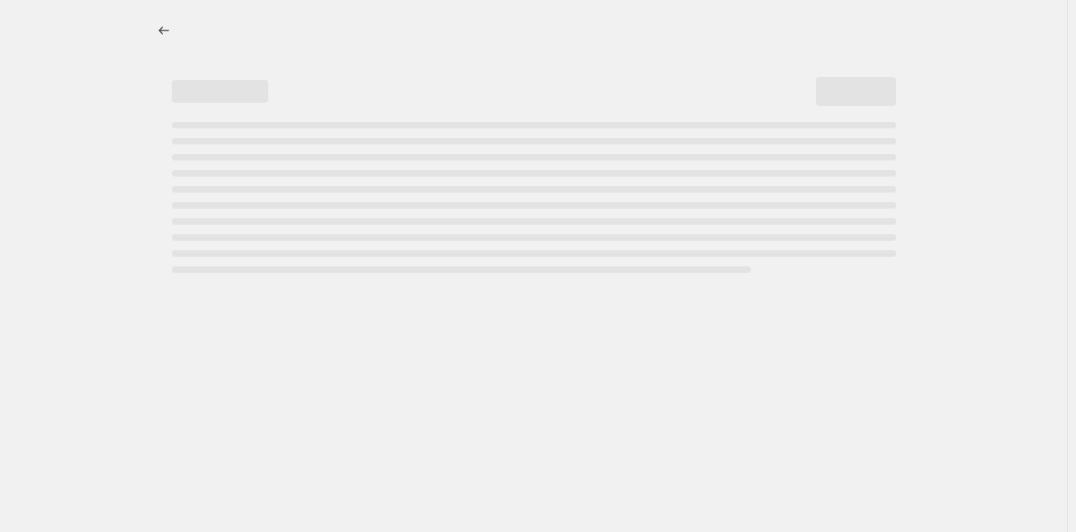
select select "percentage"
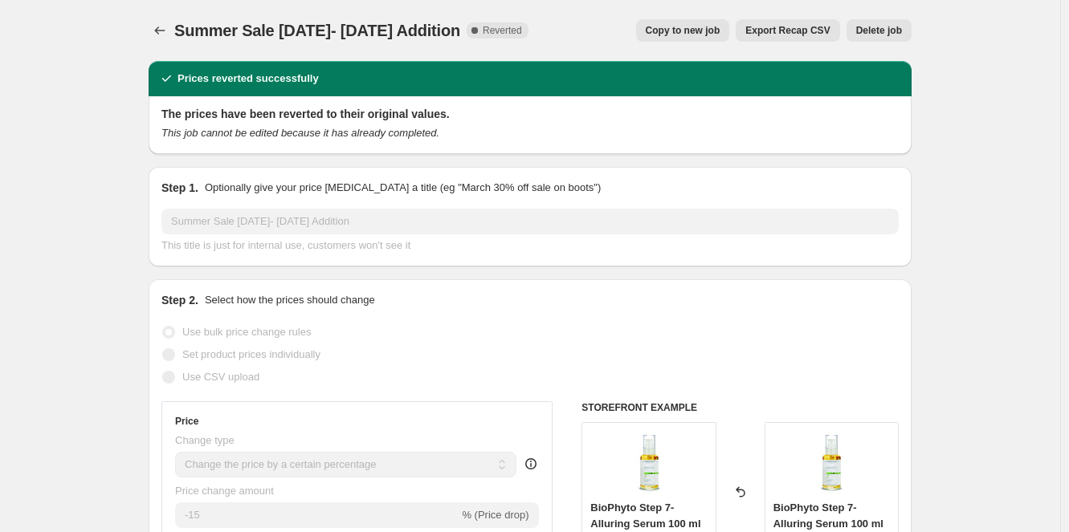
click at [706, 31] on span "Copy to new job" at bounding box center [683, 30] width 75 height 13
select select "percentage"
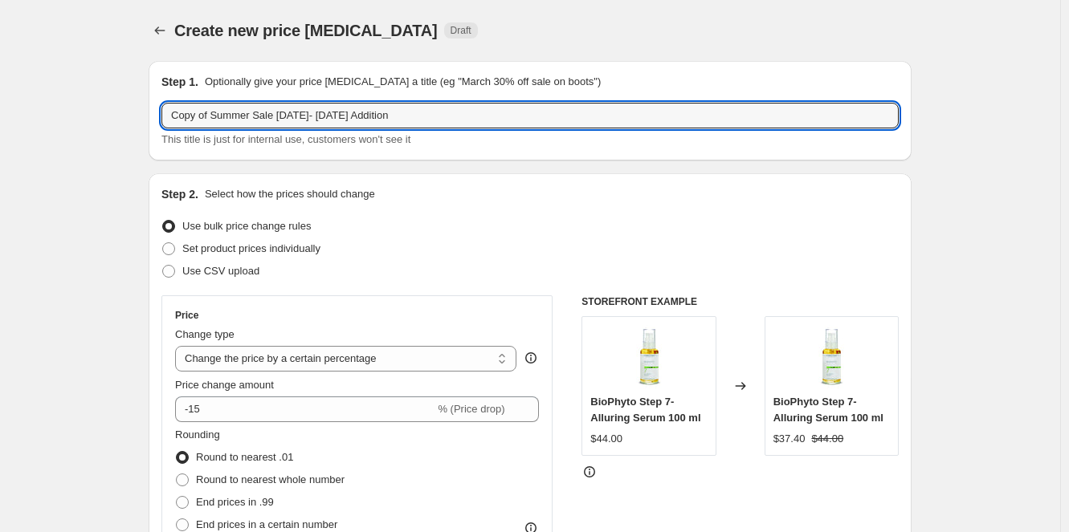
drag, startPoint x: 415, startPoint y: 118, endPoint x: 85, endPoint y: 118, distance: 330.0
drag, startPoint x: 230, startPoint y: 119, endPoint x: 220, endPoint y: 128, distance: 13.7
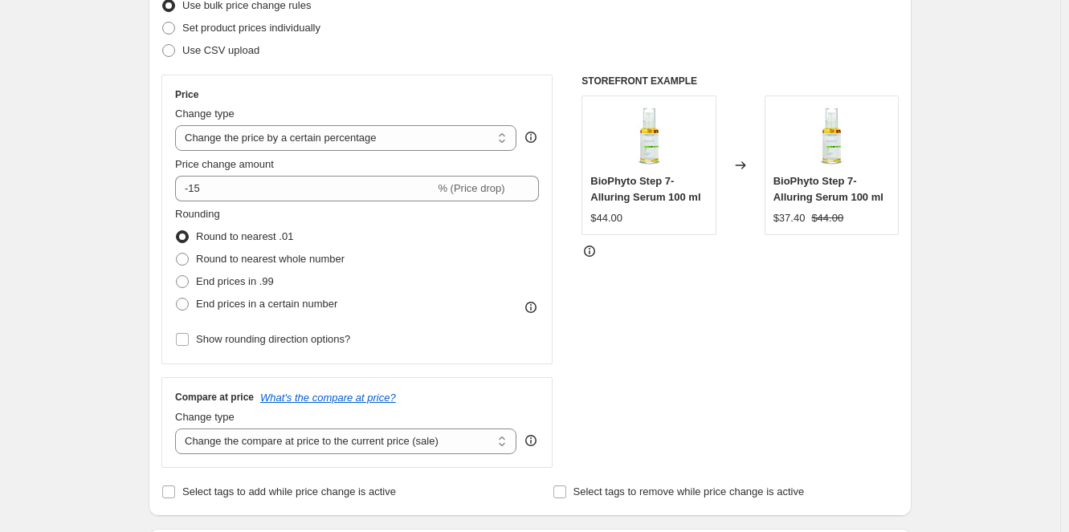
scroll to position [241, 0]
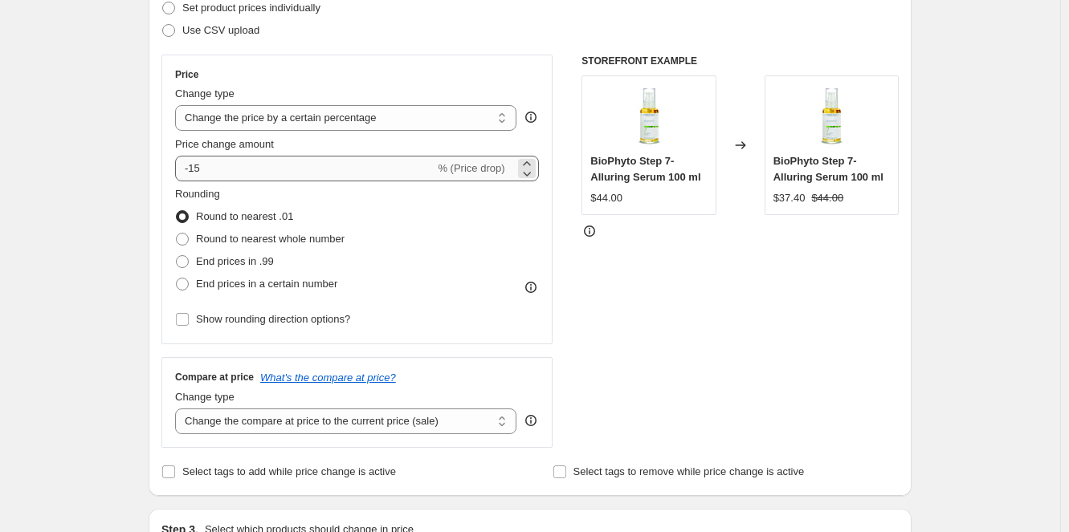
type input "20%off Halloween 2025 mask and exfoliator"
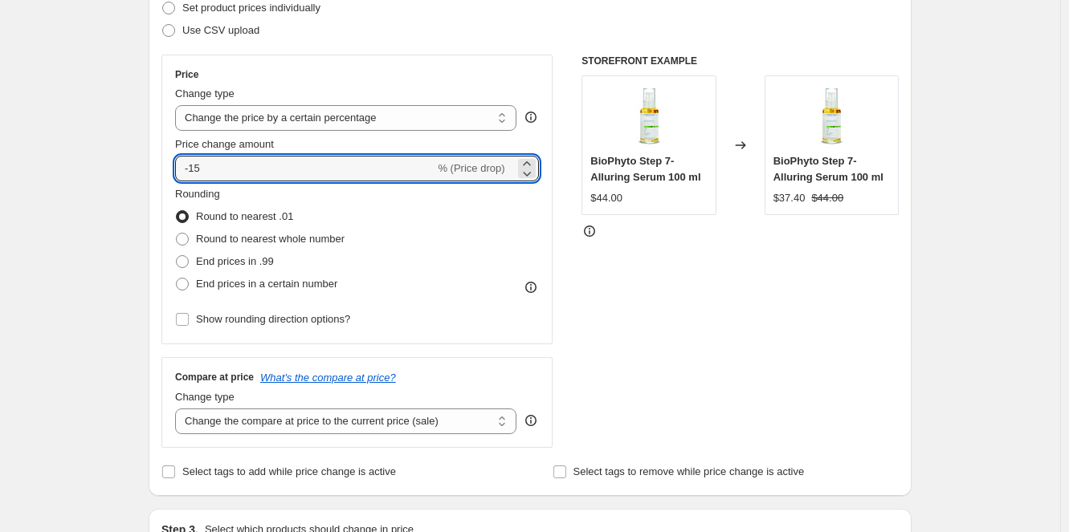
drag, startPoint x: 238, startPoint y: 168, endPoint x: 156, endPoint y: 168, distance: 82.7
click at [156, 168] on div "Step 2. Select how the prices should change Use bulk price change rules Set pro…" at bounding box center [530, 215] width 763 height 564
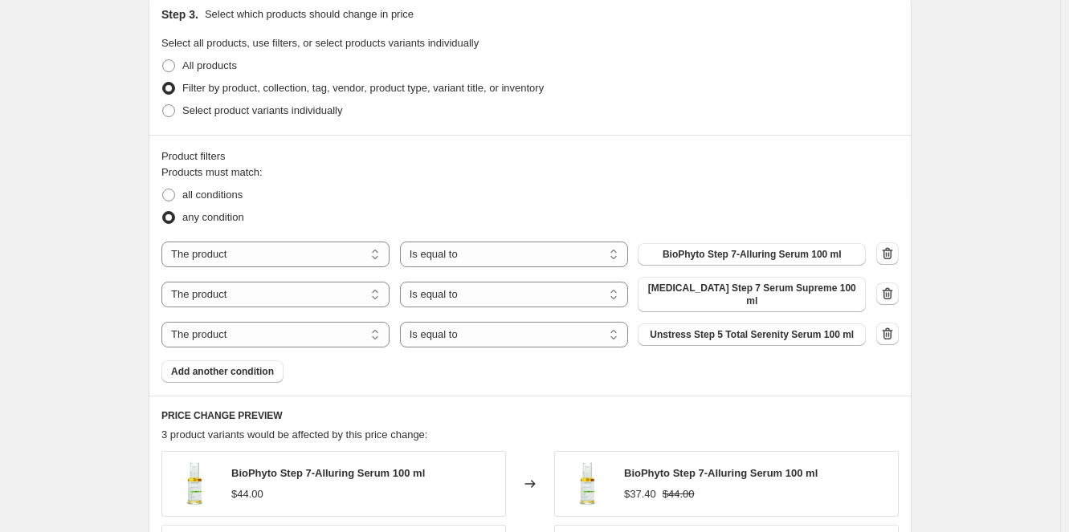
scroll to position [802, 0]
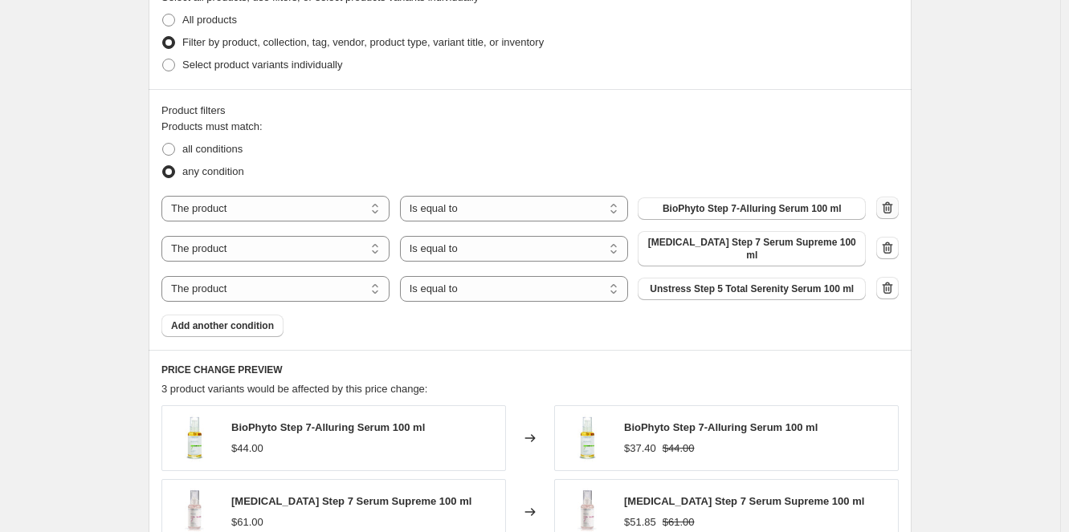
type input "20"
click at [890, 206] on icon "button" at bounding box center [887, 208] width 16 height 16
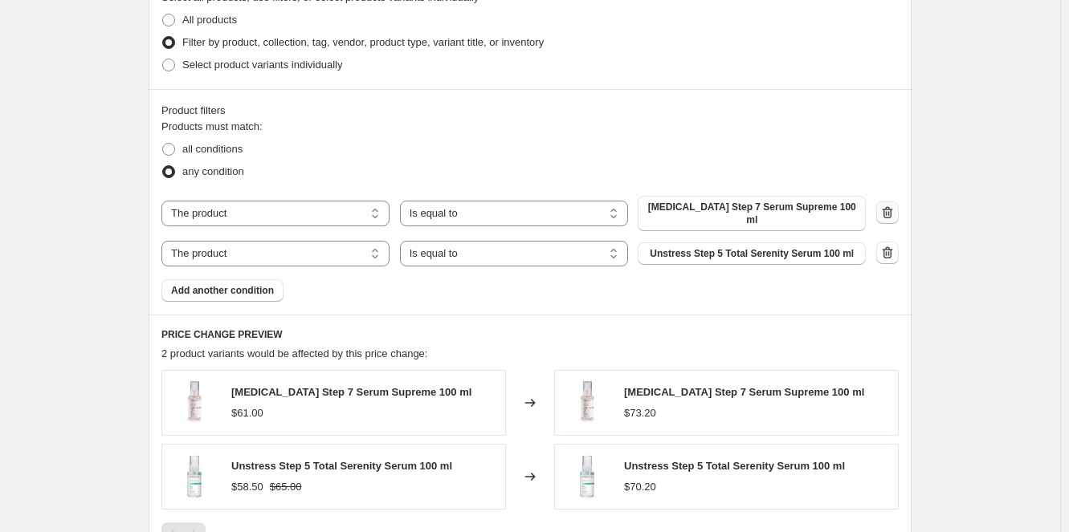
click at [886, 210] on icon "button" at bounding box center [887, 213] width 16 height 16
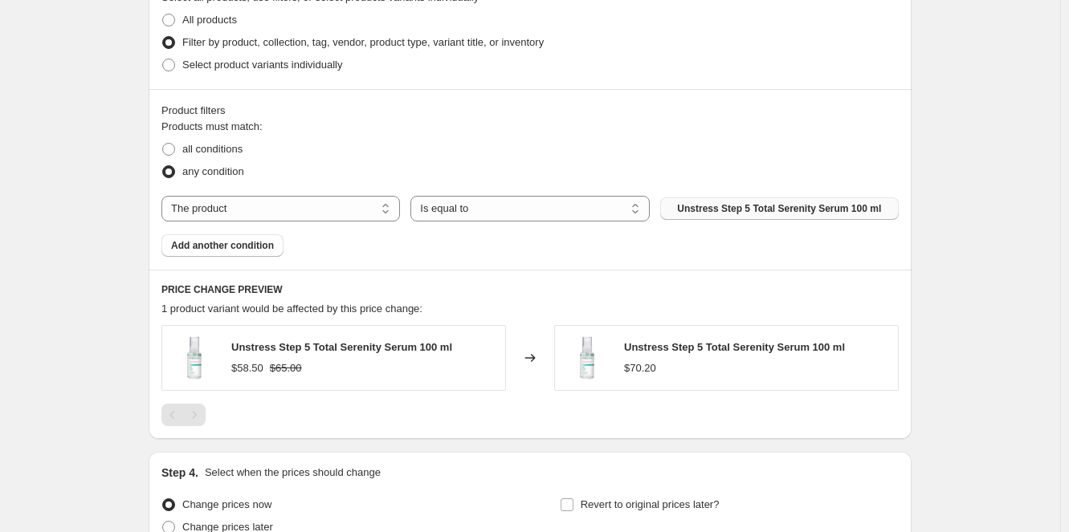
click at [752, 208] on span "Unstress Step 5 Total Serenity Serum 100 ml" at bounding box center [779, 208] width 204 height 13
click at [396, 210] on select "The product The product's collection The product's tag The product's vendor The…" at bounding box center [280, 209] width 238 height 26
select select "collection"
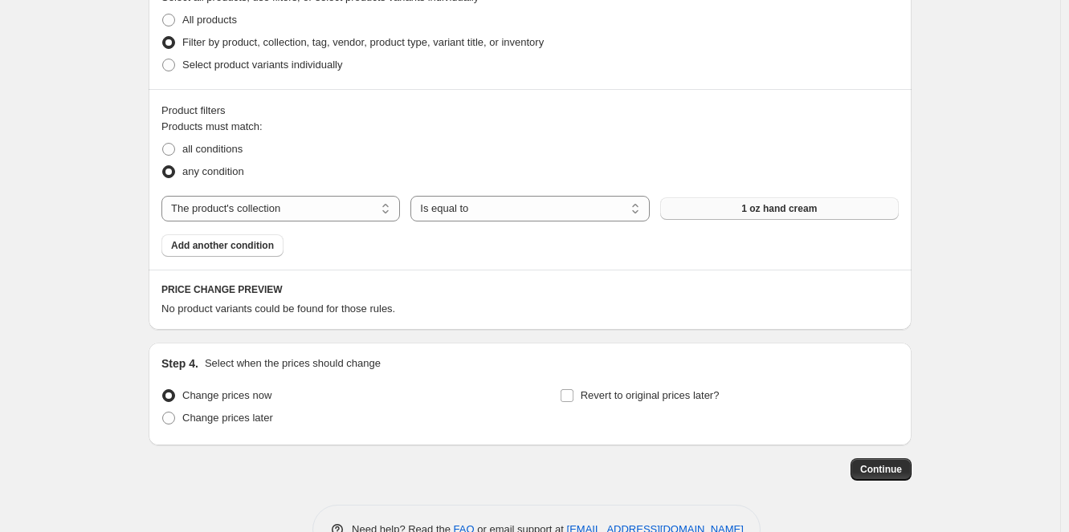
click at [773, 208] on span "1 oz hand cream" at bounding box center [778, 208] width 75 height 13
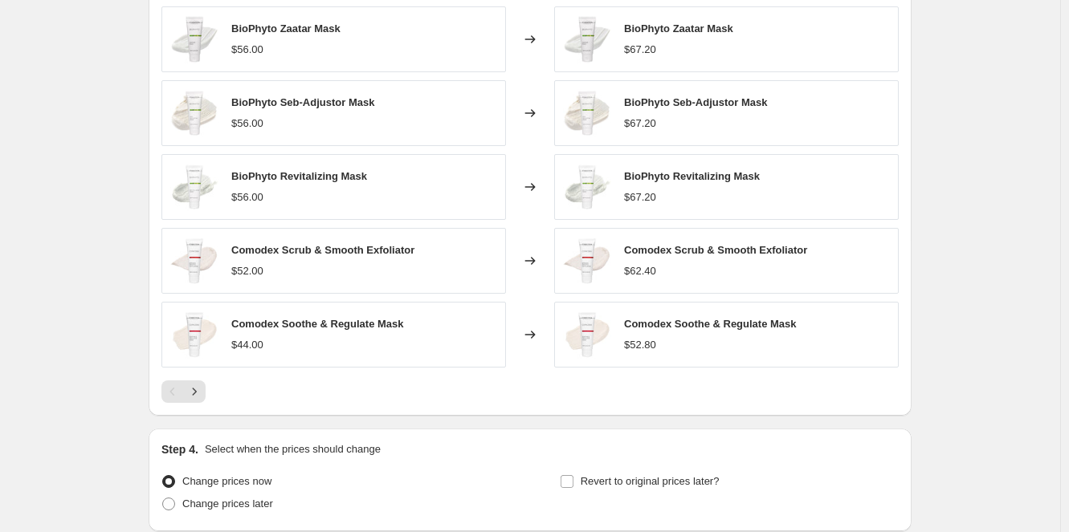
scroll to position [1124, 0]
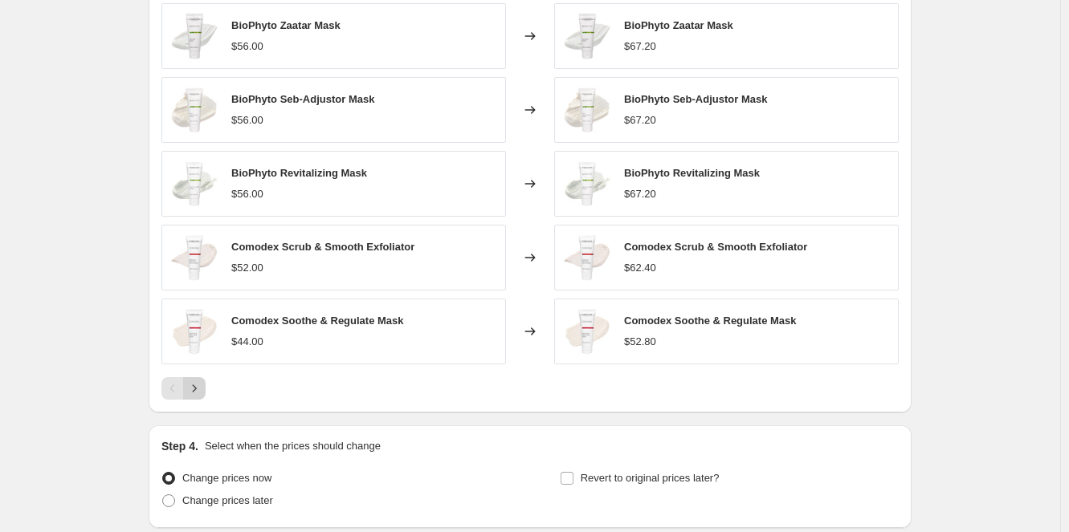
click at [199, 384] on icon "Next" at bounding box center [194, 389] width 16 height 16
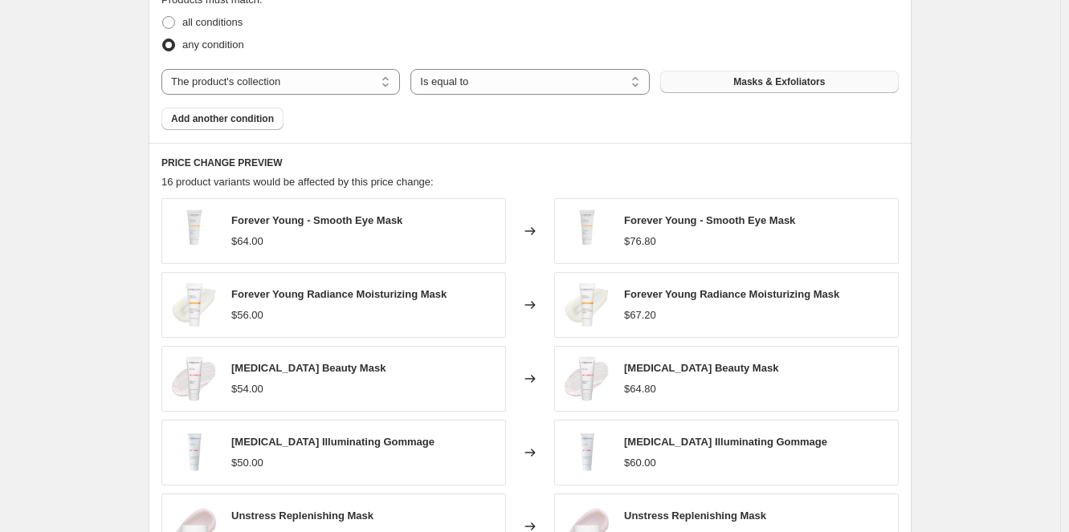
scroll to position [1044, 0]
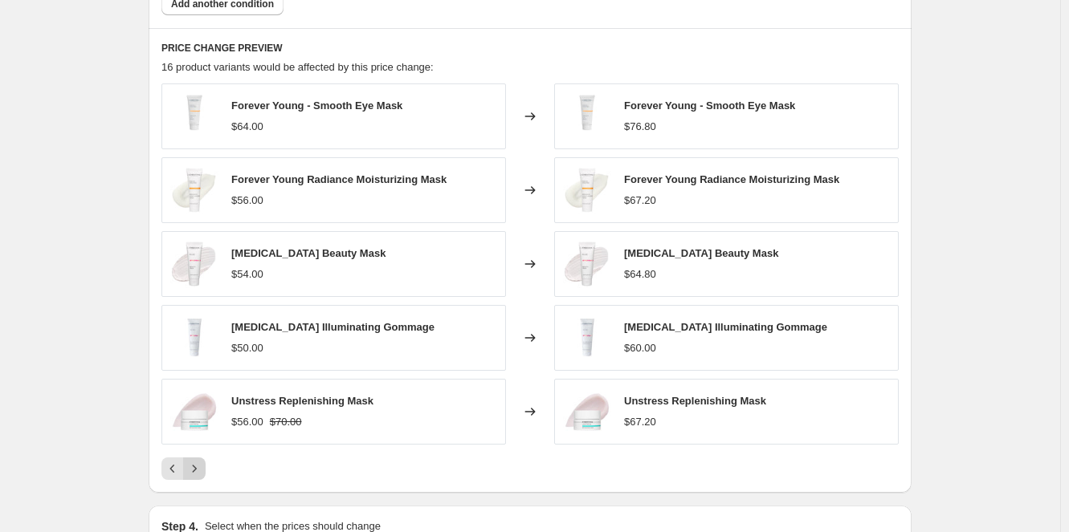
click at [202, 463] on icon "Next" at bounding box center [194, 469] width 16 height 16
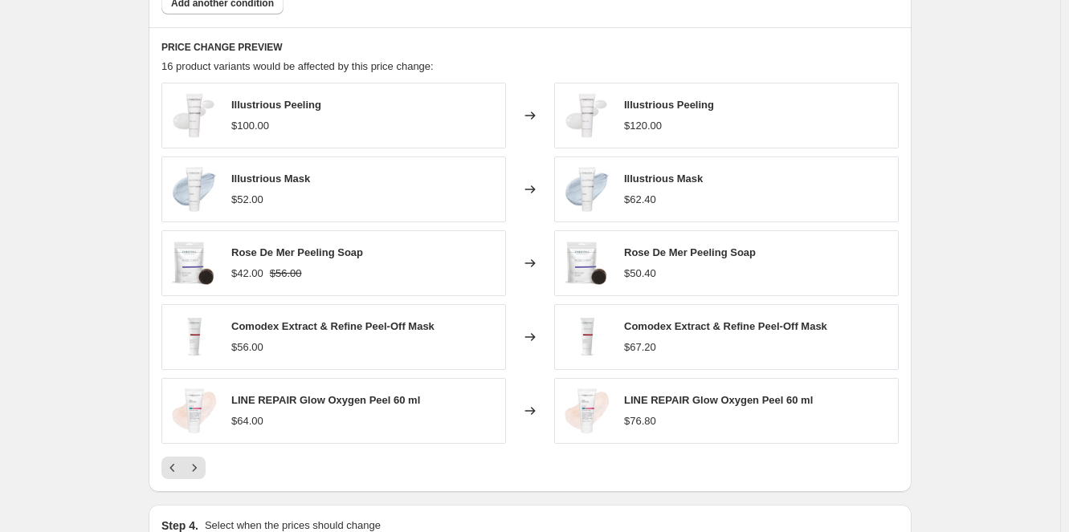
scroll to position [1124, 0]
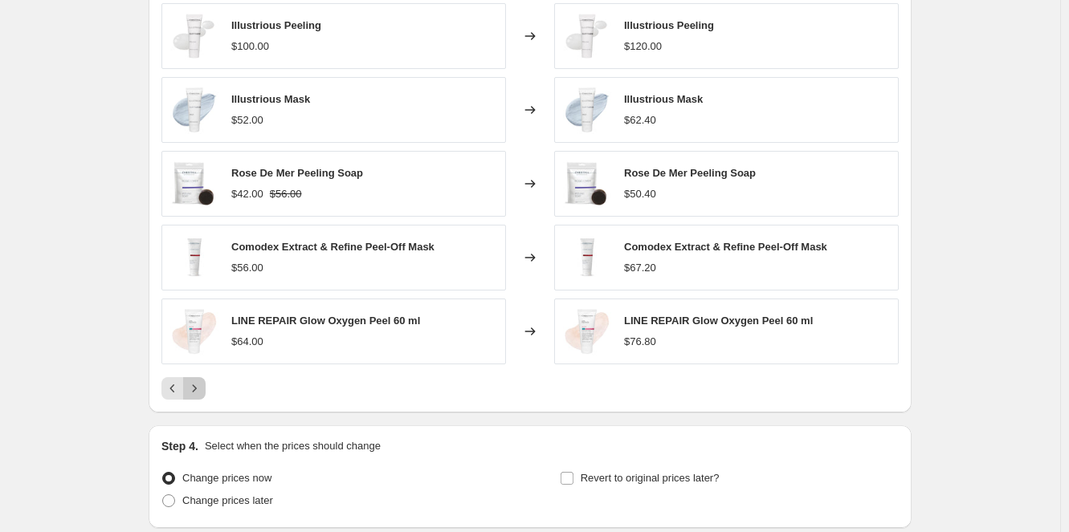
click at [202, 385] on icon "Next" at bounding box center [194, 389] width 16 height 16
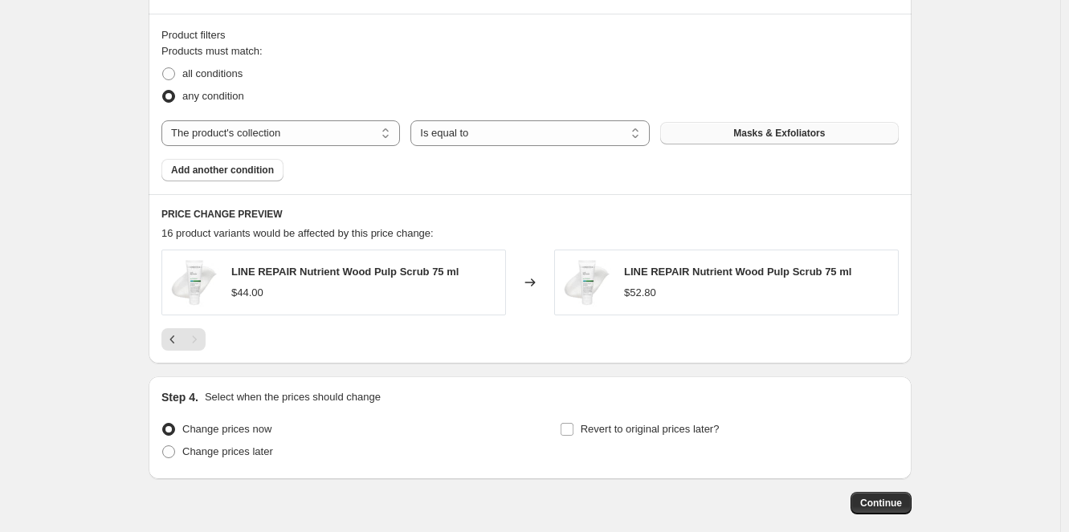
scroll to position [877, 0]
click at [174, 336] on icon "Previous" at bounding box center [173, 340] width 16 height 16
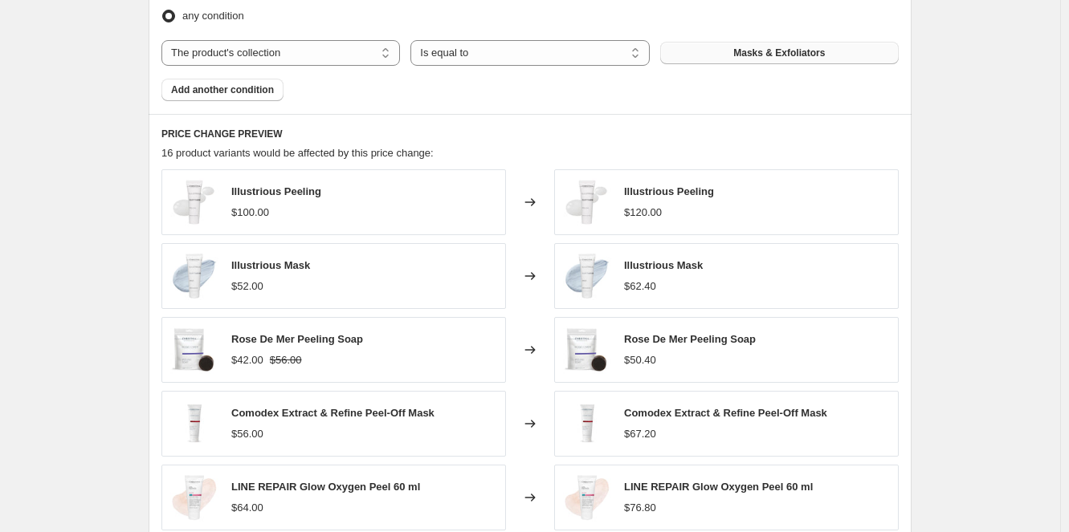
scroll to position [957, 0]
click at [729, 56] on button "Masks & Exfoliators" at bounding box center [779, 54] width 238 height 22
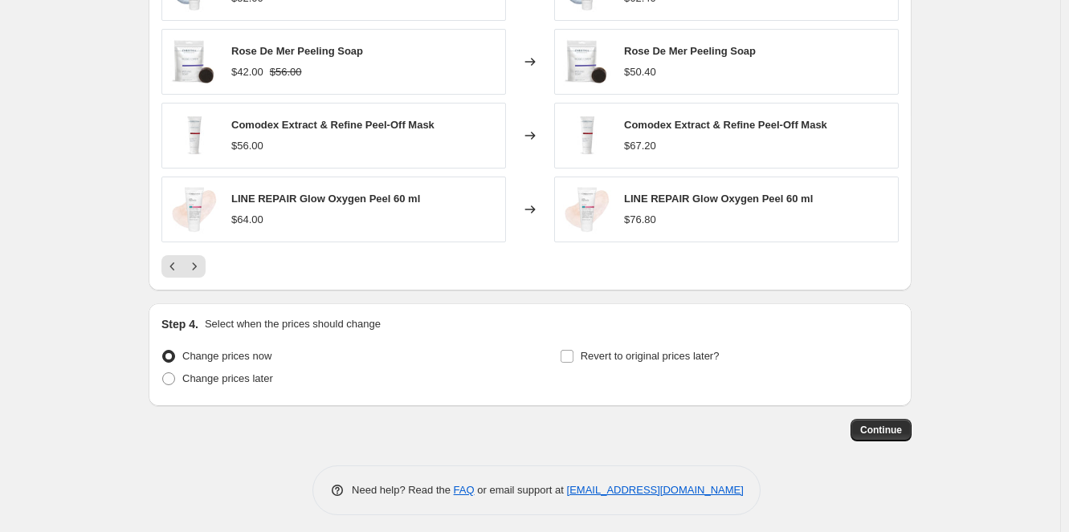
scroll to position [1251, 0]
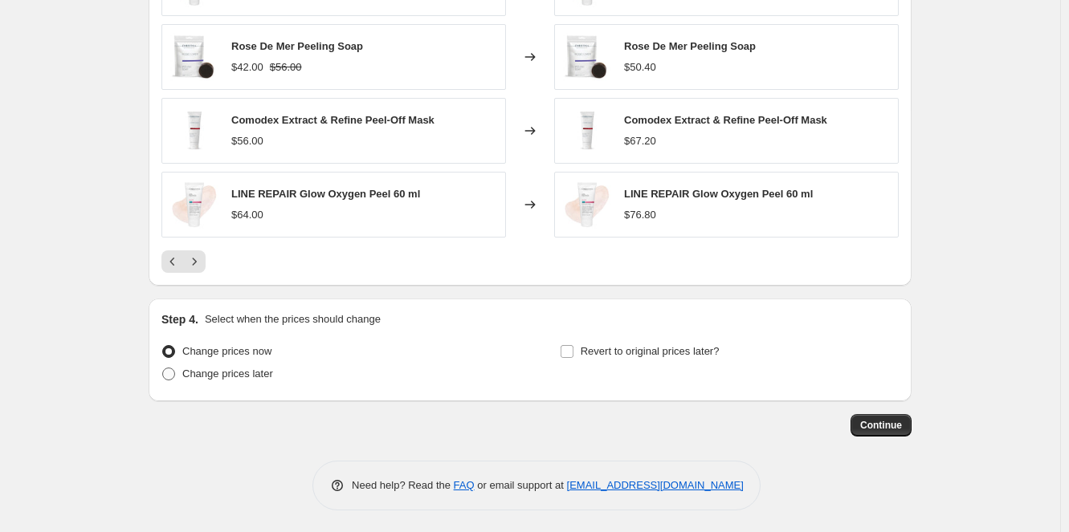
click at [167, 372] on span at bounding box center [168, 374] width 13 height 13
click at [163, 369] on input "Change prices later" at bounding box center [162, 368] width 1 height 1
radio input "true"
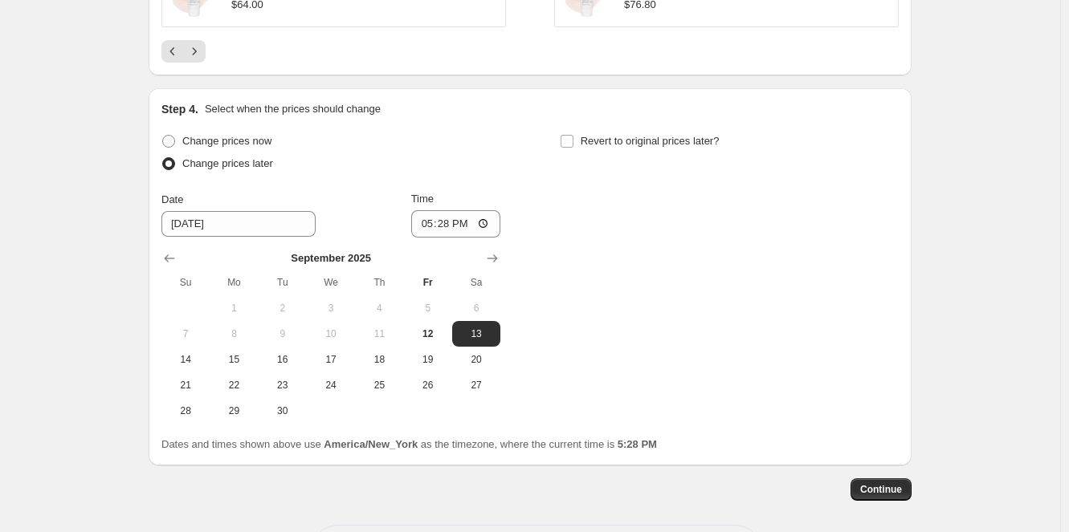
scroll to position [1492, 0]
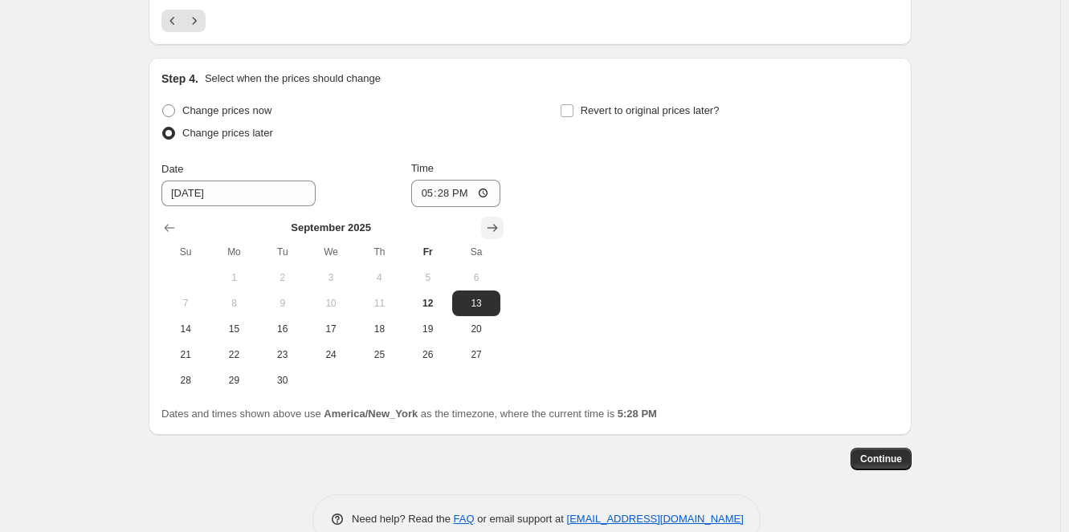
click at [503, 219] on button "Show next month, October 2025" at bounding box center [492, 228] width 22 height 22
click at [388, 379] on span "30" at bounding box center [378, 380] width 35 height 13
type input "10/30/2025"
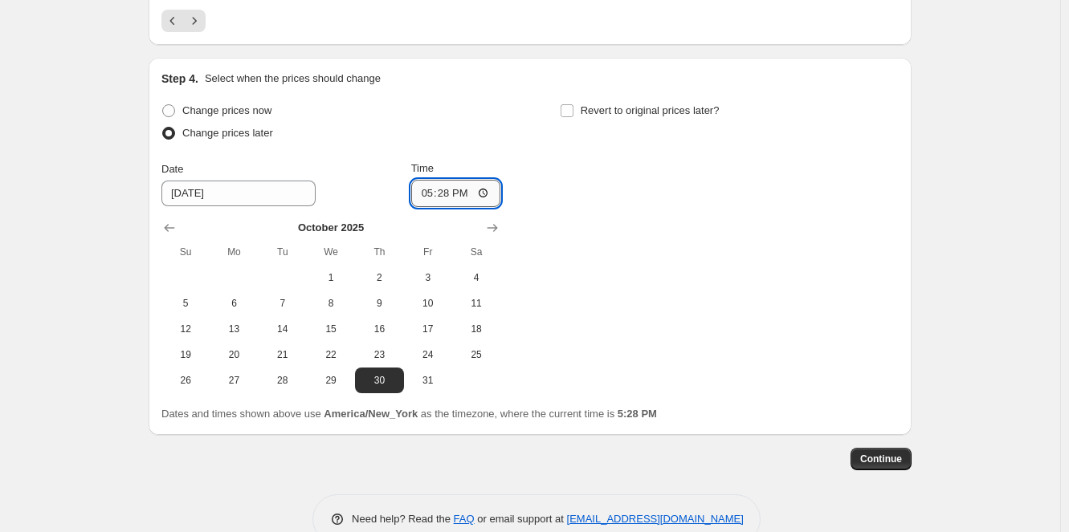
drag, startPoint x: 423, startPoint y: 192, endPoint x: 433, endPoint y: 190, distance: 9.8
click at [433, 190] on input "17:28" at bounding box center [456, 193] width 90 height 27
click at [495, 190] on input "17:28" at bounding box center [456, 193] width 90 height 27
click at [494, 190] on input "17:28" at bounding box center [456, 193] width 90 height 27
type input "11:00"
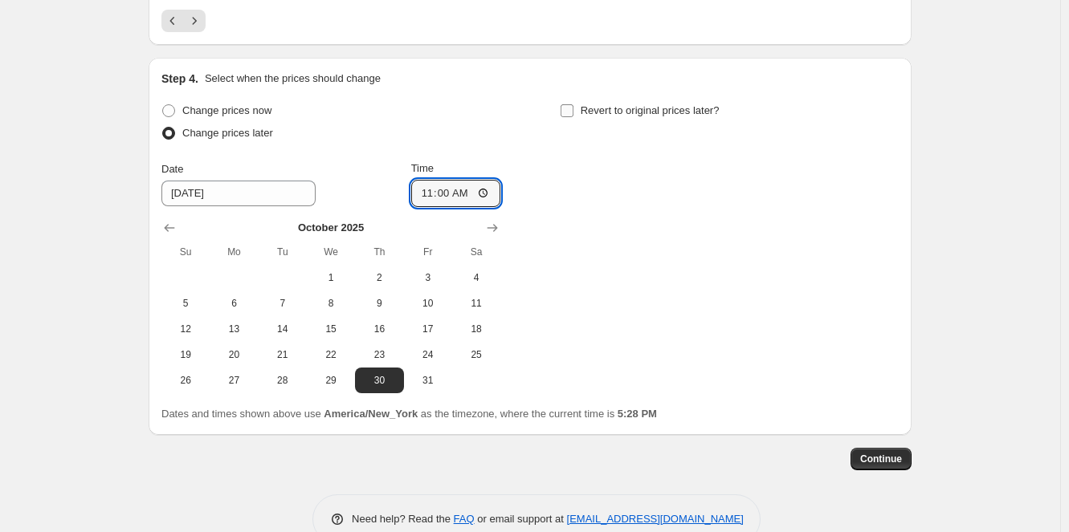
click at [565, 107] on input "Revert to original prices later?" at bounding box center [567, 110] width 13 height 13
checkbox input "true"
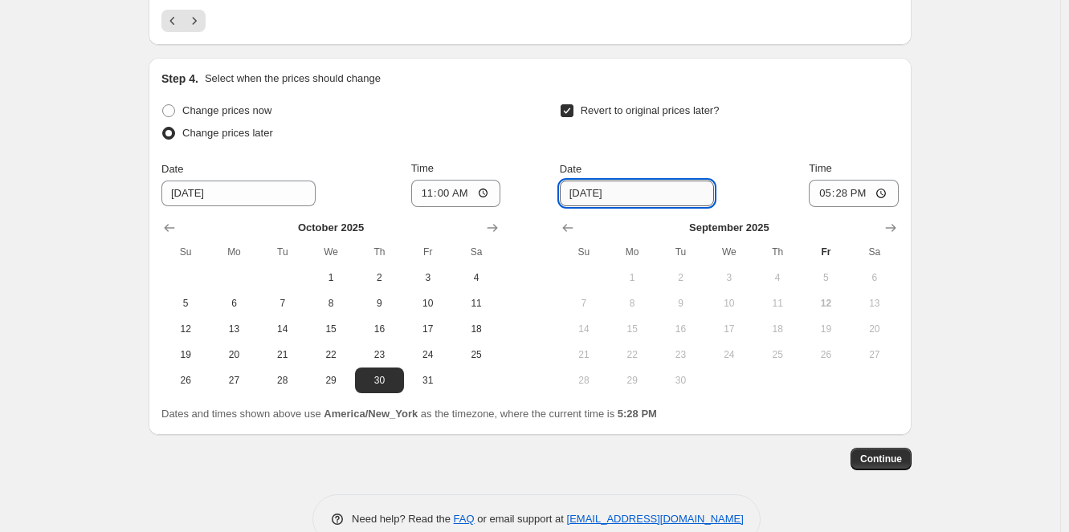
click at [673, 193] on input "9/19/2025" at bounding box center [637, 194] width 154 height 26
click at [885, 235] on table "September 2025 Su Mo Tu We Th Fr Sa 1 2 3 4 5 6 7 8 9 10 11 12 13 14 15 16 17 1…" at bounding box center [729, 306] width 339 height 173
click at [888, 229] on icon "Show next month, October 2025" at bounding box center [891, 228] width 16 height 16
click at [888, 222] on icon "Show next month, November 2025" at bounding box center [891, 228] width 16 height 16
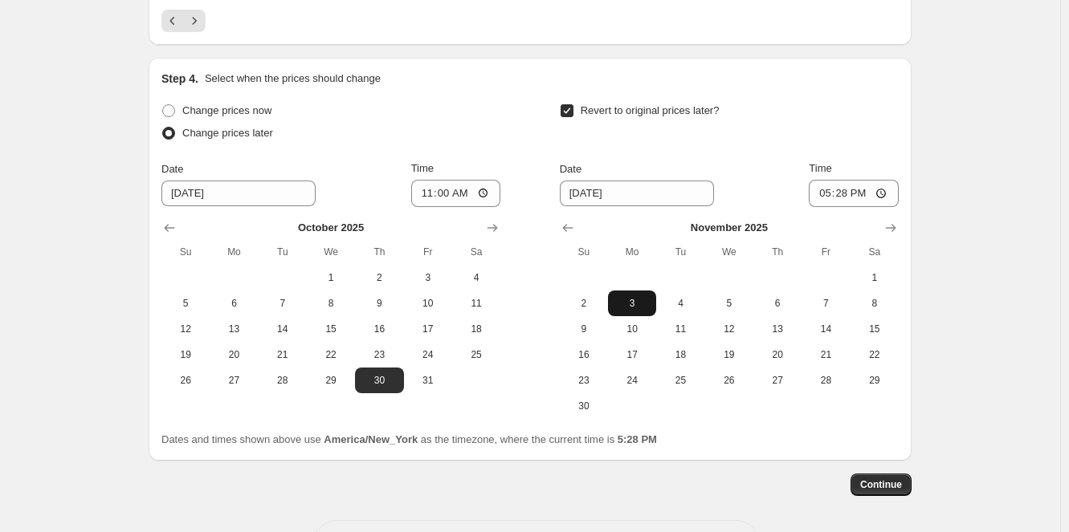
click at [634, 300] on span "3" at bounding box center [631, 303] width 35 height 13
type input "11/3/2025"
click at [882, 189] on input "17:28" at bounding box center [854, 193] width 90 height 27
type input "23:59"
click at [826, 433] on div "Dates and times shown above use America/New_York as the timezone, where the cur…" at bounding box center [529, 440] width 737 height 16
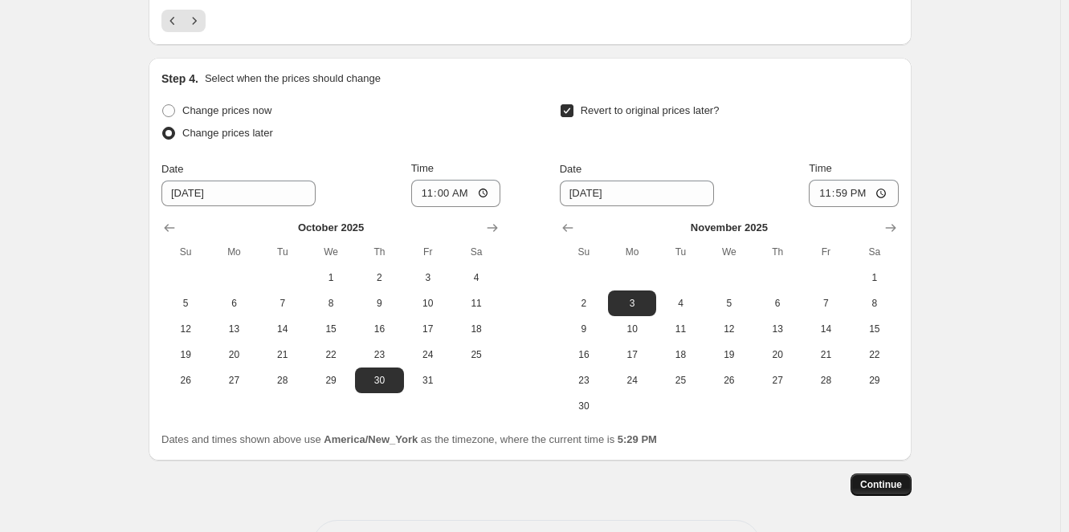
click at [891, 479] on span "Continue" at bounding box center [881, 485] width 42 height 13
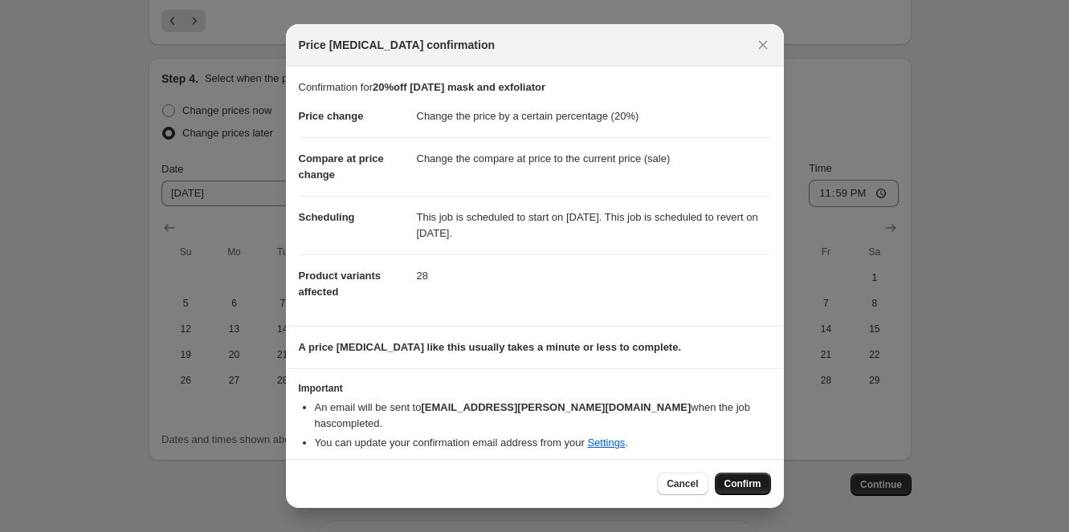
click at [754, 478] on span "Confirm" at bounding box center [742, 484] width 37 height 13
type input "20%off Halloween 2025 mask and exfoliator"
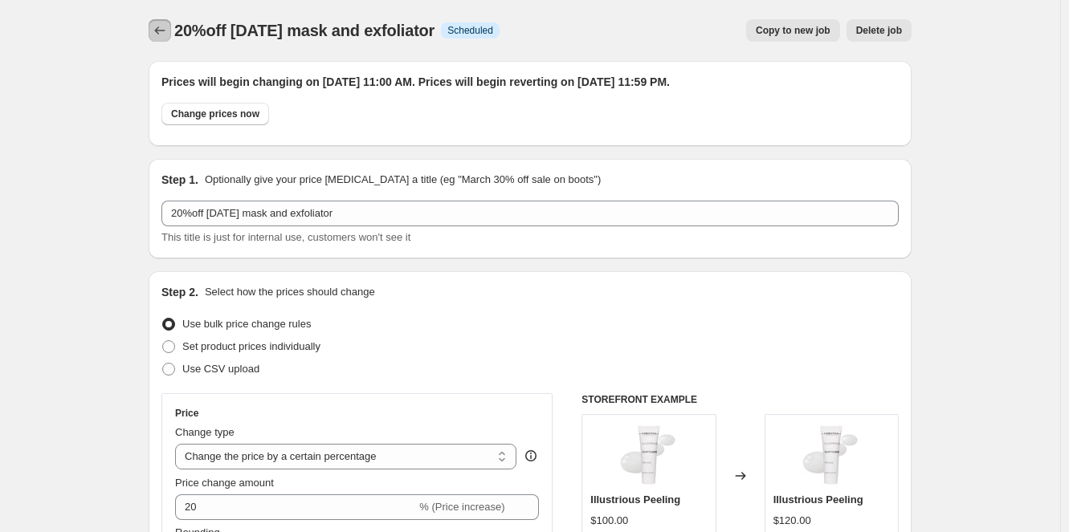
click at [162, 24] on icon "Price change jobs" at bounding box center [160, 30] width 16 height 16
